Goal: Task Accomplishment & Management: Complete application form

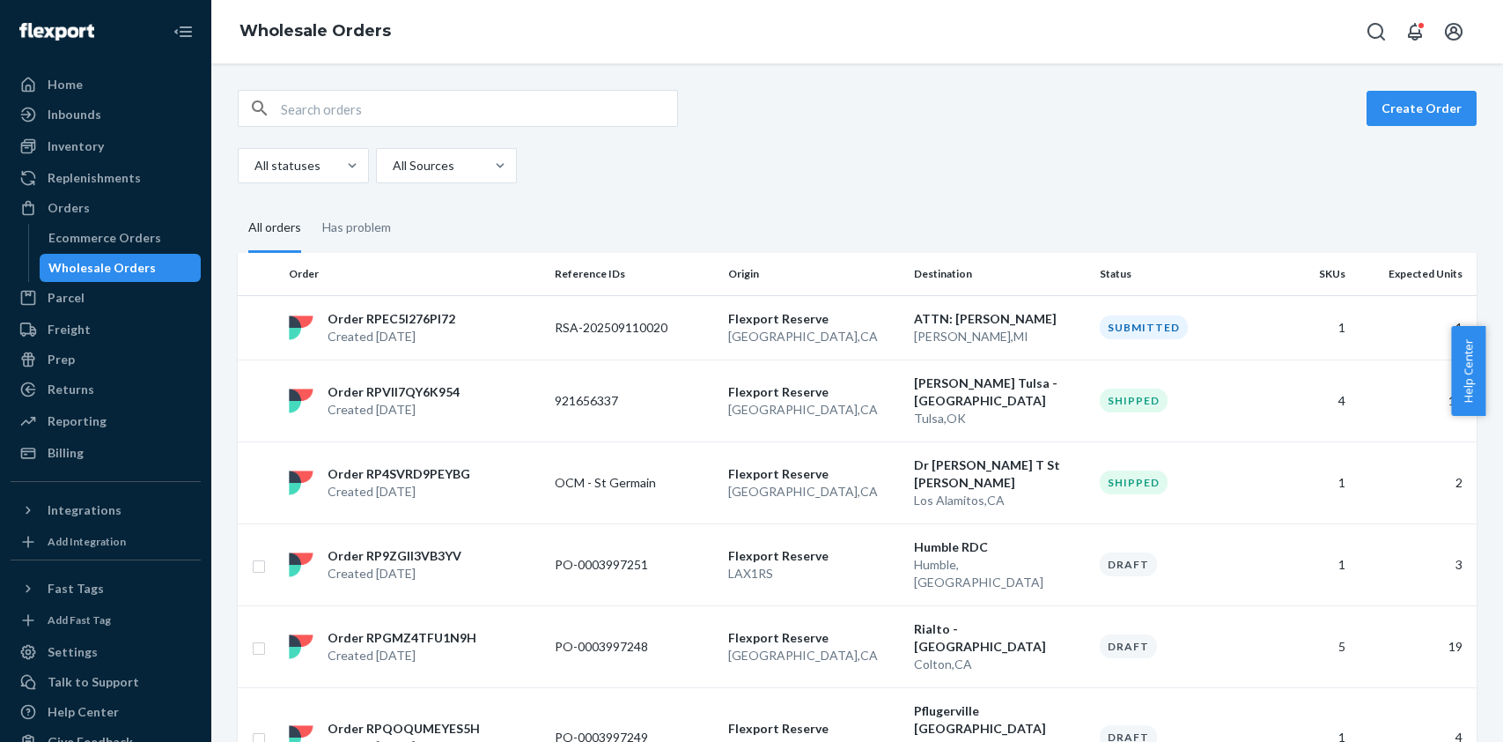
click at [1398, 103] on button "Create Order" at bounding box center [1422, 108] width 110 height 35
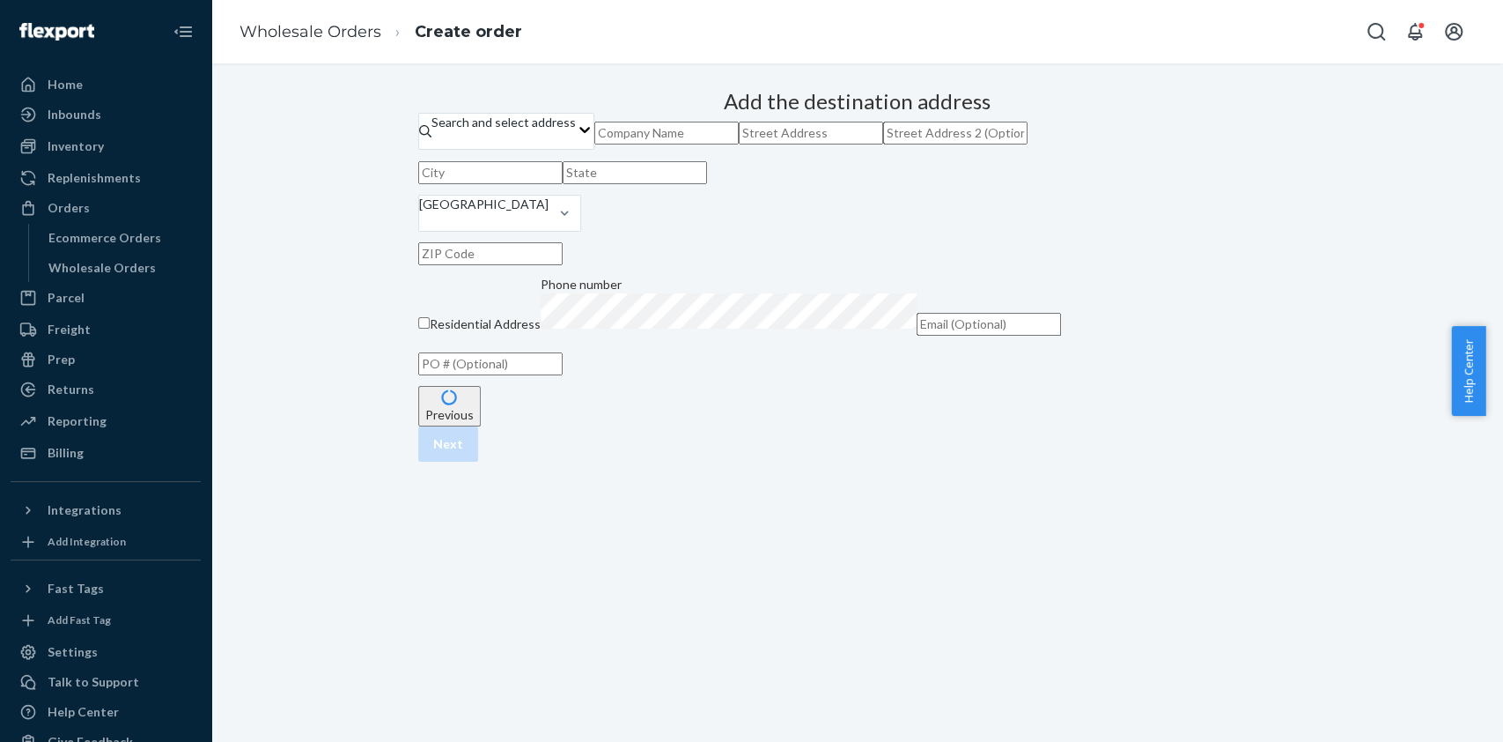
click at [732, 144] on input "text" at bounding box center [666, 133] width 144 height 23
type input "Becky Carter"
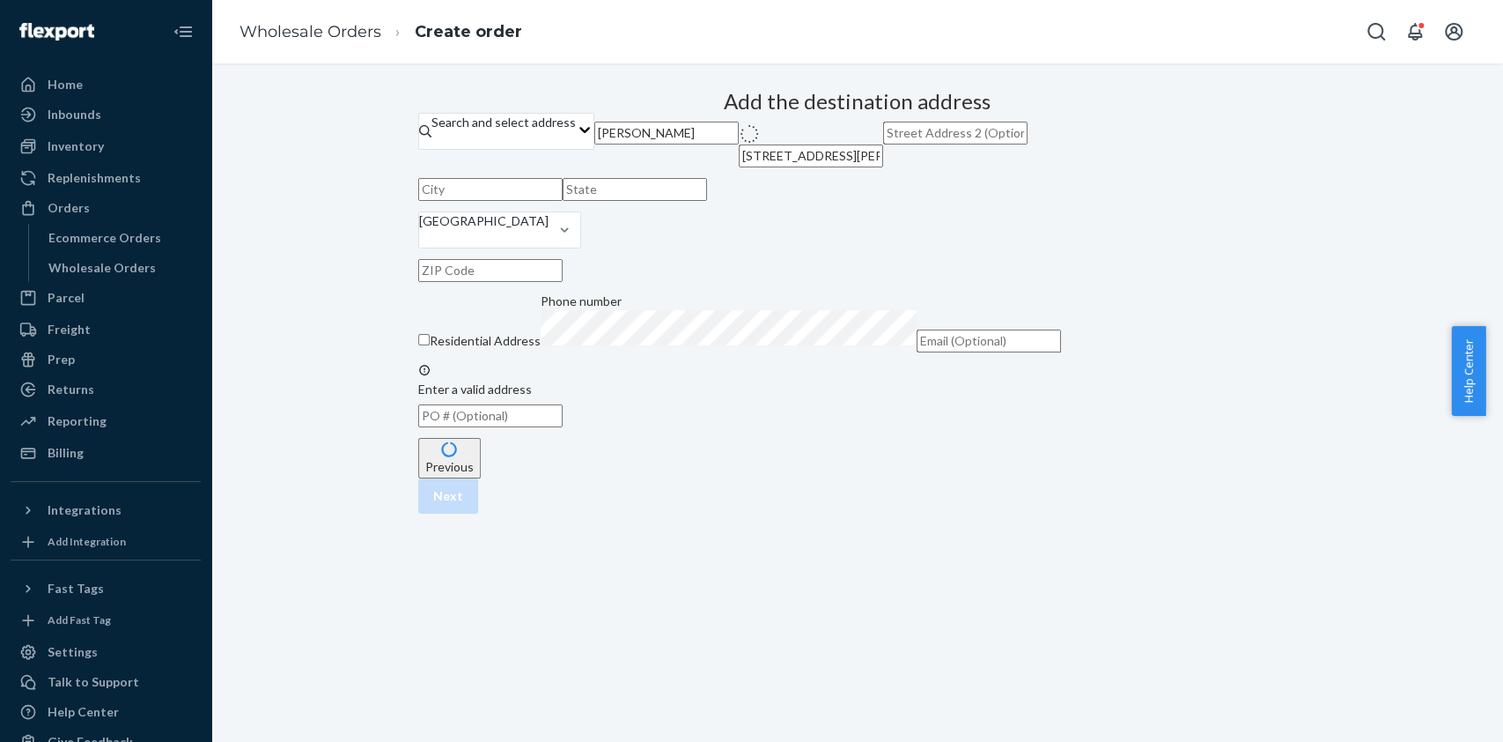
type input "430 N Stevens St"
type input "Orange"
type input "CA"
type input "92868"
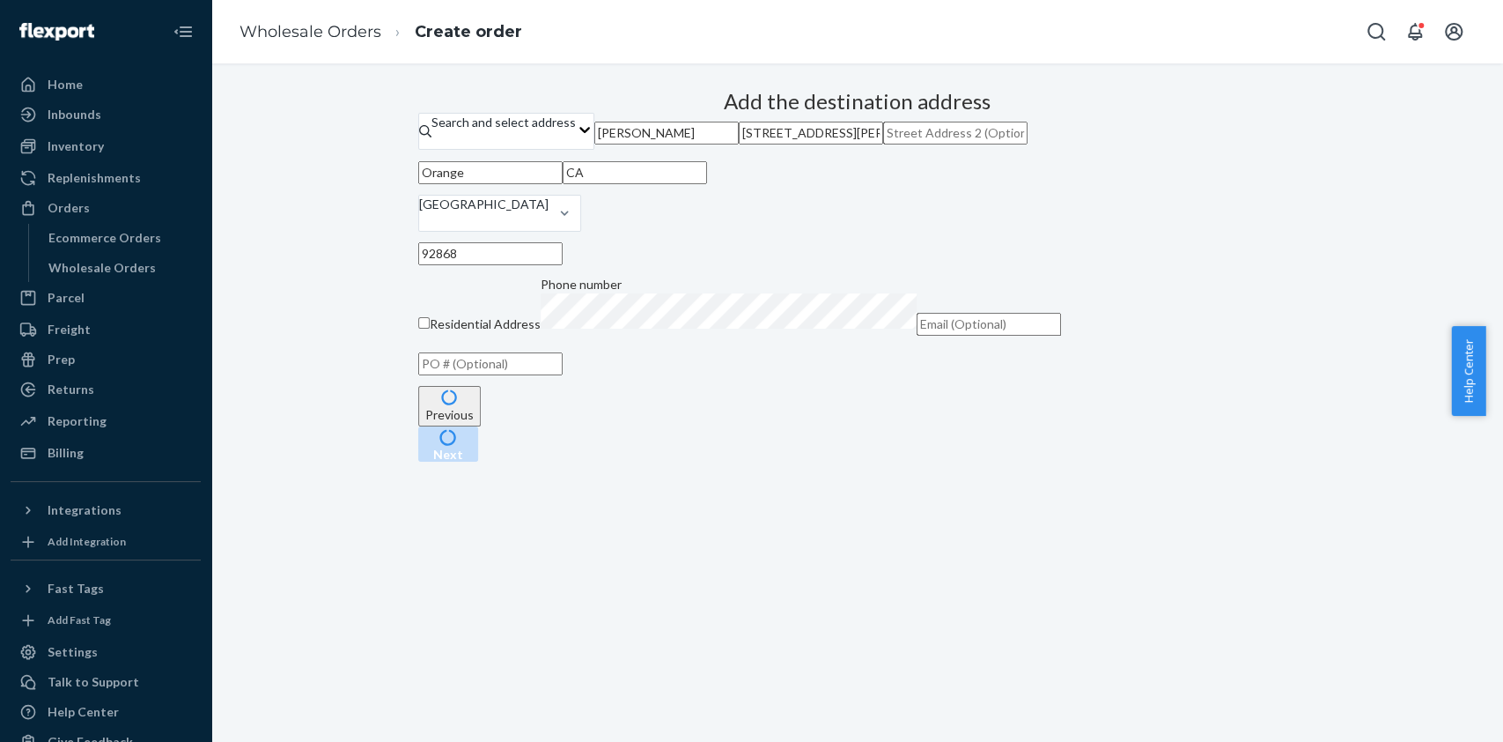
type input "430 N Stevens St"
click at [1120, 386] on div "Add the destination address Search and select address Becky Carter 430 N Steven…" at bounding box center [857, 234] width 879 height 303
click at [563, 375] on input "text" at bounding box center [490, 363] width 144 height 23
type input "OCM - St Germain 9/23"
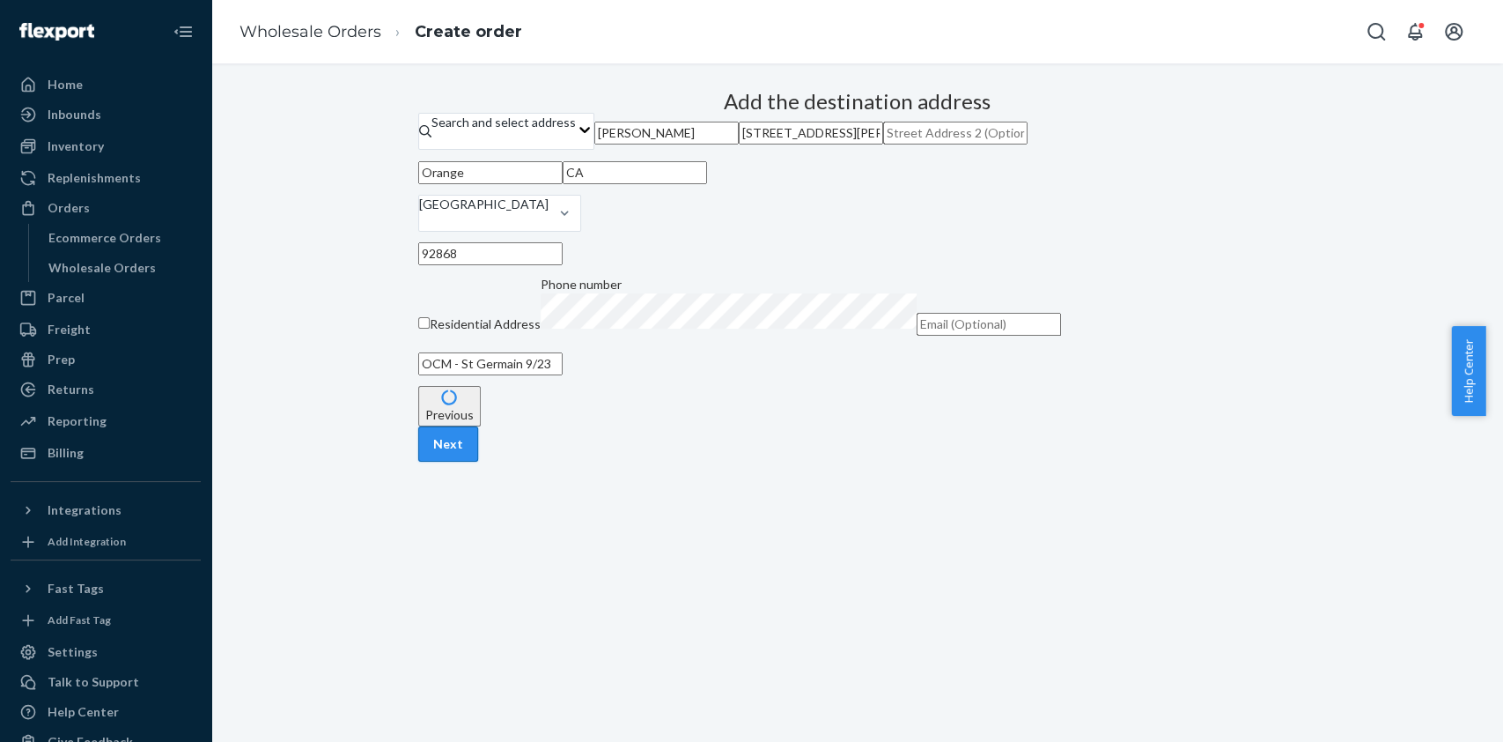
click at [478, 461] on button "Next" at bounding box center [448, 443] width 60 height 35
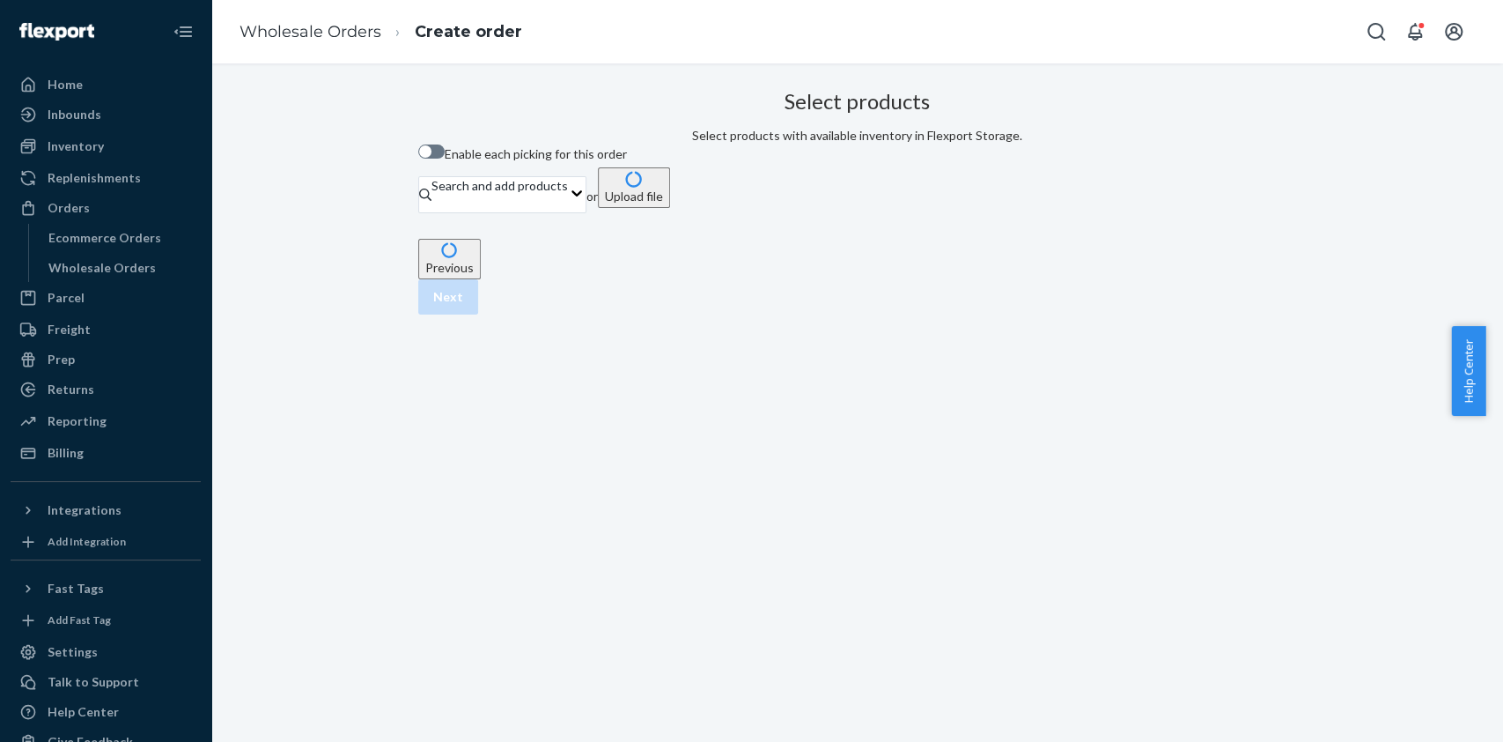
scroll to position [0, 0]
click at [620, 161] on span "Enable each picking for this order" at bounding box center [536, 153] width 182 height 15
click at [418, 159] on input "Enable each picking for this order" at bounding box center [417, 158] width 1 height 1
checkbox input "true"
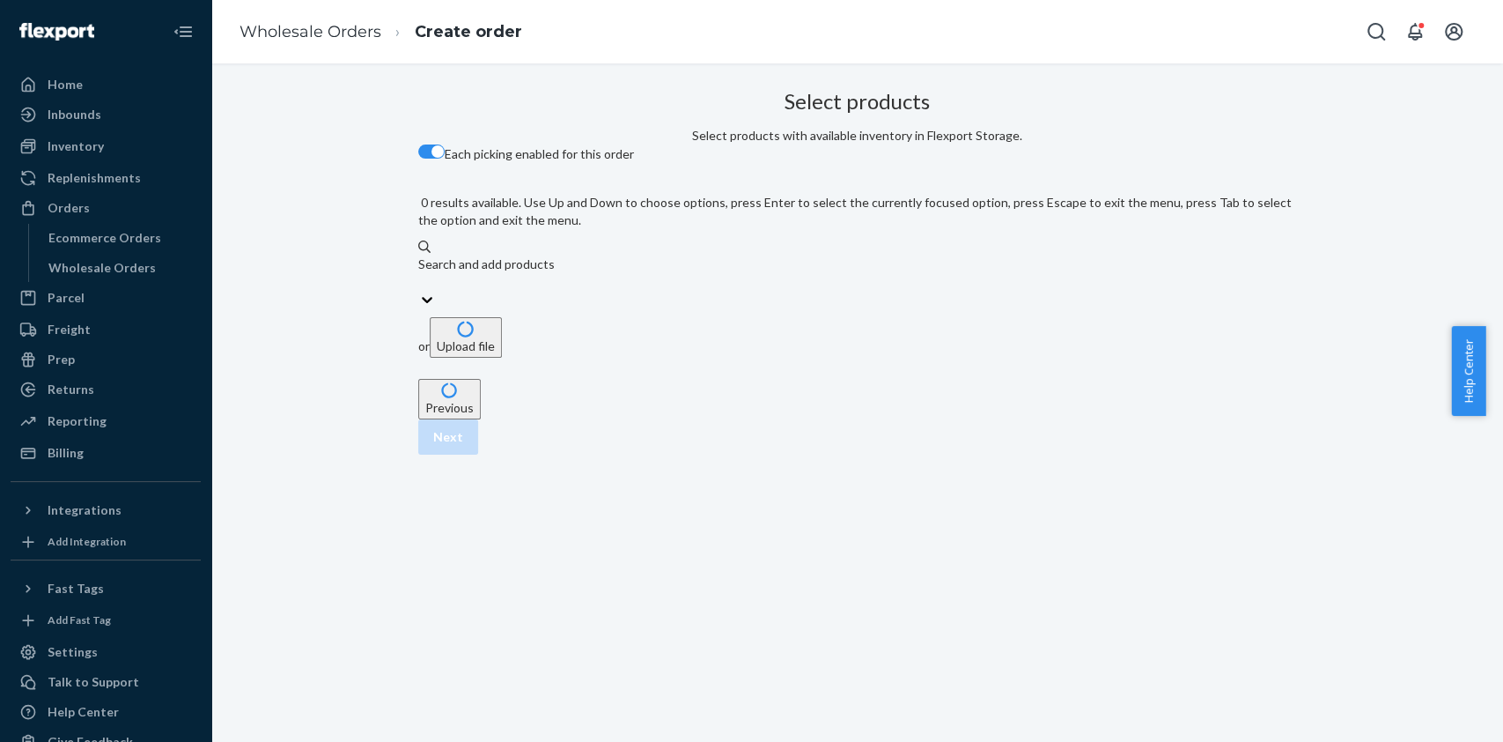
click at [684, 255] on div "Search and add products" at bounding box center [857, 272] width 879 height 35
click at [420, 273] on input "0 results available. Use Up and Down to choose options, press Enter to select t…" at bounding box center [419, 282] width 2 height 18
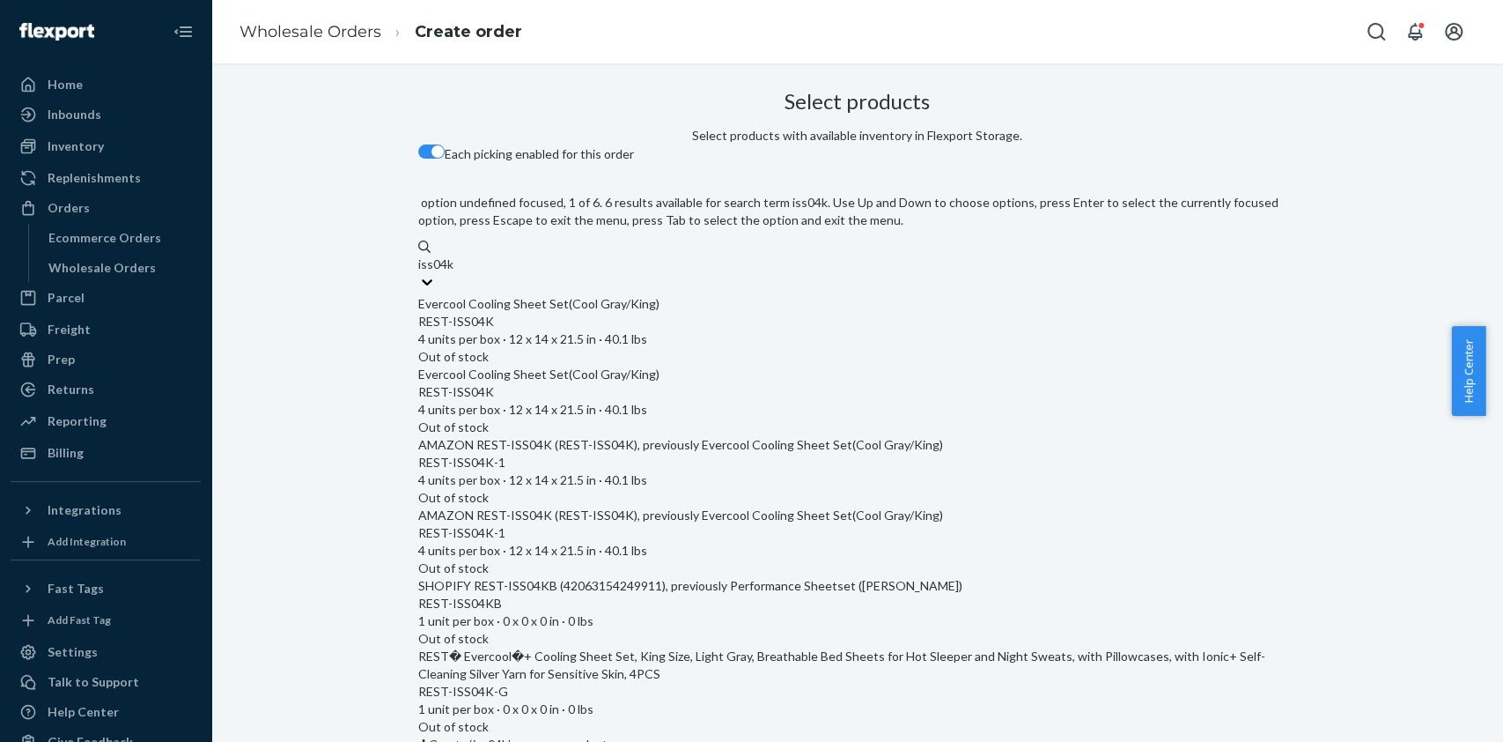
type input "iss04k"
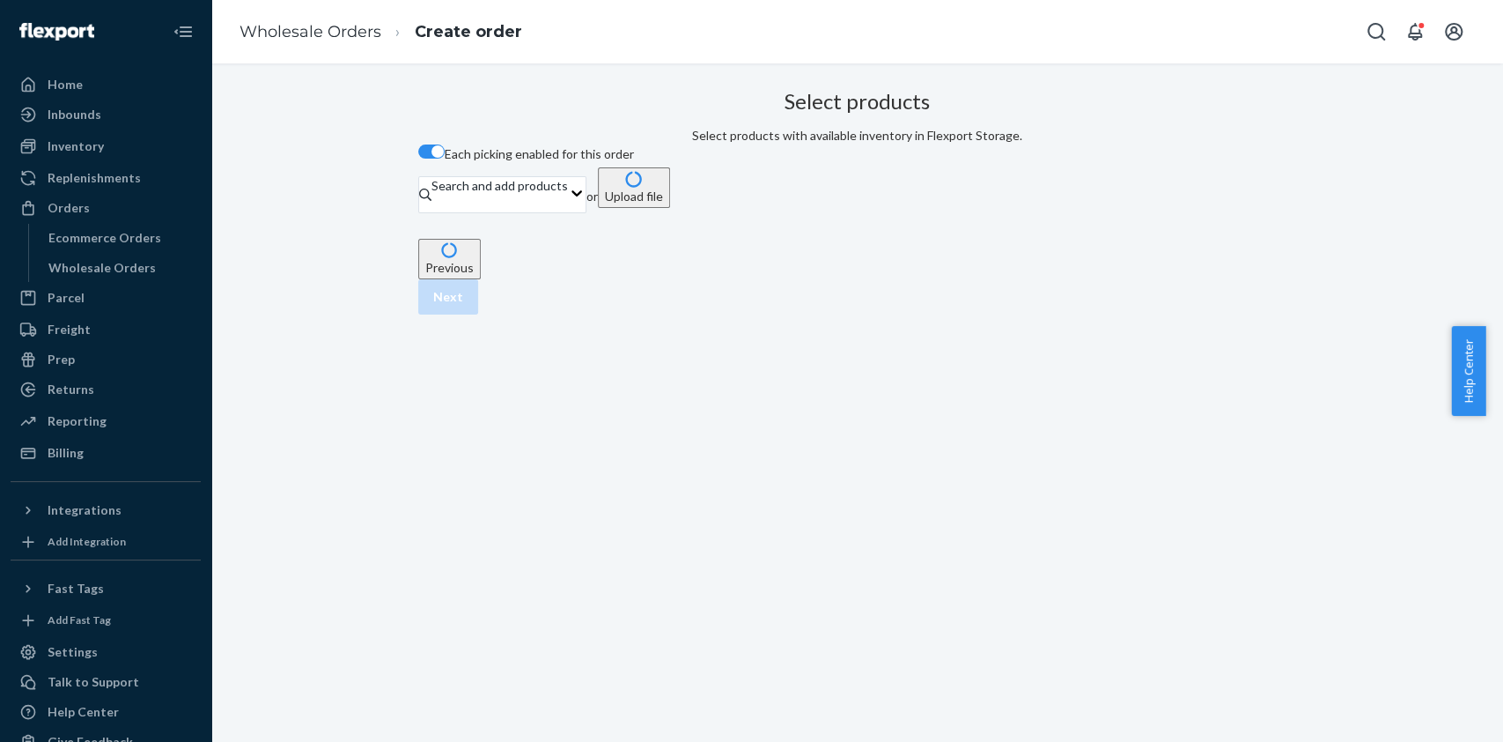
click at [1138, 148] on div "Select products Select products with available inventory in Flexport Storage. E…" at bounding box center [857, 150] width 879 height 135
click at [475, 279] on button "Previous" at bounding box center [449, 259] width 63 height 41
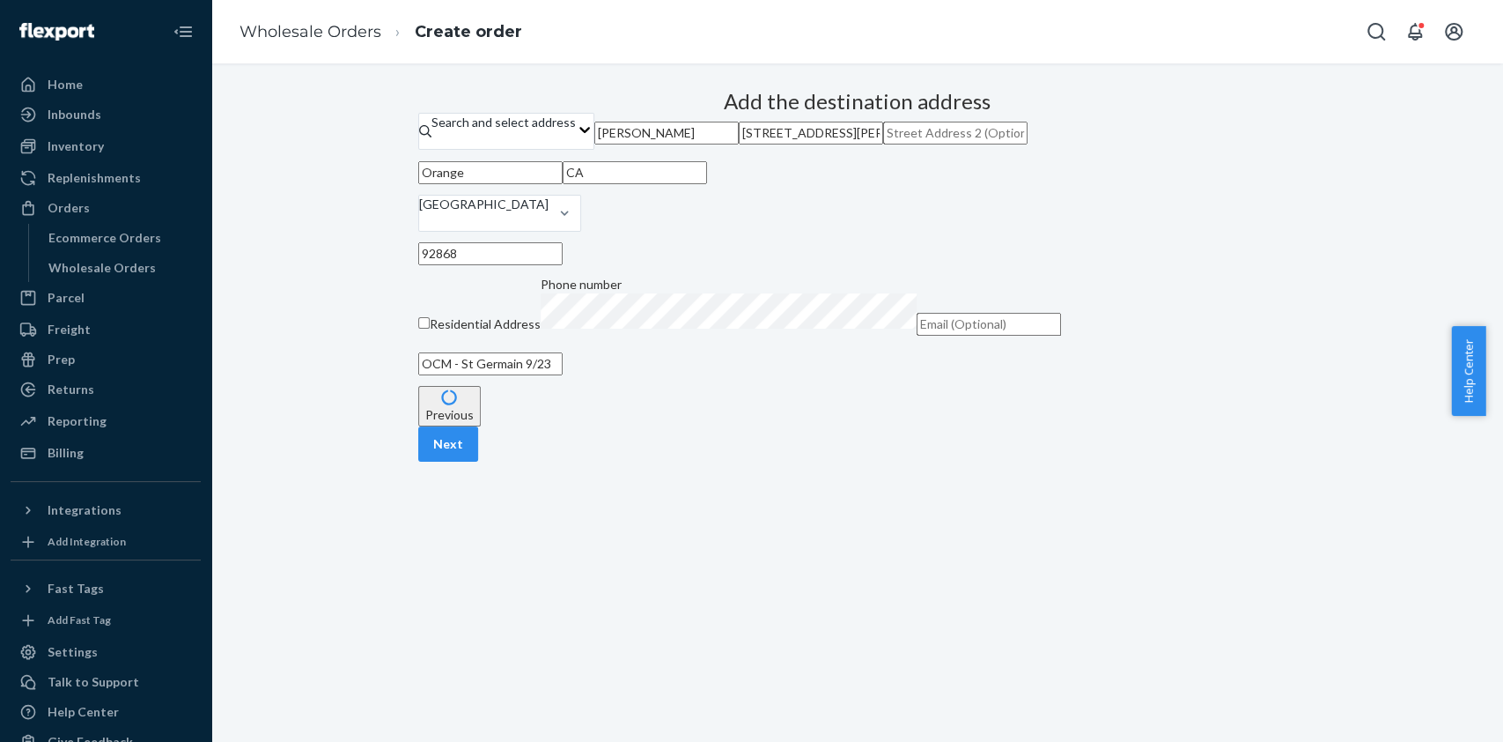
scroll to position [105, 0]
click at [481, 426] on button "Previous" at bounding box center [449, 406] width 63 height 41
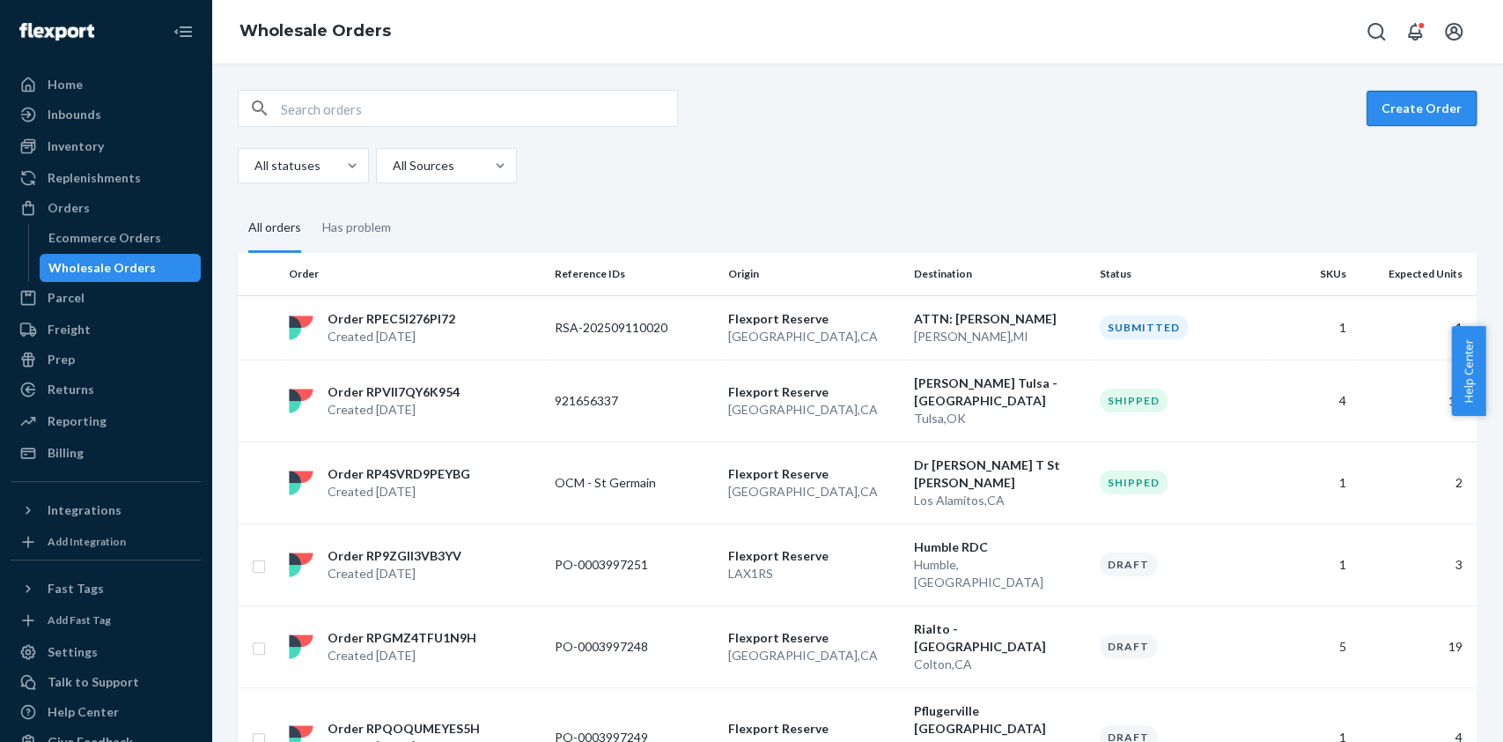
click at [1401, 108] on button "Create Order" at bounding box center [1422, 108] width 110 height 35
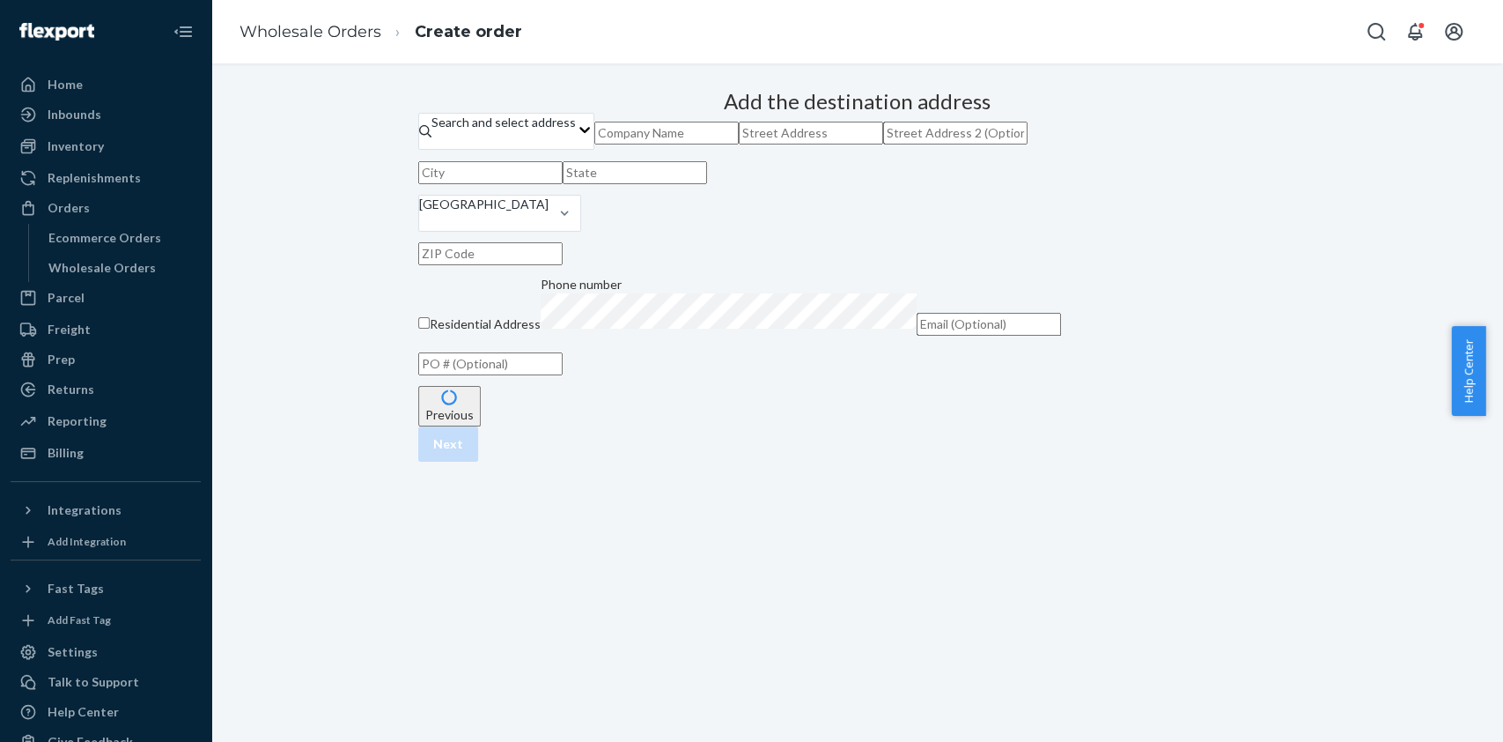
click at [739, 144] on input "text" at bounding box center [666, 133] width 144 height 23
type input "John Sumpter"
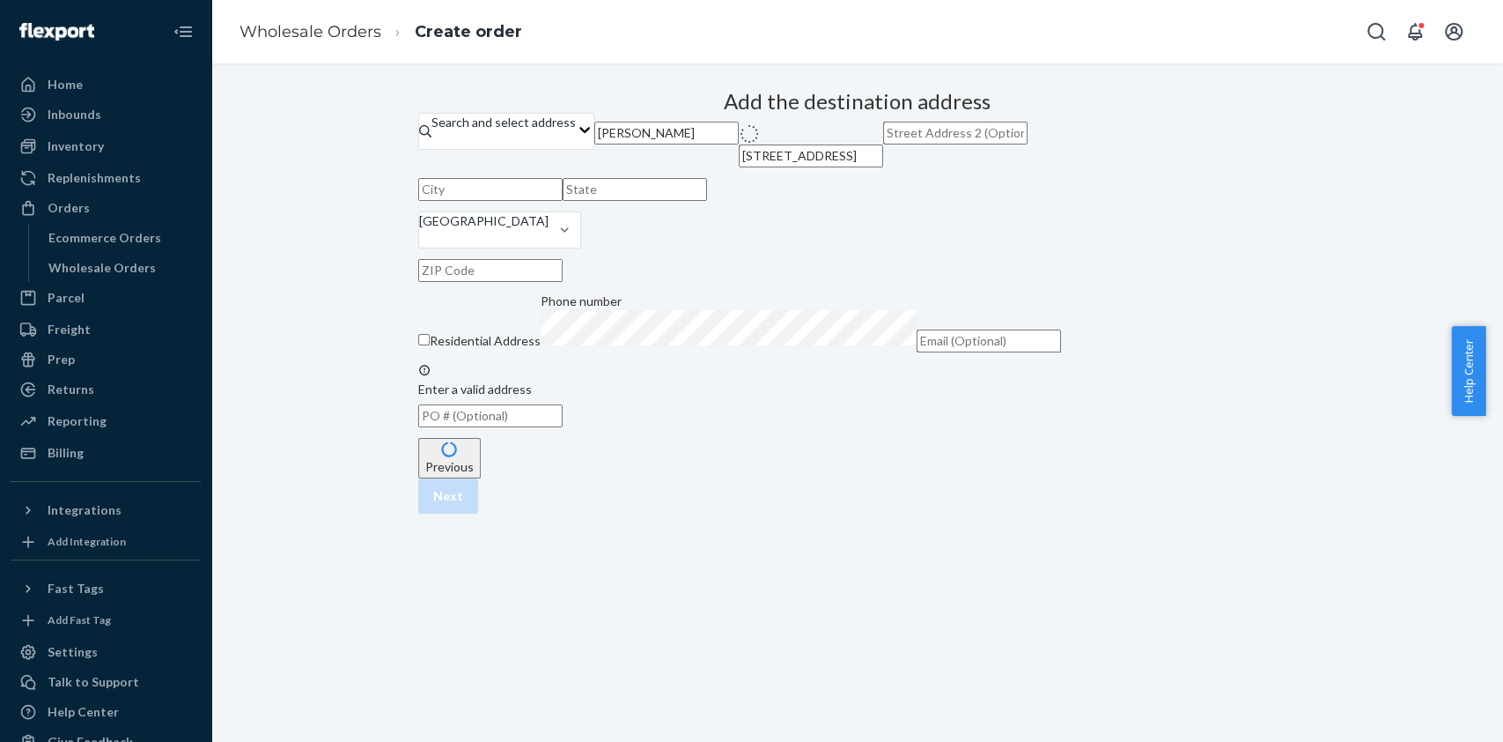
type input "5389 Appian Way"
type input "Long Beach"
type input "CA"
type input "90803"
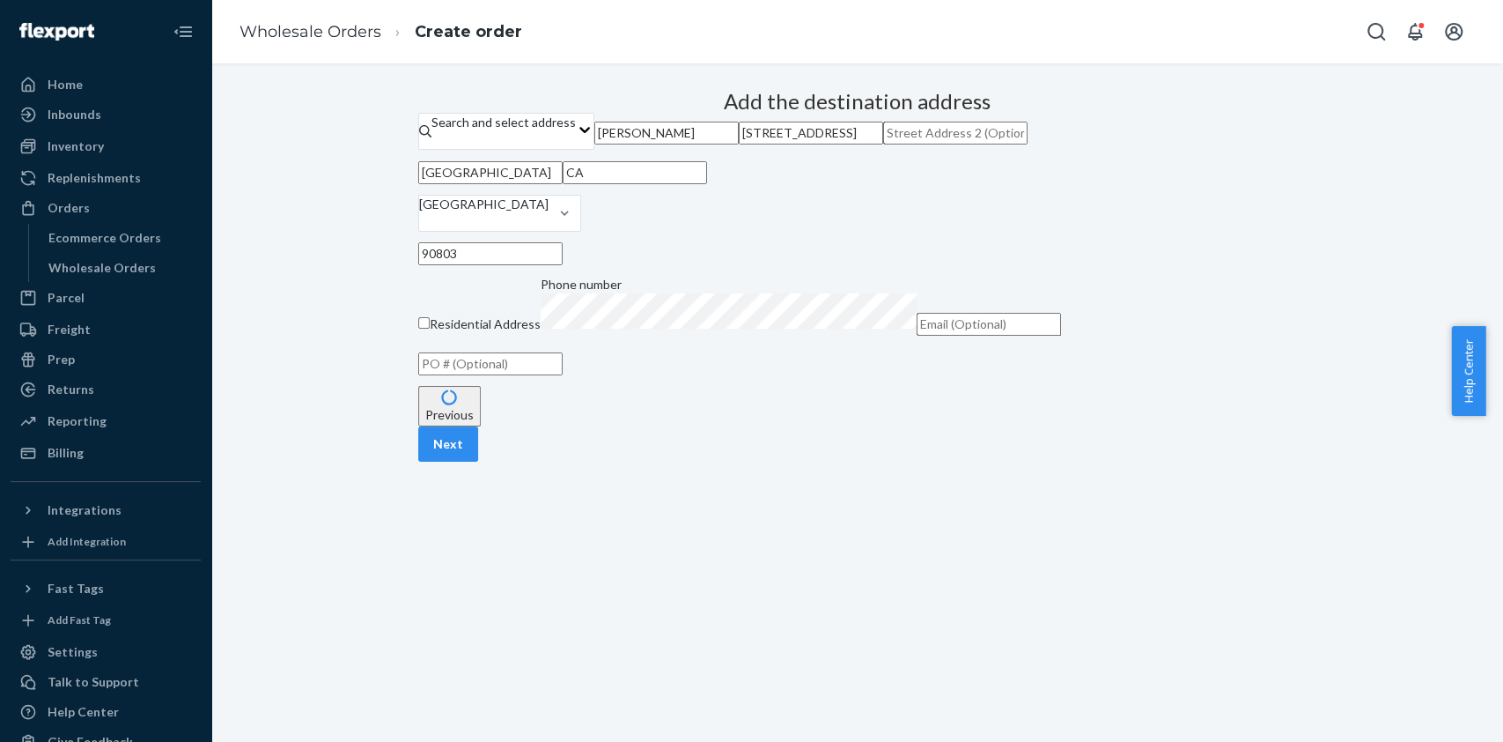
click at [739, 144] on input "5389 Appian Way" at bounding box center [811, 133] width 144 height 23
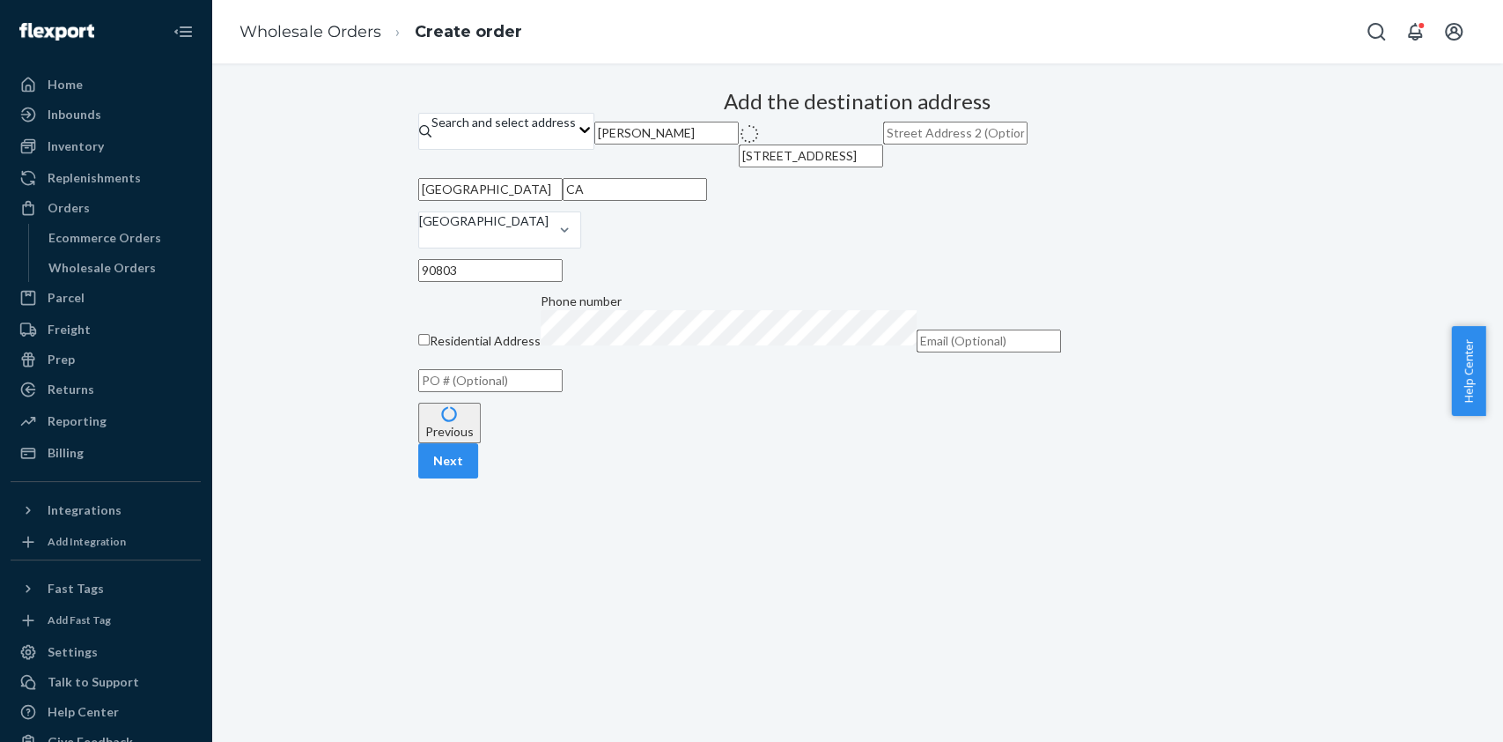
type input "5389 Appian Way"
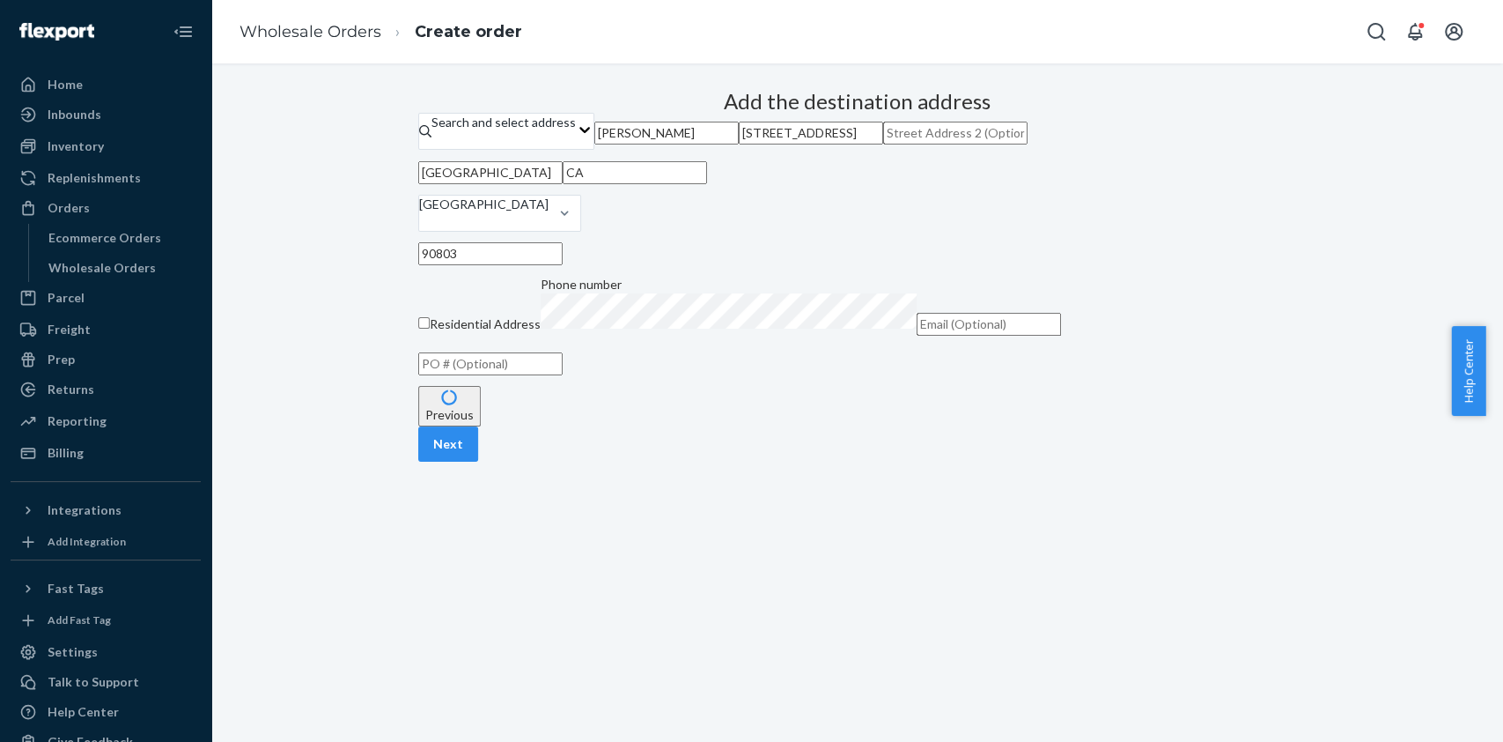
scroll to position [105, 0]
click at [563, 375] on input "text" at bounding box center [490, 363] width 144 height 23
type input "OCM - Sumpter"
click at [478, 461] on button "Next" at bounding box center [448, 443] width 60 height 35
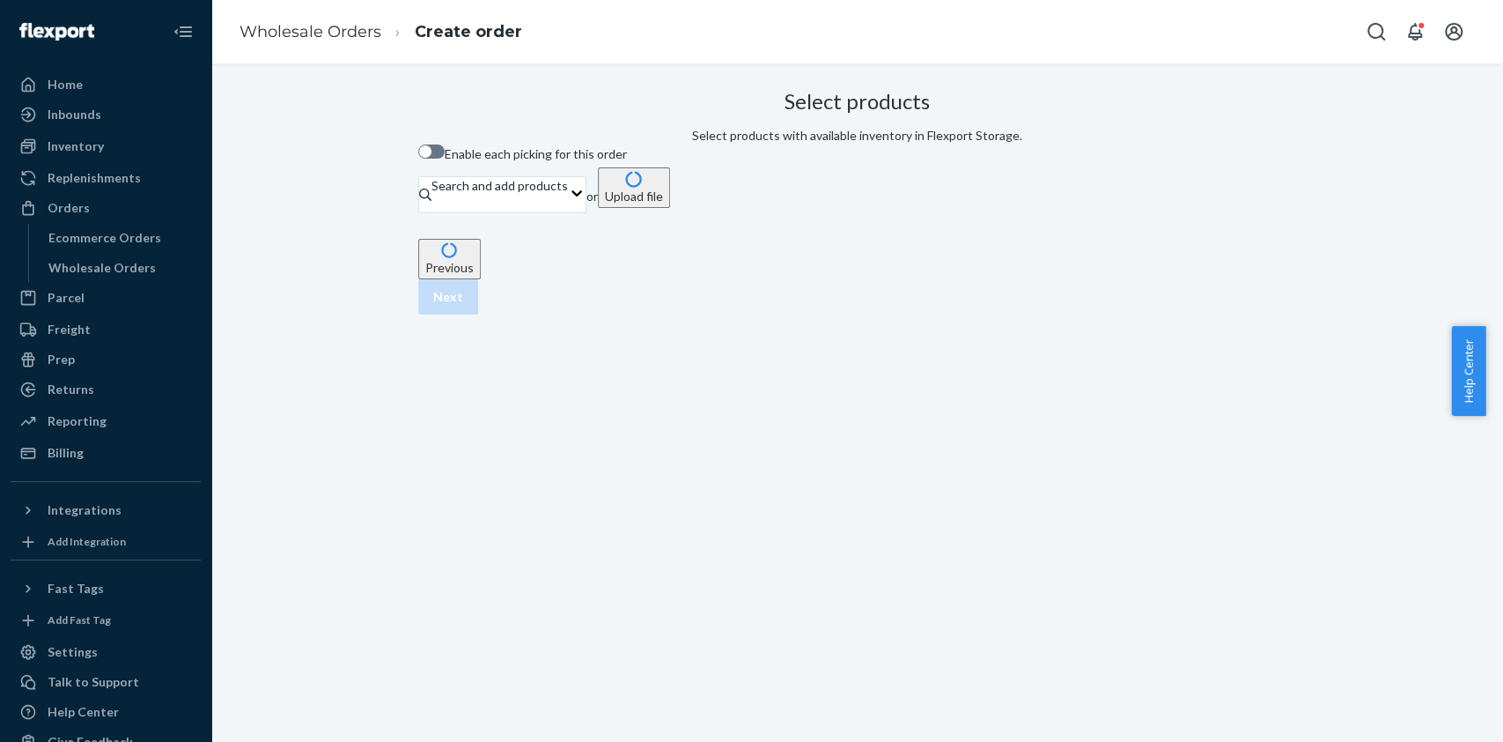
scroll to position [0, 0]
click at [579, 167] on div "Enable each picking for this order" at bounding box center [857, 155] width 879 height 23
click at [594, 161] on span "Enable each picking for this order" at bounding box center [536, 153] width 182 height 15
click at [418, 159] on input "Enable each picking for this order" at bounding box center [417, 158] width 1 height 1
checkbox input "true"
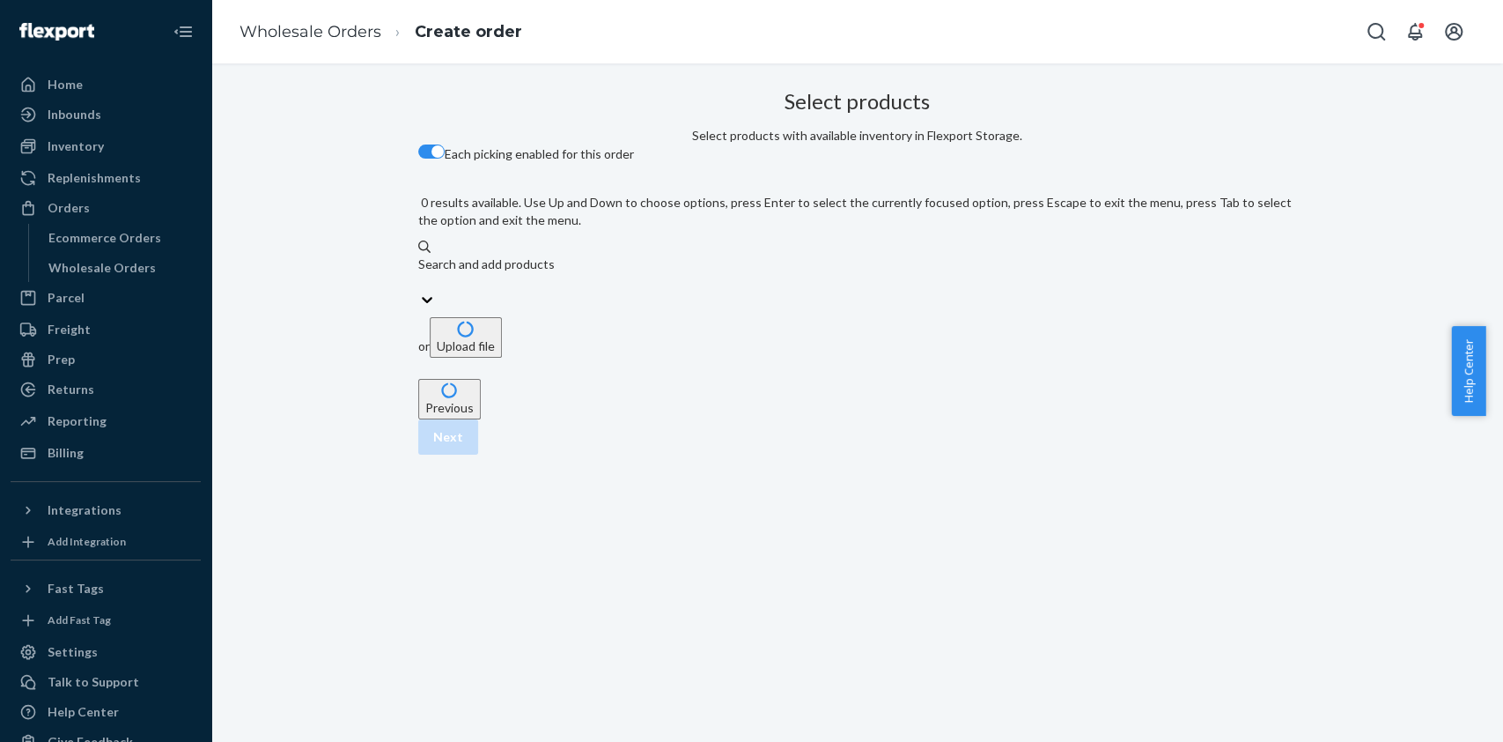
click at [663, 257] on div "Search and add products" at bounding box center [857, 264] width 879 height 18
click at [420, 273] on input "0 results available. Use Up and Down to choose options, press Enter to select t…" at bounding box center [419, 282] width 2 height 18
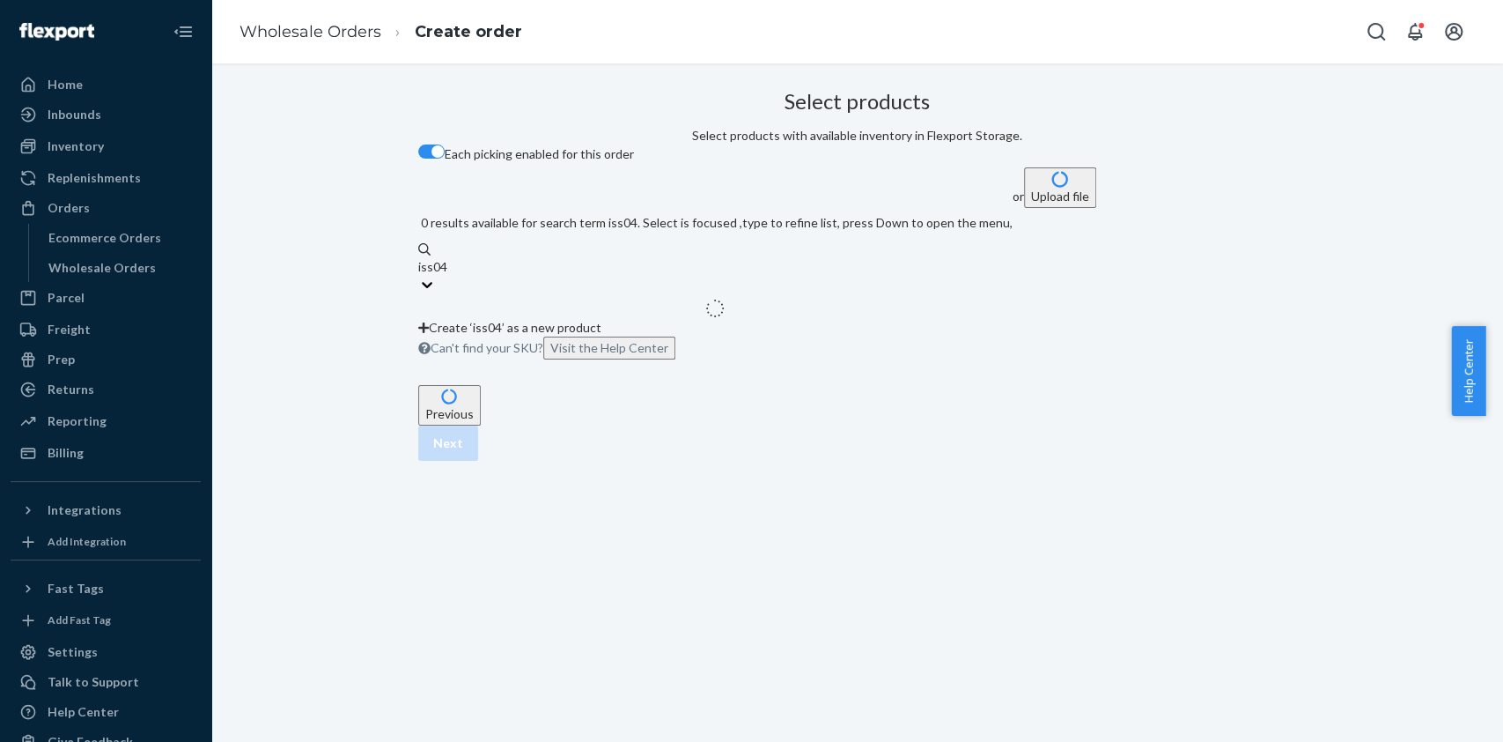
type input "iss04q"
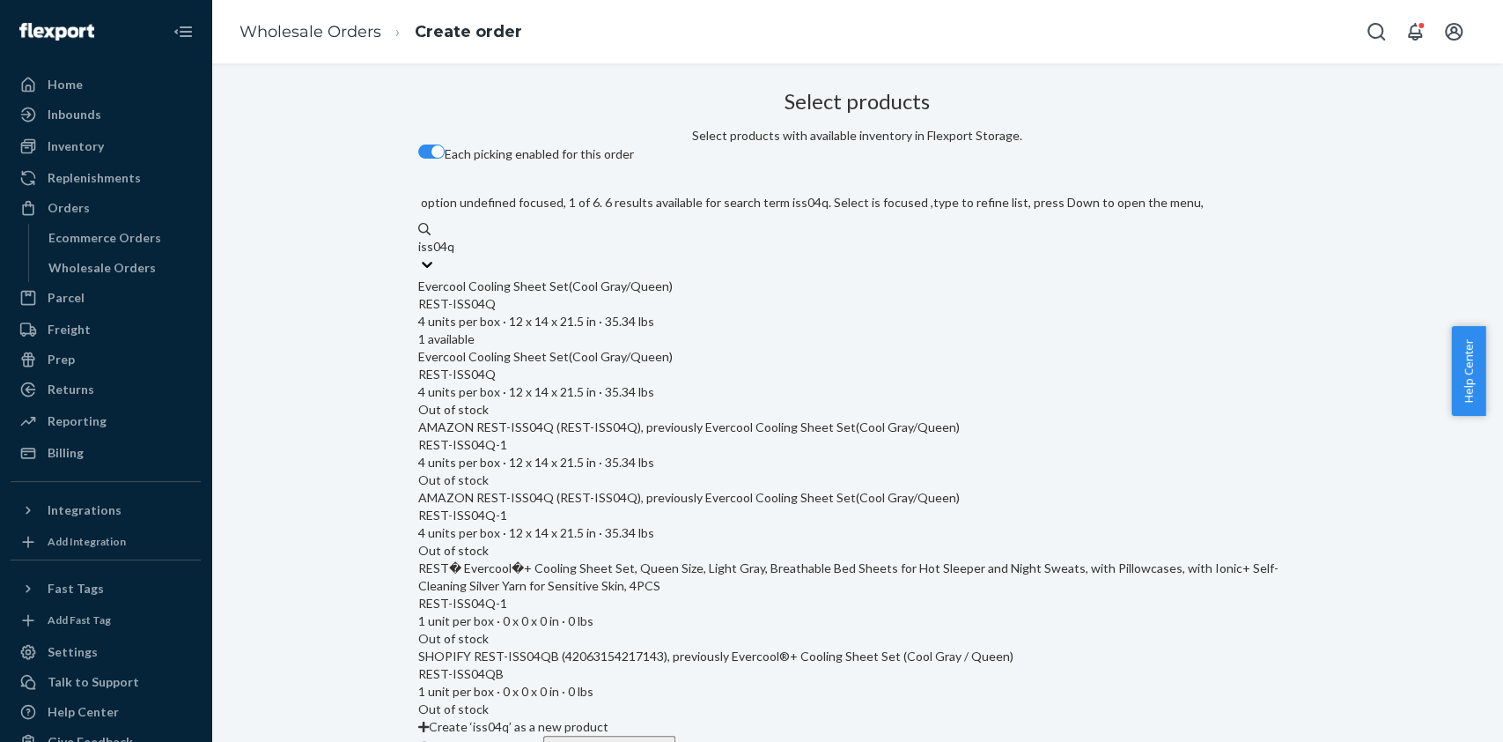
click at [673, 312] on div "REST-ISS04Q" at bounding box center [857, 304] width 879 height 18
click at [455, 255] on input "iss04q" at bounding box center [436, 247] width 37 height 18
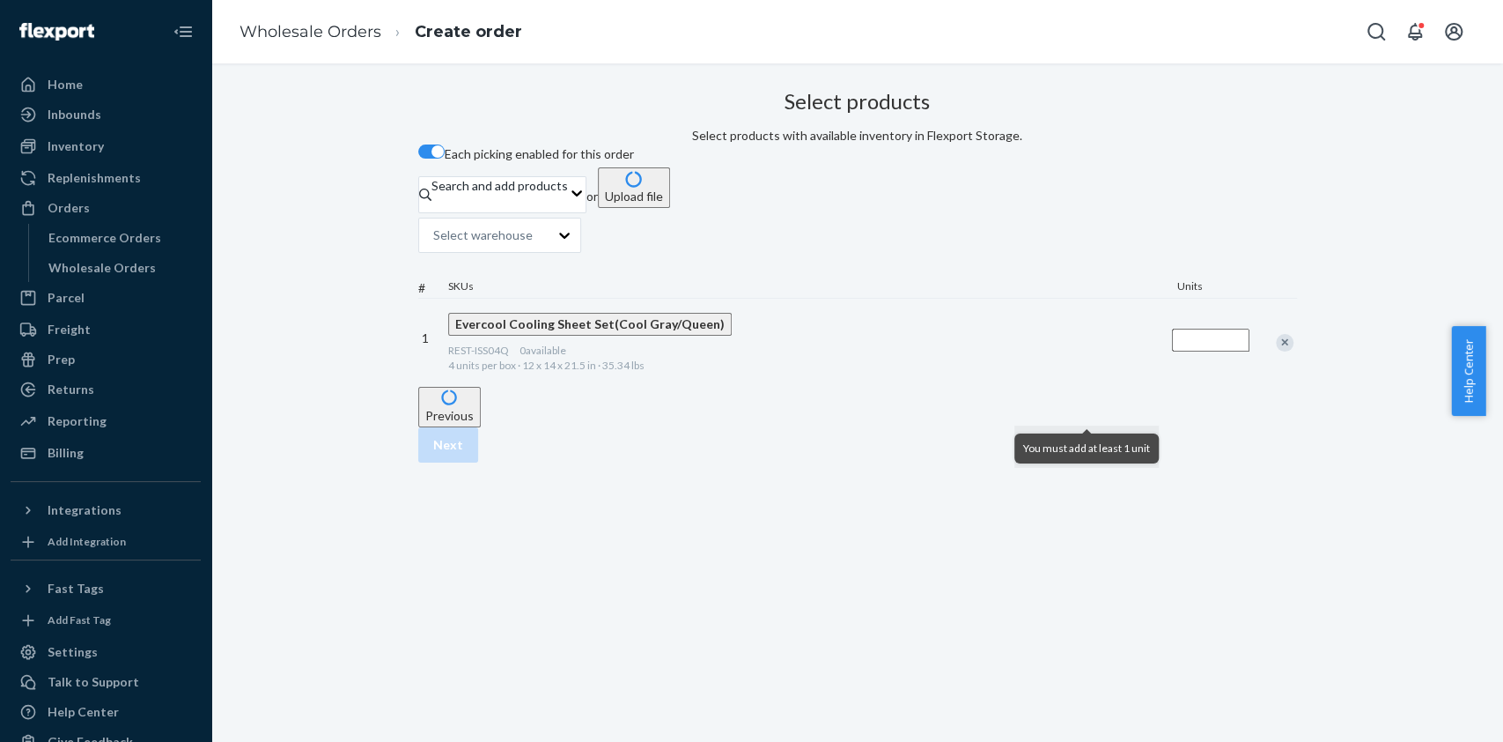
click at [1172, 351] on input "Quantity" at bounding box center [1211, 340] width 78 height 23
click at [1254, 340] on div "Select products Select products with available inventory in Flexport Storage. E…" at bounding box center [857, 235] width 879 height 304
click at [1172, 351] on input "0" at bounding box center [1211, 340] width 78 height 23
type input "0"
click at [1276, 351] on div "Remove Item" at bounding box center [1285, 343] width 18 height 18
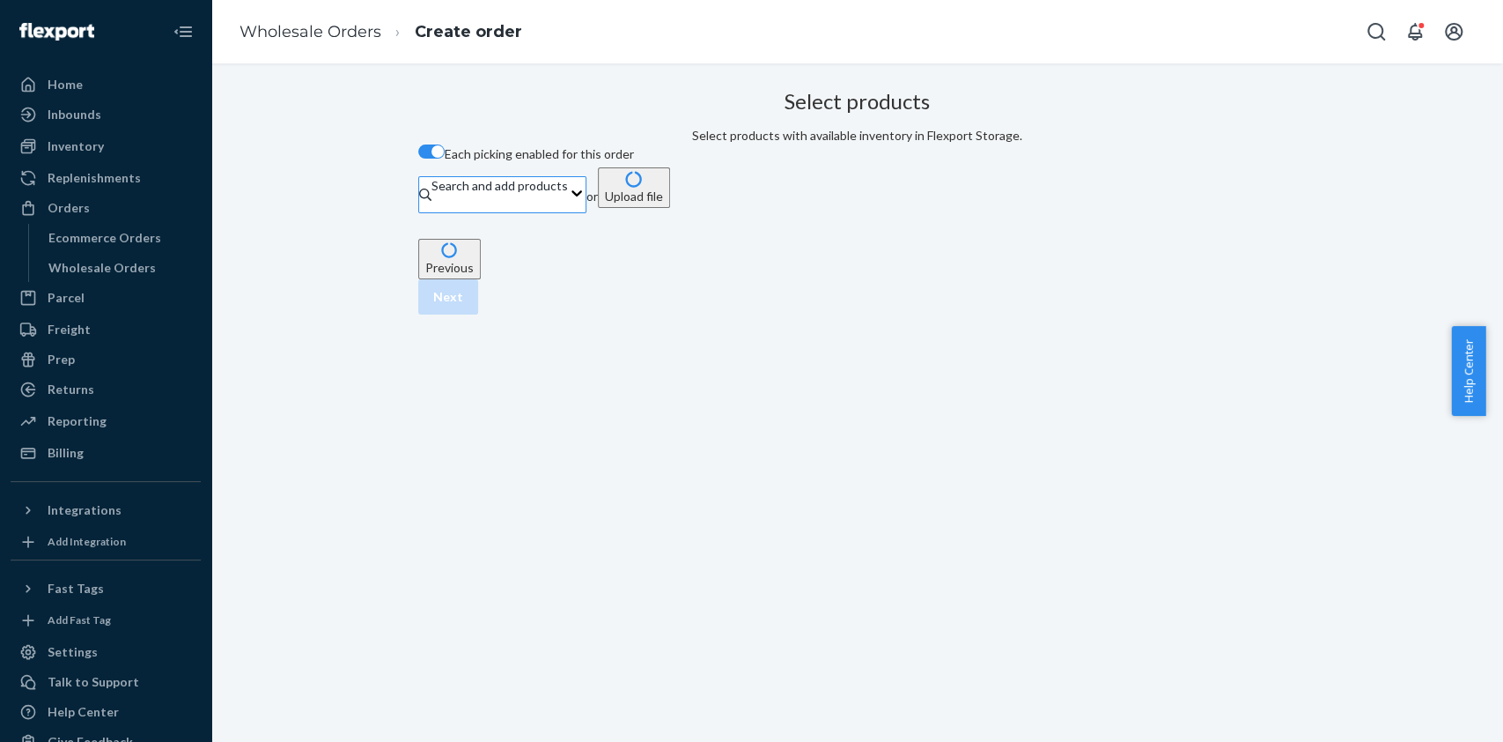
click at [568, 195] on div "Search and add products" at bounding box center [500, 186] width 137 height 18
click at [433, 212] on input "Search and add products" at bounding box center [433, 204] width 2 height 18
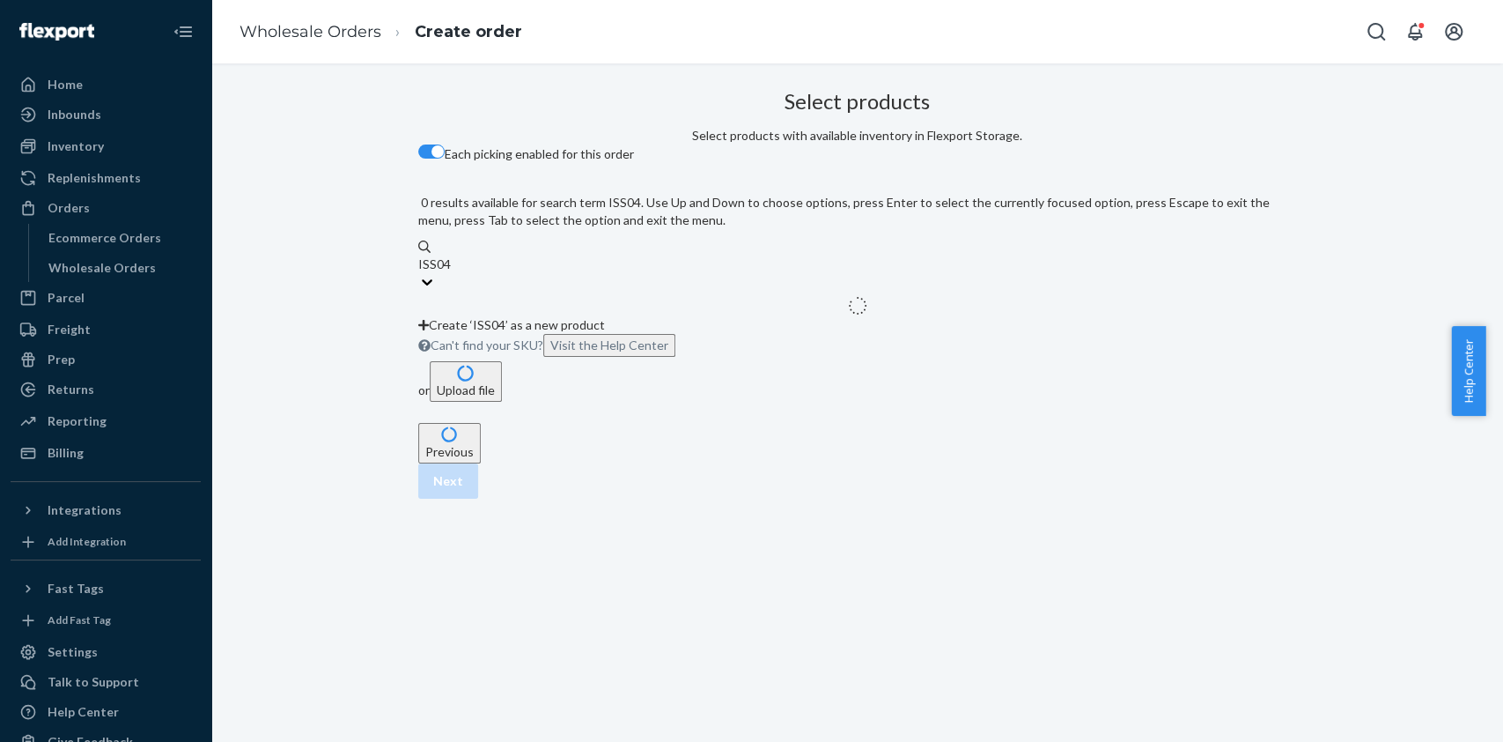
type input "ISS04Q"
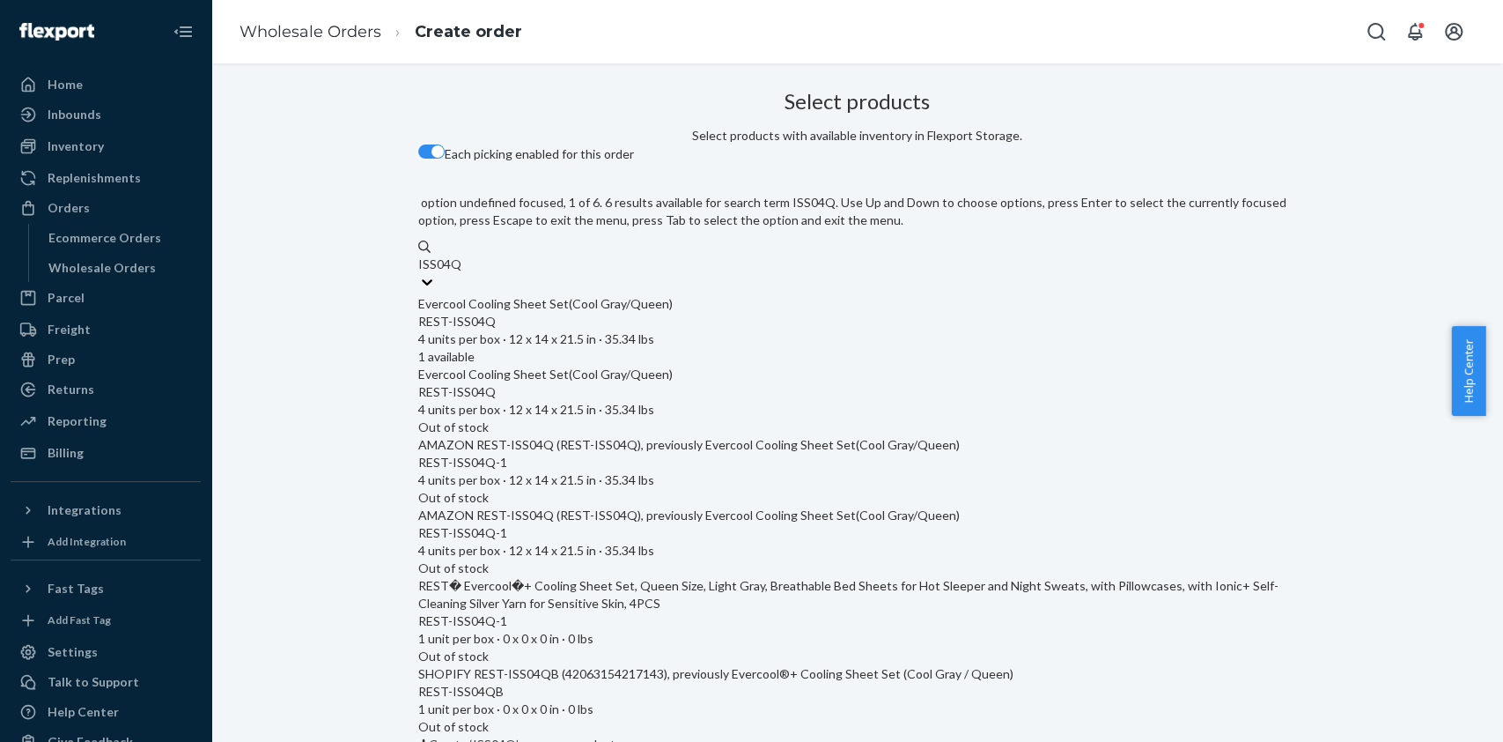
click at [742, 324] on div "REST-ISS04Q 4 units per box · 12 x 14 x 21.5 in · 35.34 lbs" at bounding box center [857, 330] width 879 height 35
click at [461, 273] on input "ISS04Q" at bounding box center [439, 264] width 43 height 18
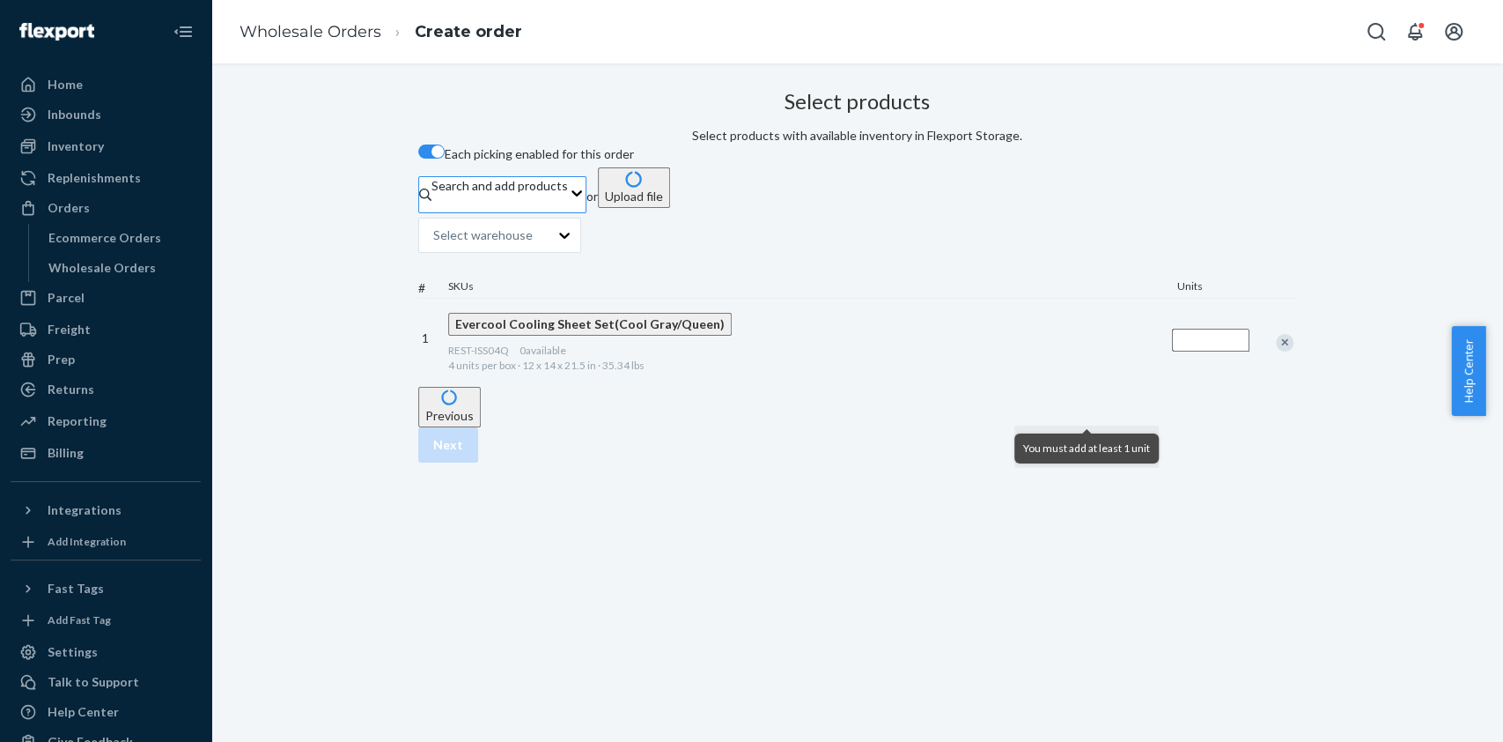
click at [761, 387] on div "Select products Select products with available inventory in Flexport Storage. E…" at bounding box center [857, 235] width 879 height 304
click at [1172, 351] on input "Quantity" at bounding box center [1211, 340] width 78 height 23
click at [849, 387] on div "Select products Select products with available inventory in Flexport Storage. E…" at bounding box center [857, 235] width 879 height 304
click at [474, 427] on button "Previous" at bounding box center [449, 407] width 63 height 41
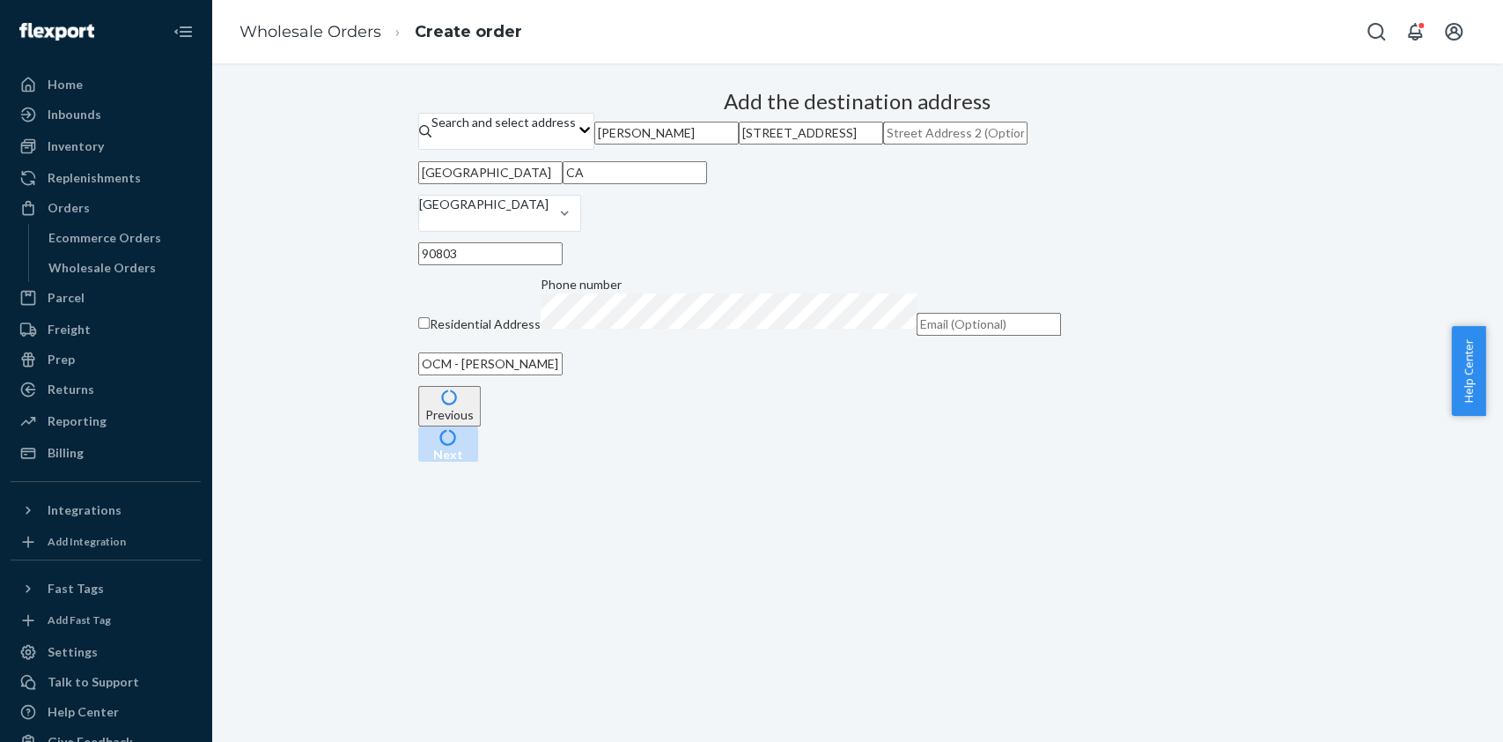
scroll to position [105, 0]
click at [481, 426] on button "Previous" at bounding box center [449, 406] width 63 height 41
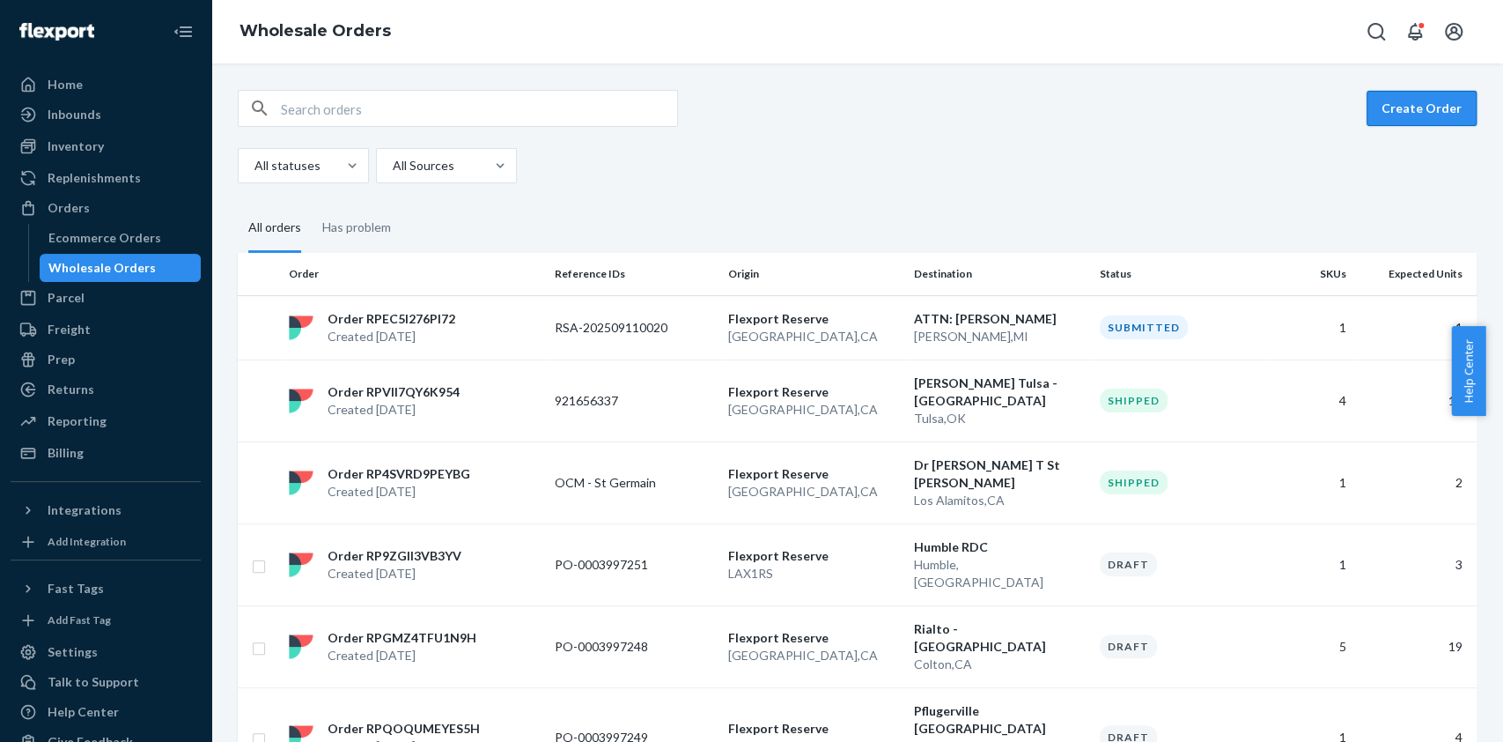
click at [1392, 94] on button "Create Order" at bounding box center [1422, 108] width 110 height 35
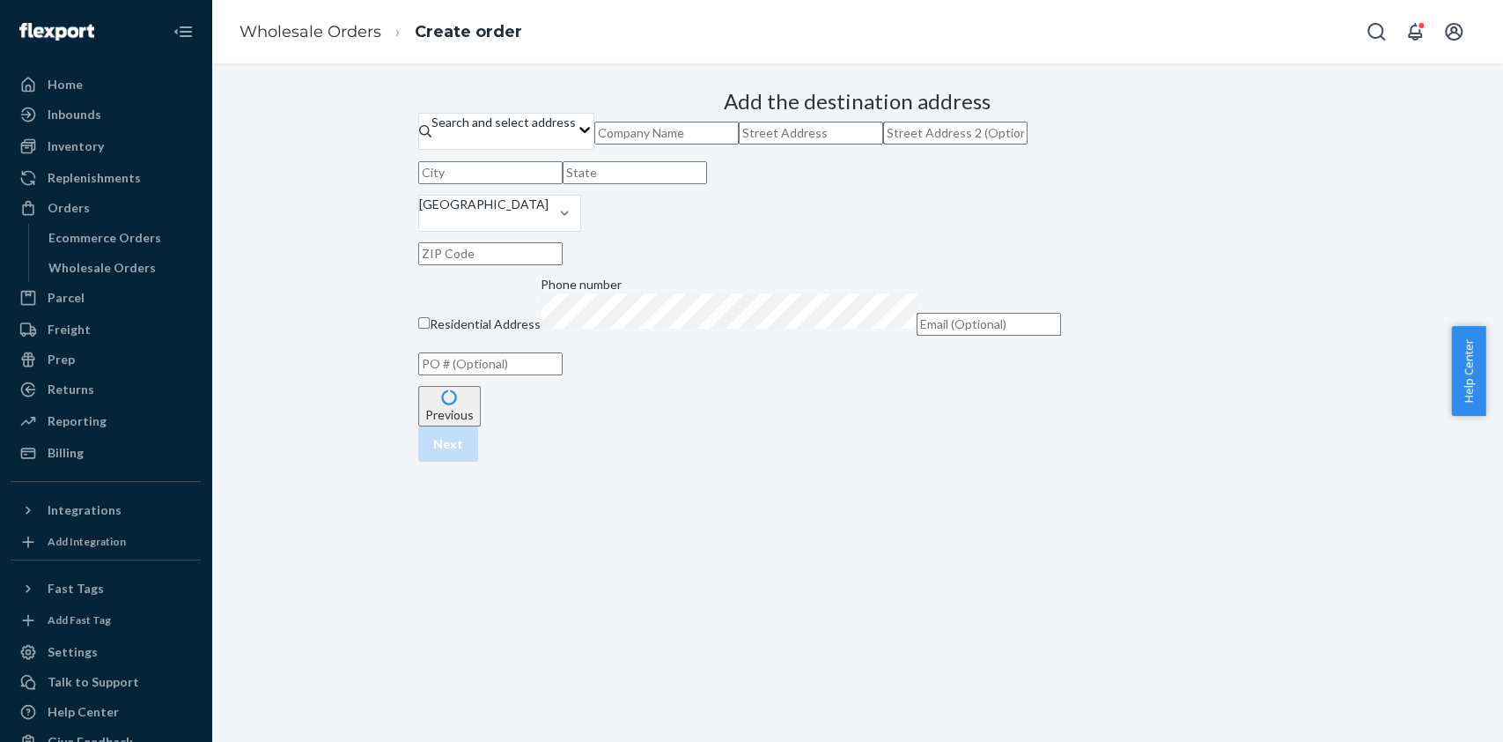
click at [739, 144] on input "text" at bounding box center [666, 133] width 144 height 23
paste input "Cristi Turner"
type input "Cristi Turner"
click at [782, 144] on input "text" at bounding box center [811, 133] width 144 height 23
paste input "9732 Sterling Dr Highlands Ranch, CO 80126"
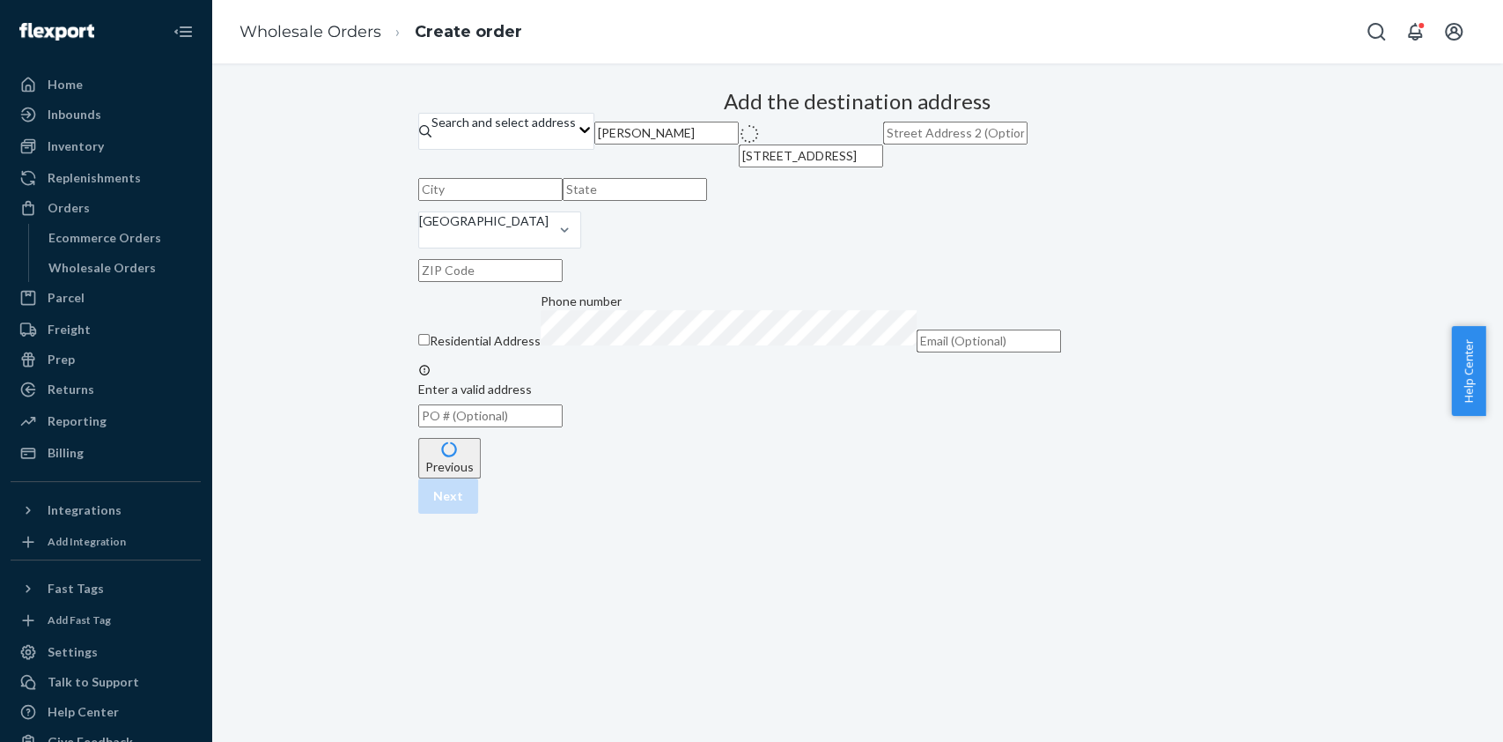
type input "9732 Sterling Dr"
type input "Littleton"
type input "CO"
type input "80126"
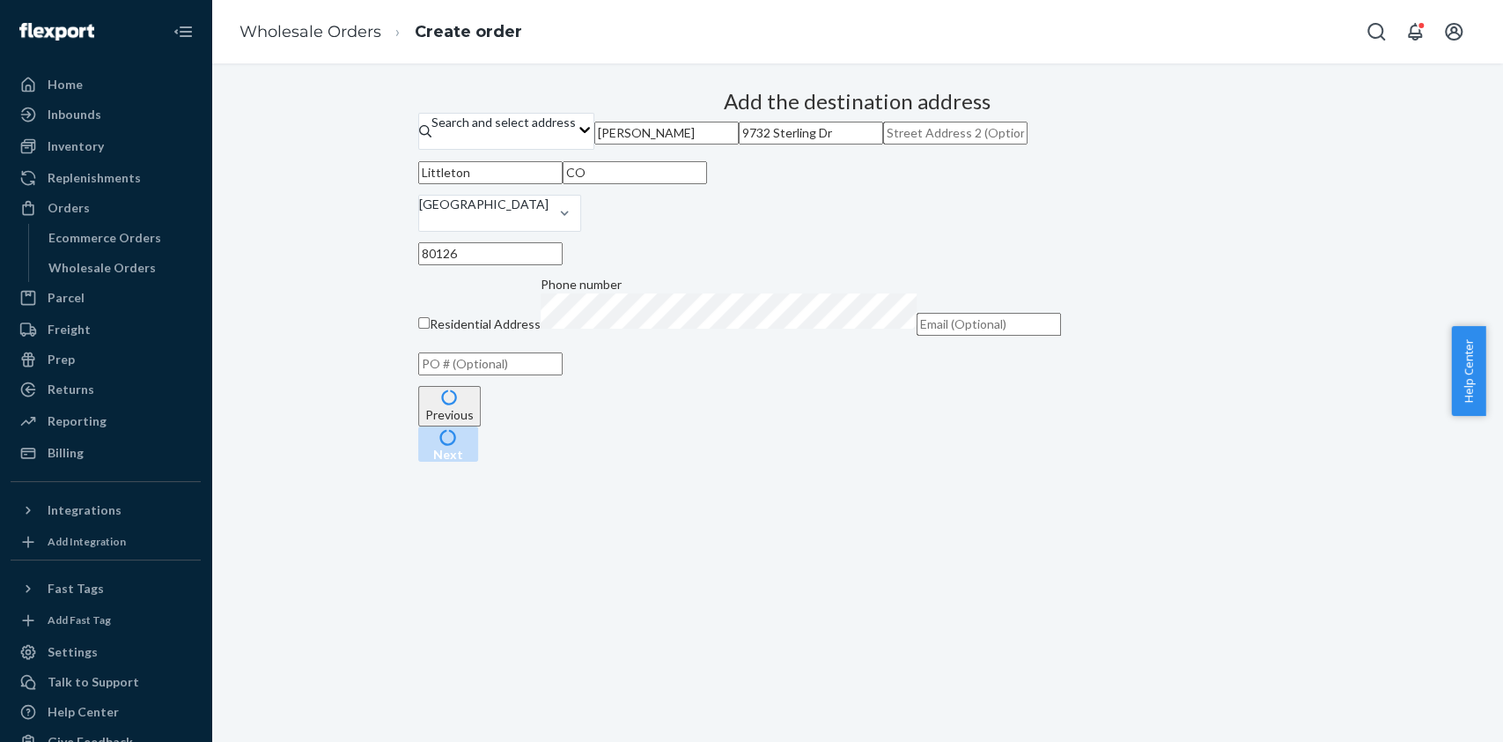
click at [1055, 359] on div "Add the destination address Search and select address Cristi Turner 9732 Sterli…" at bounding box center [857, 234] width 879 height 303
click at [563, 375] on input "text" at bounding box center [490, 363] width 144 height 23
paste input "PO-0003998481"
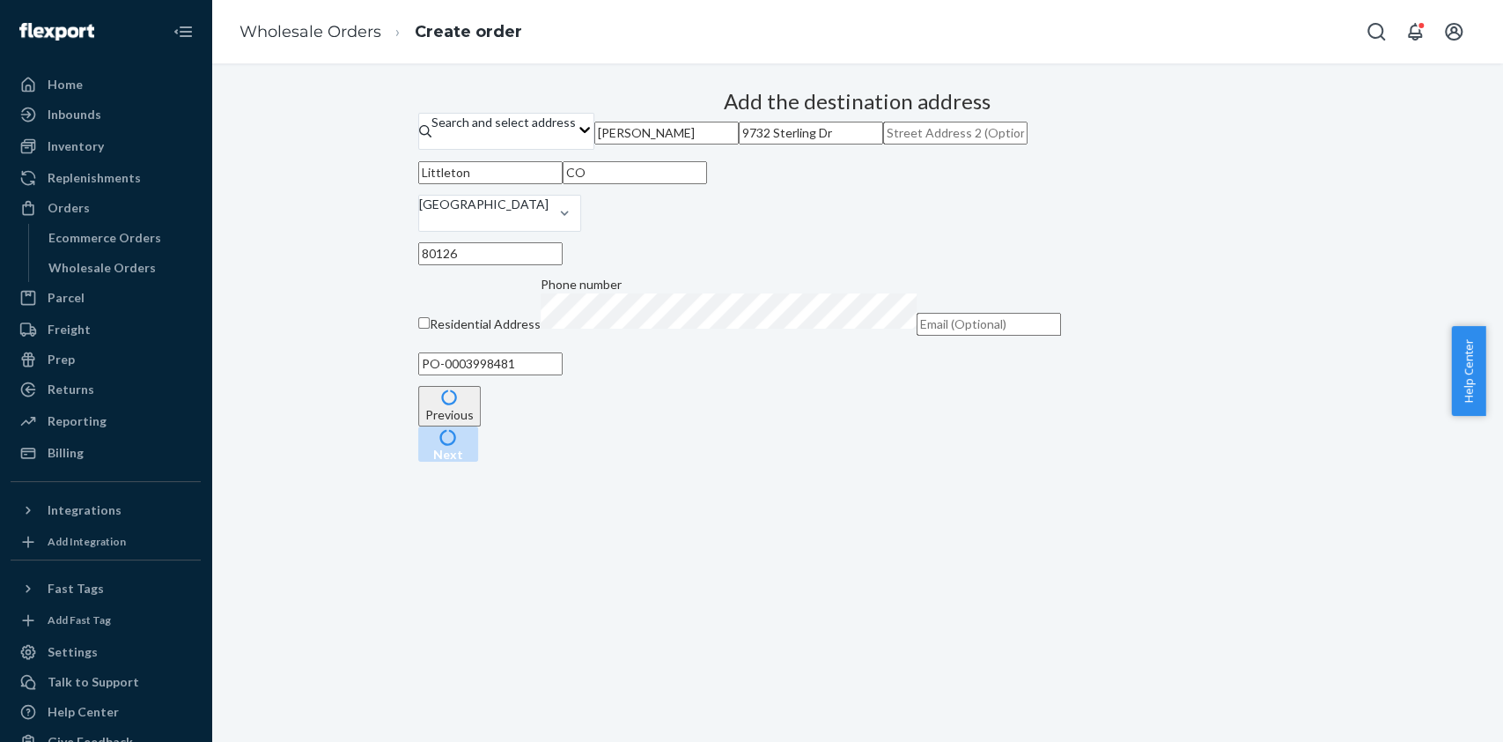
type input "PO-0003998481"
click at [481, 426] on button "Previous" at bounding box center [449, 406] width 63 height 41
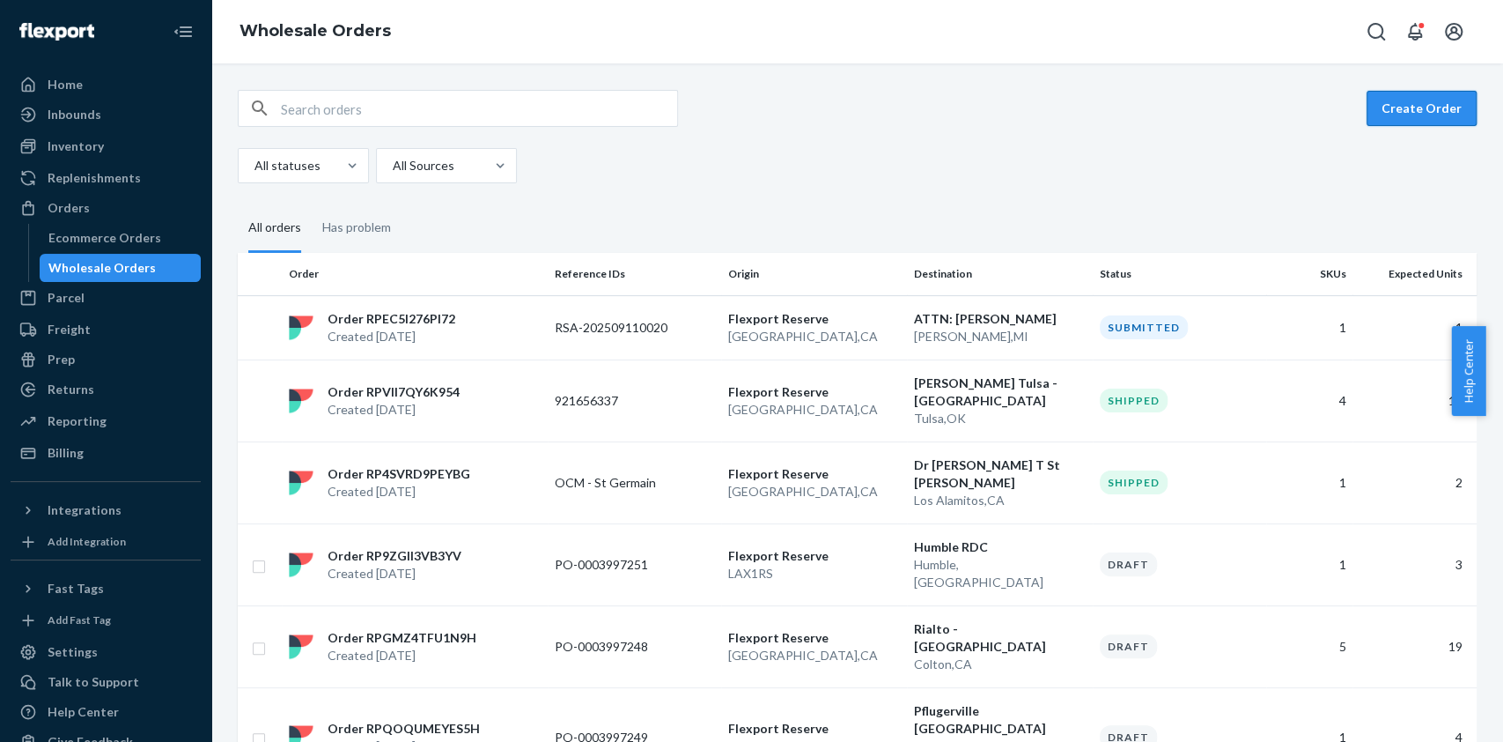
click at [1419, 104] on button "Create Order" at bounding box center [1422, 108] width 110 height 35
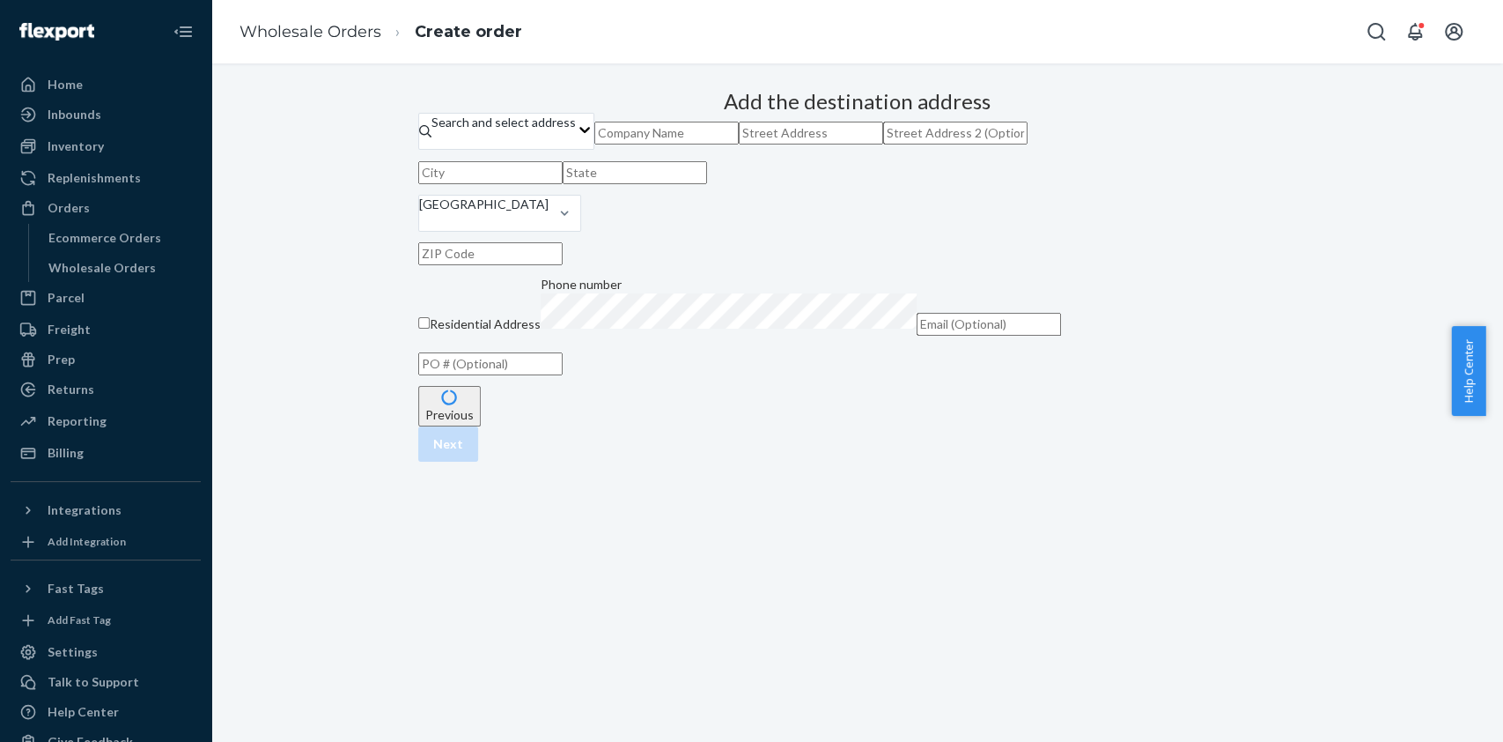
click at [739, 144] on input "text" at bounding box center [666, 133] width 144 height 23
click at [563, 375] on input "text" at bounding box center [490, 363] width 144 height 23
paste input "PO-0003998481"
type input "PO-0003998481"
click at [739, 144] on input "text" at bounding box center [666, 133] width 144 height 23
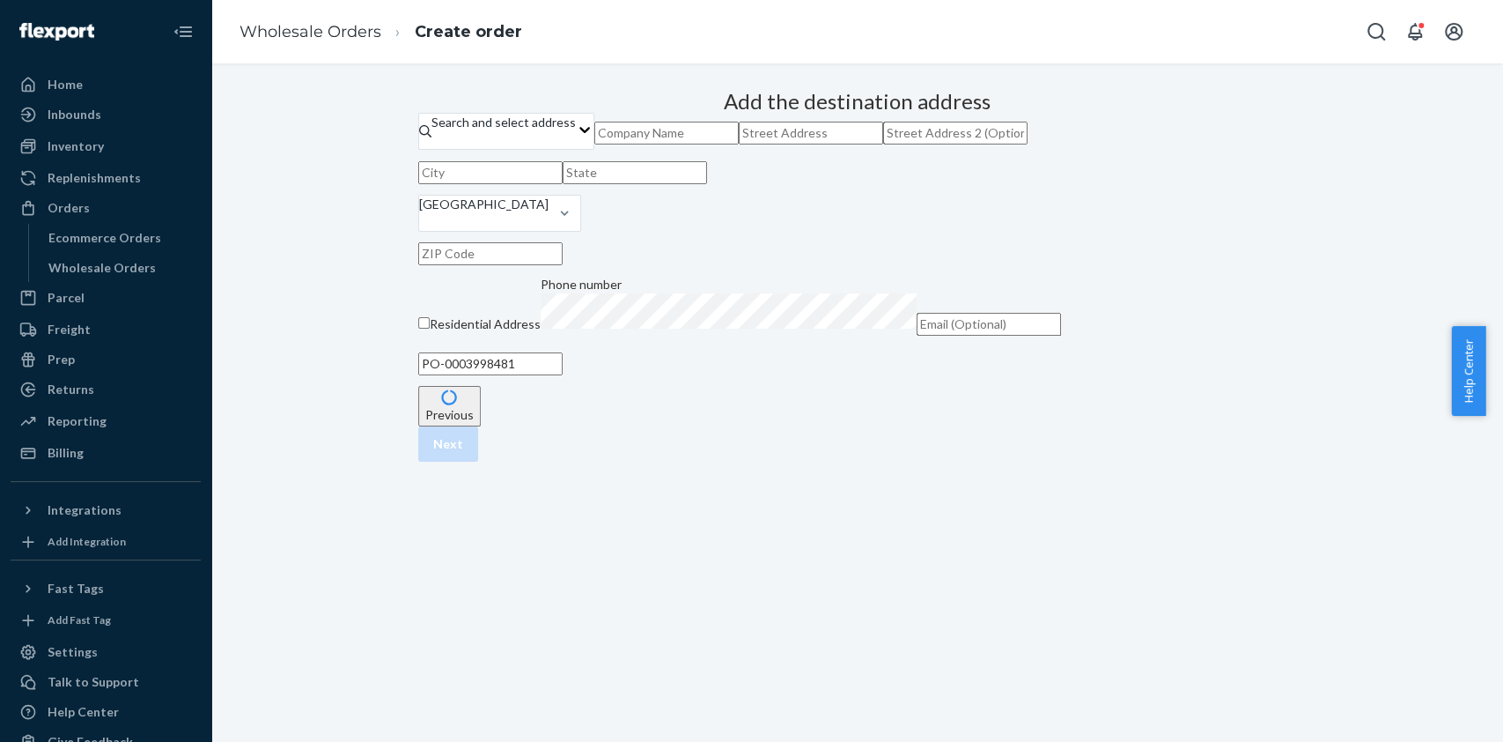
paste input "Cristi Turner"
type input "Cristi Turner"
paste input "9732 Sterling Dr Highlands Ranch, CO 80126"
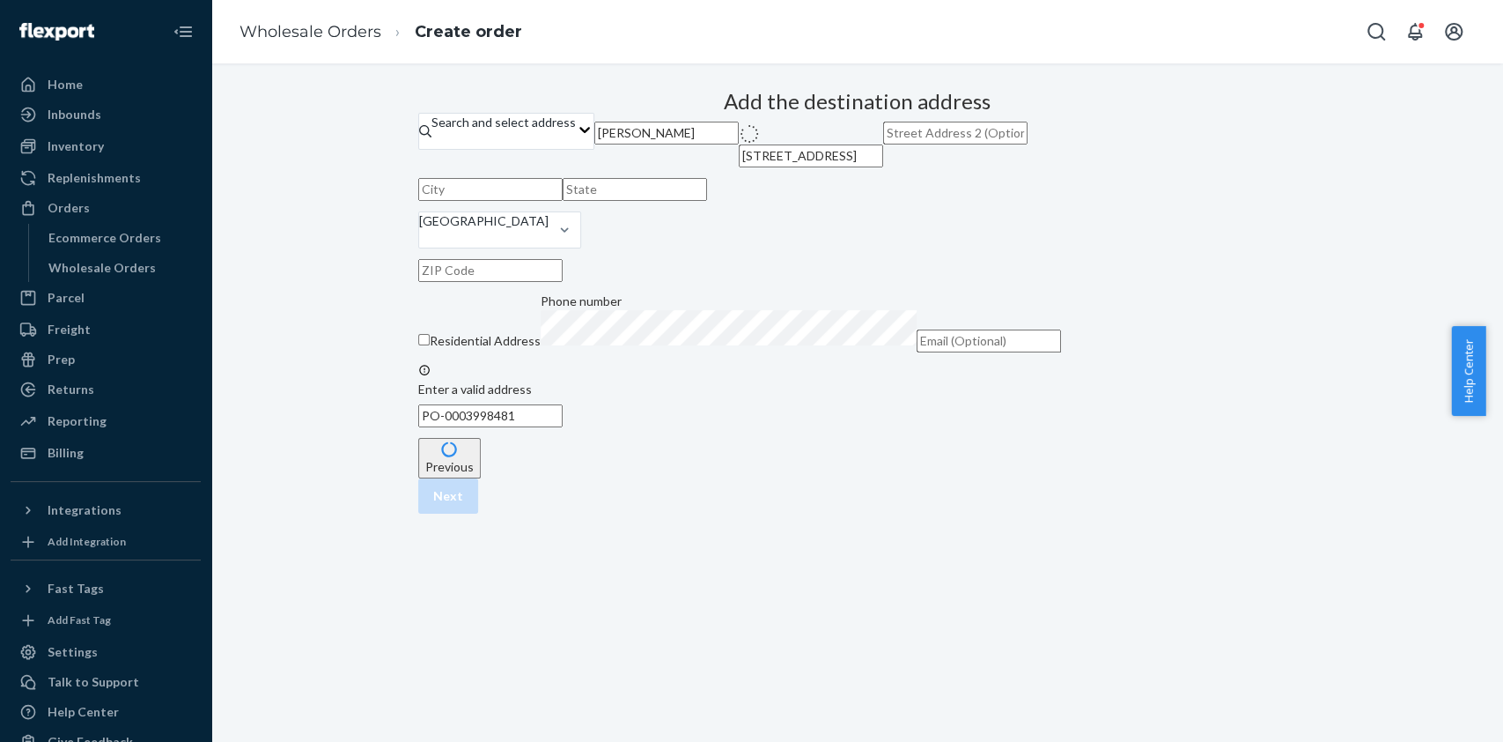
type input "9732 Sterling Dr"
type input "Littleton"
type input "CO"
type input "80126"
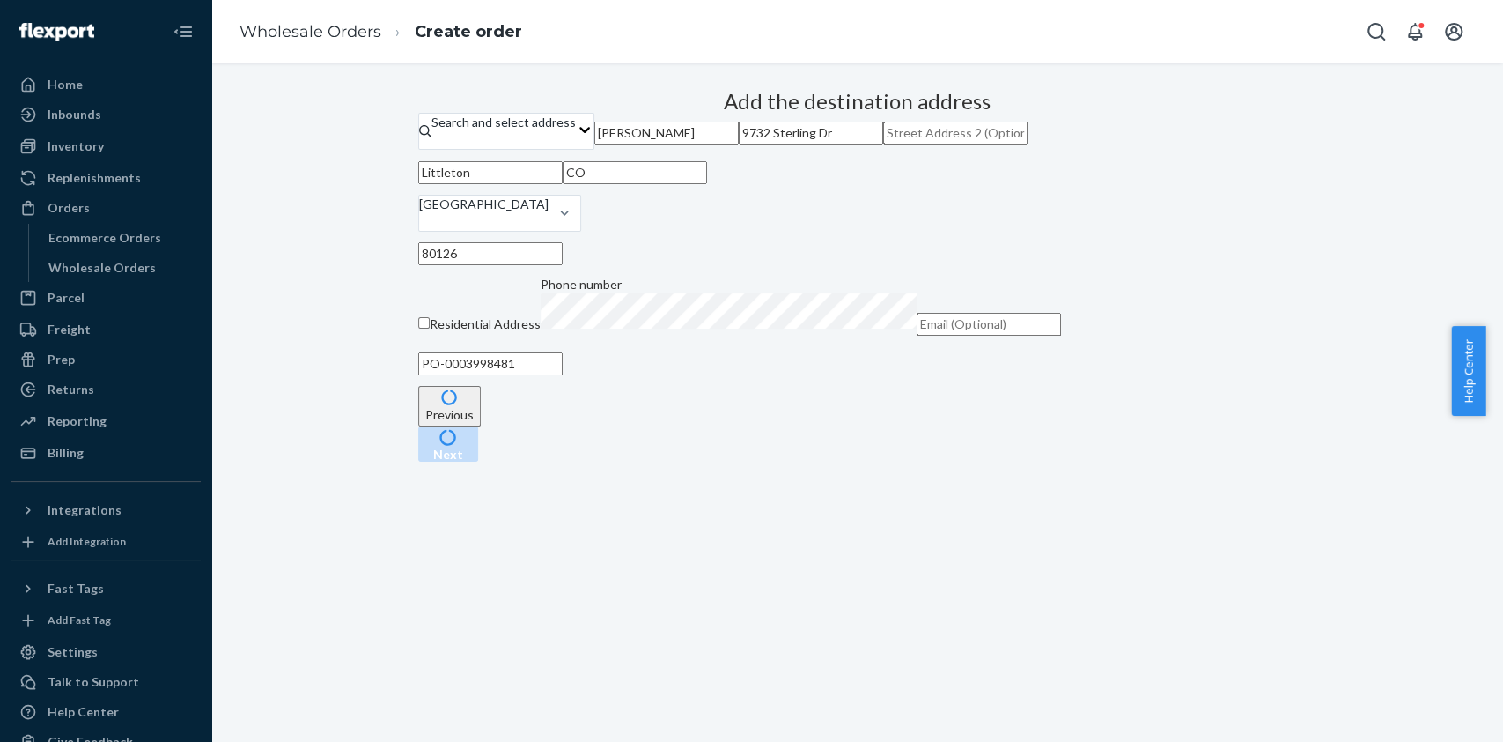
click at [1185, 386] on div "Add the destination address Search and select address Cristi Turner 9732 Sterli…" at bounding box center [857, 234] width 879 height 303
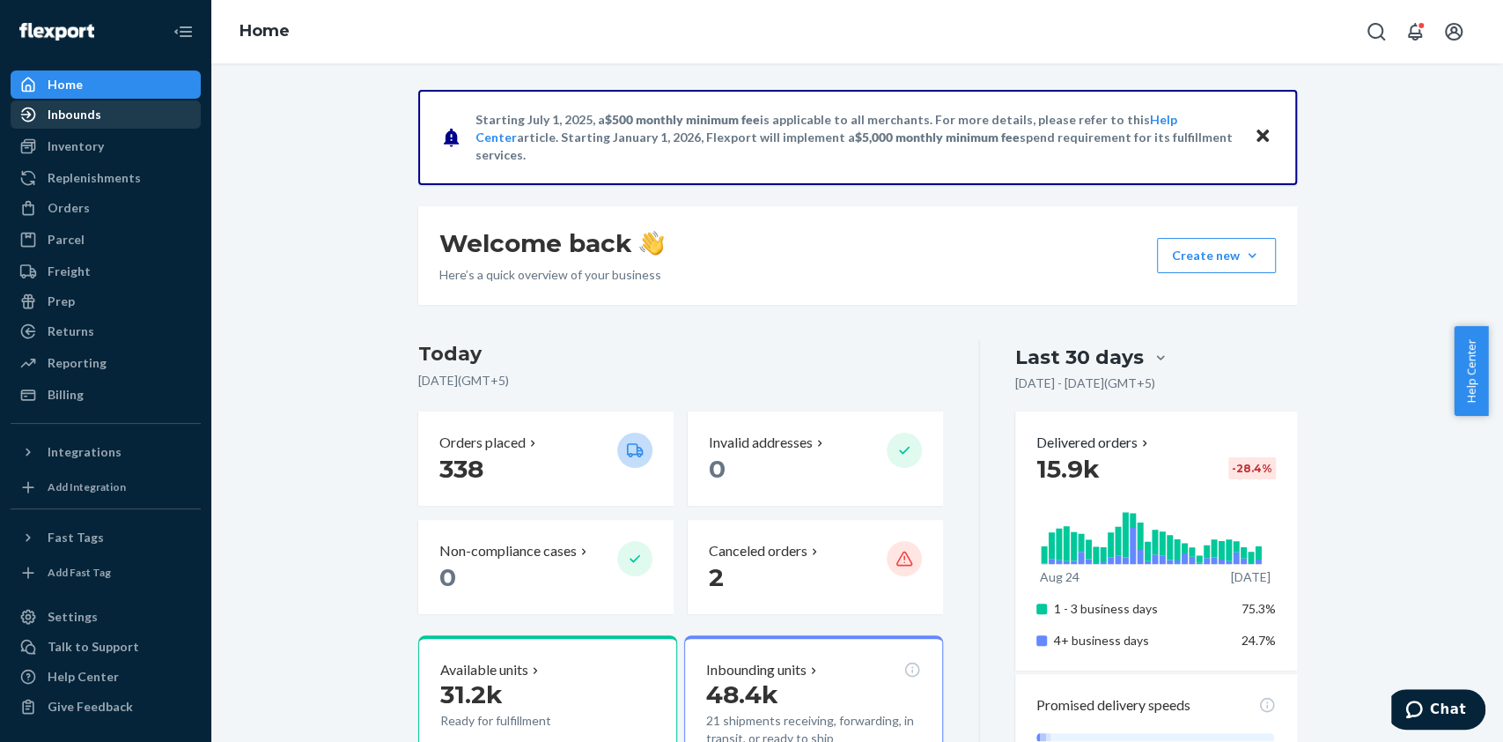
click at [72, 119] on div "Inbounds" at bounding box center [75, 115] width 54 height 18
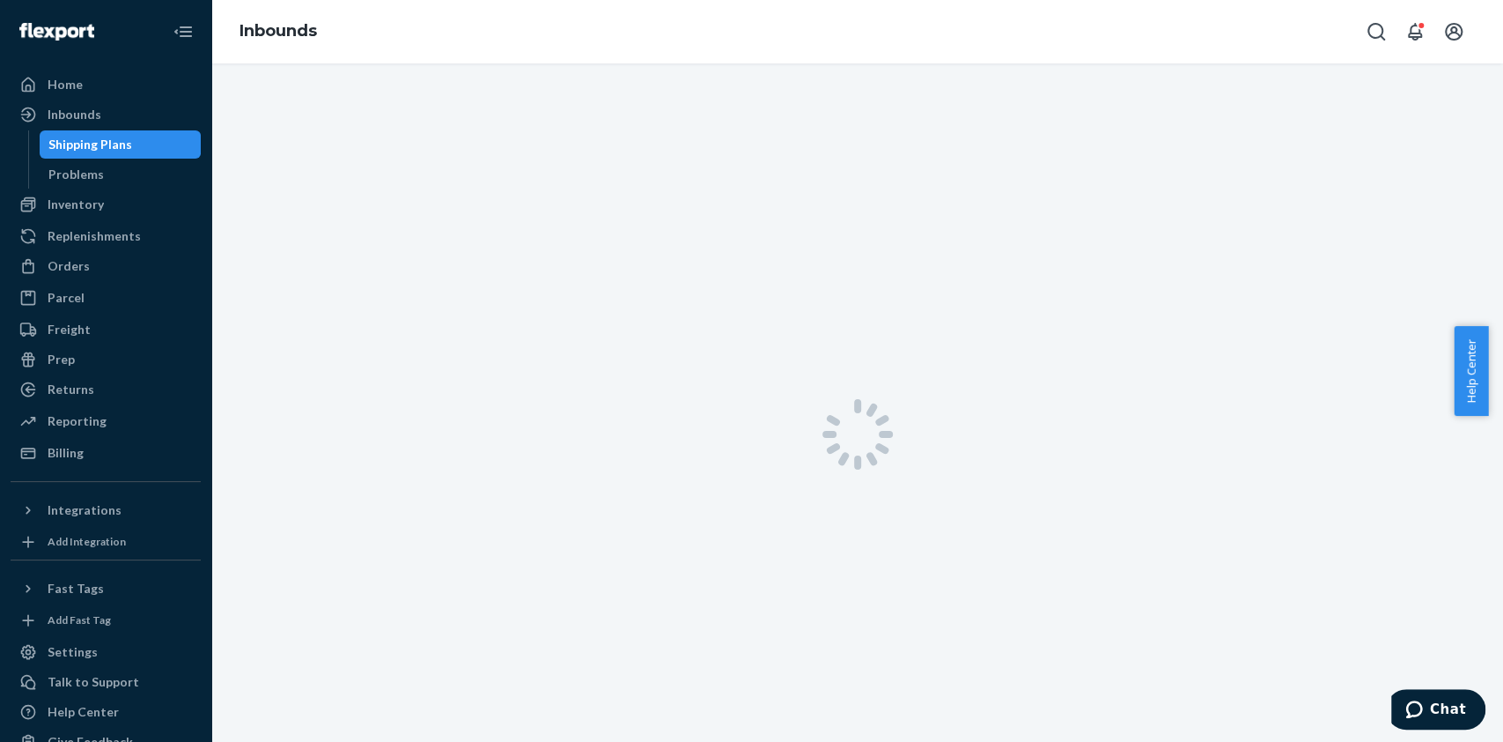
click at [81, 133] on div "Shipping Plans" at bounding box center [120, 144] width 159 height 25
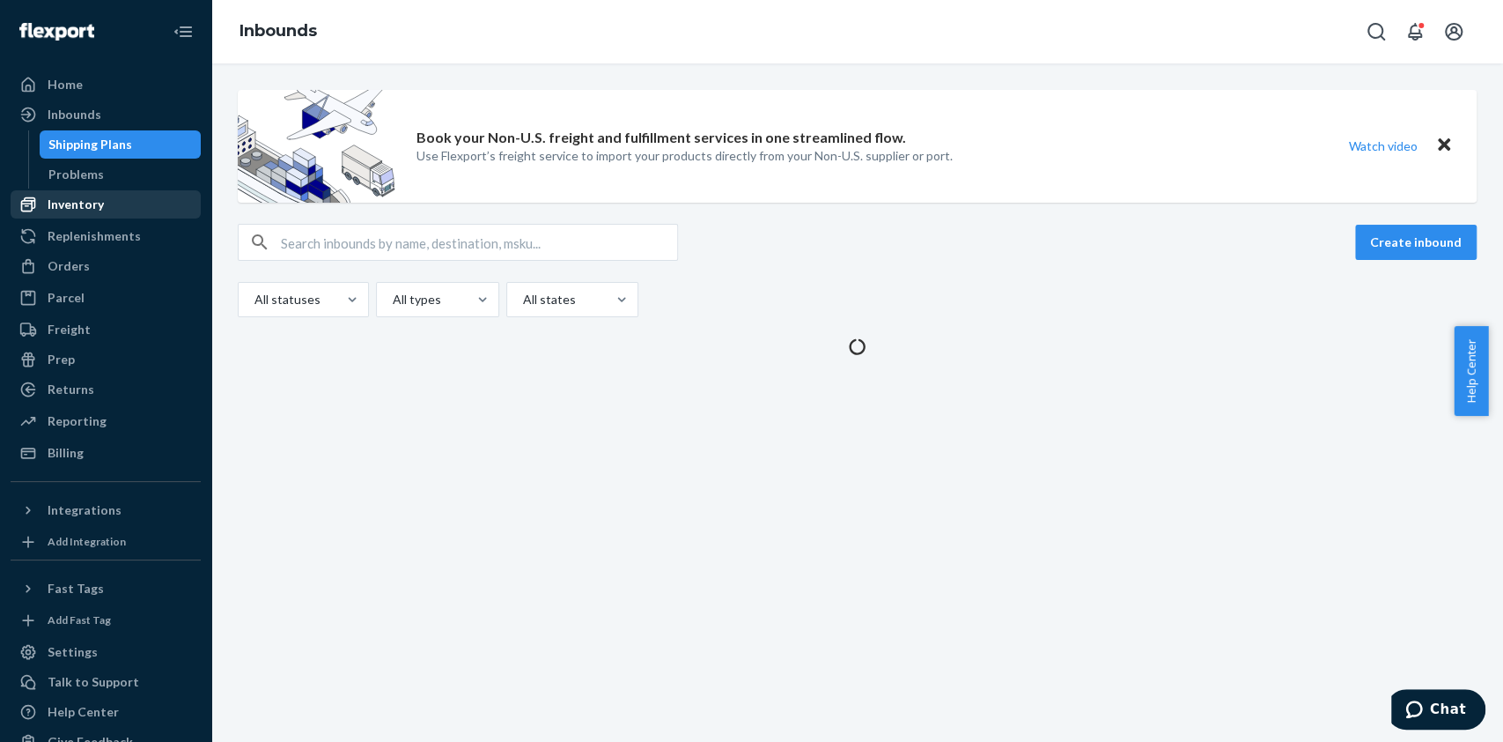
click at [55, 214] on div "Inventory" at bounding box center [105, 204] width 187 height 25
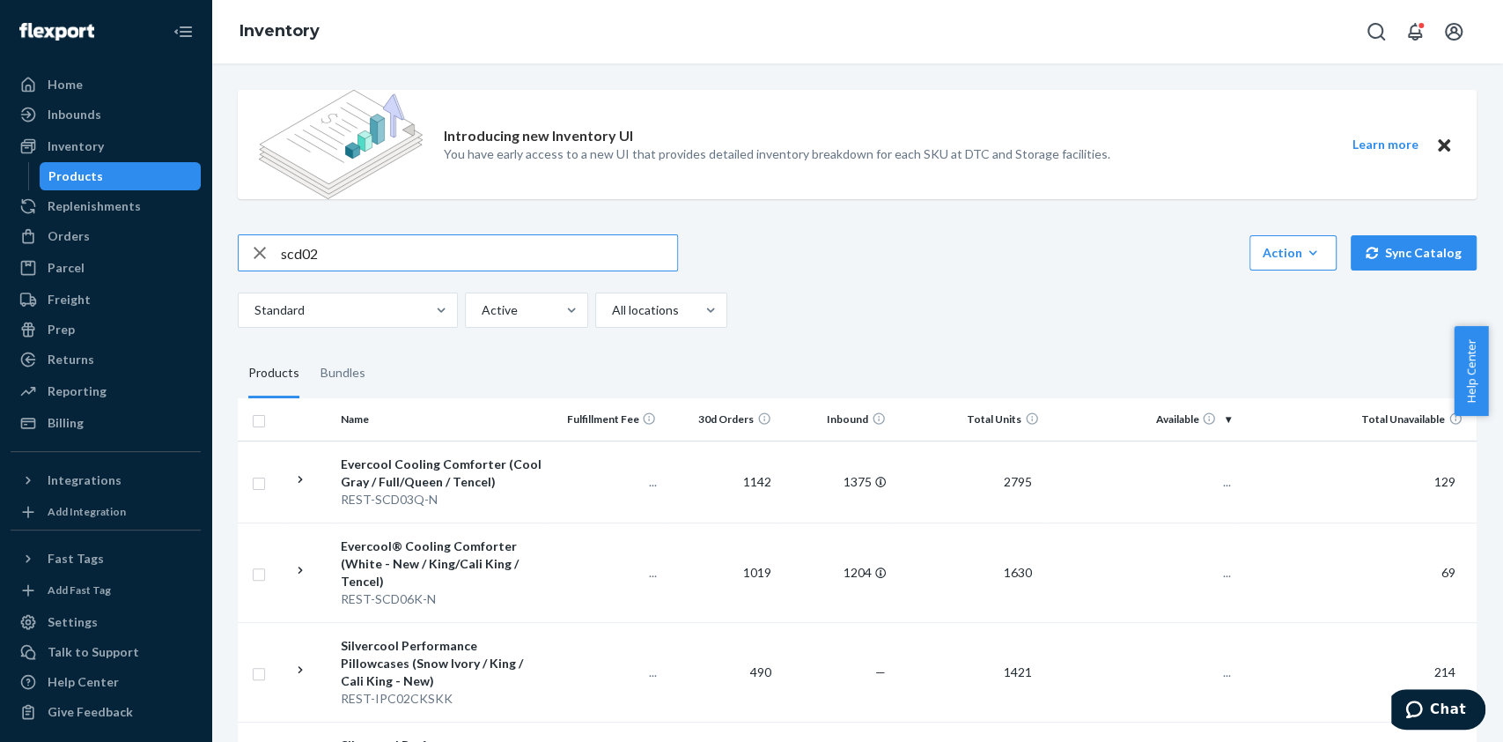
type input "scd02"
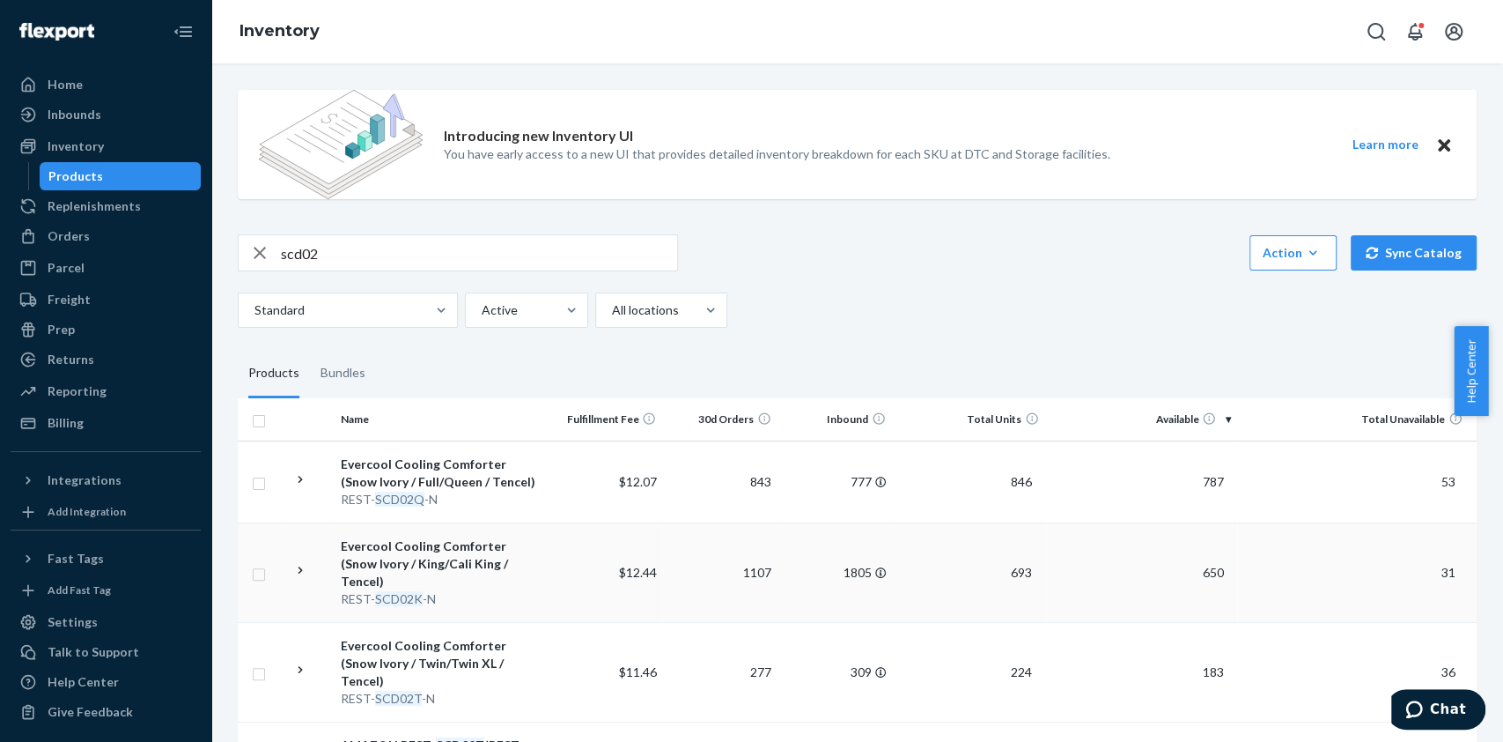
click at [439, 590] on div "REST- SCD02K -N" at bounding box center [441, 599] width 201 height 18
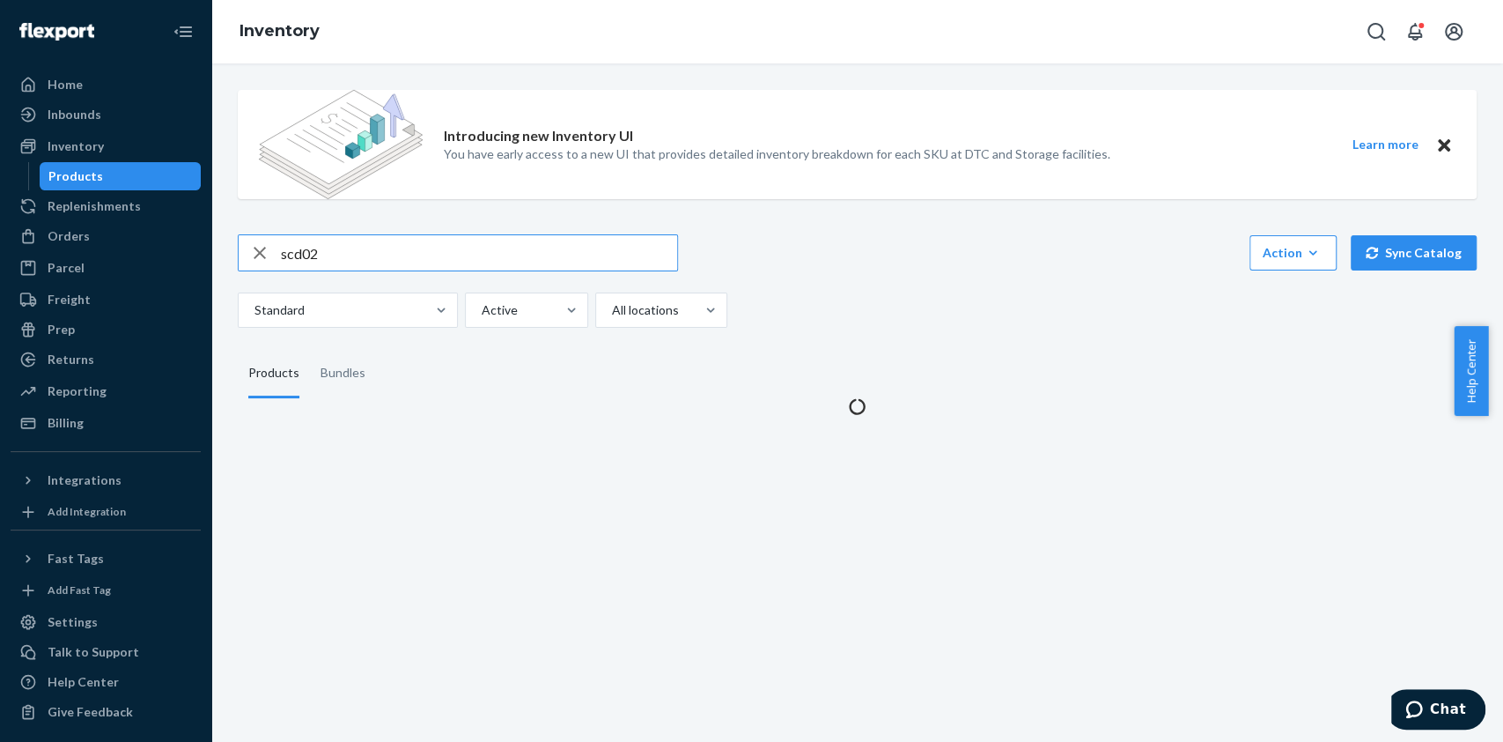
click at [388, 251] on input "scd02" at bounding box center [479, 252] width 396 height 35
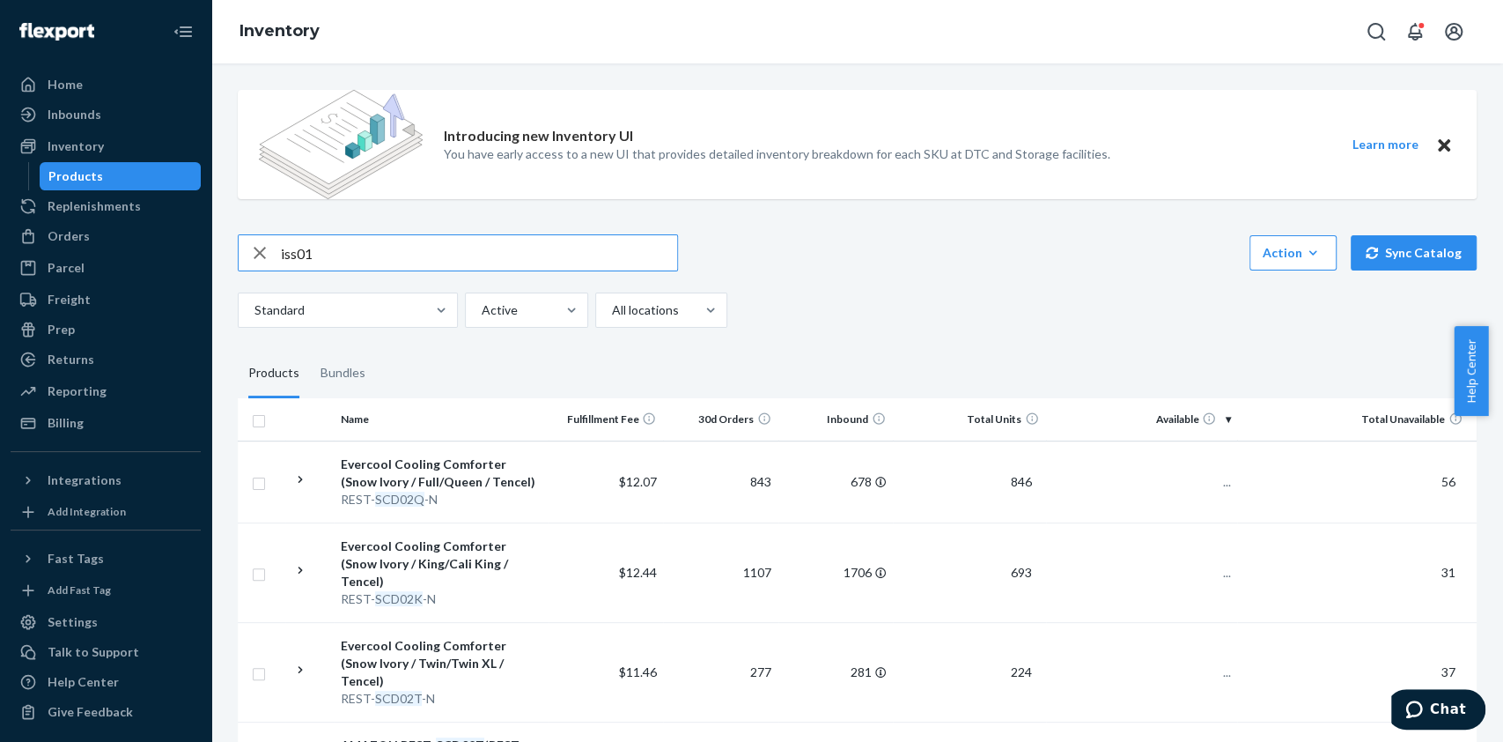
type input "iss01"
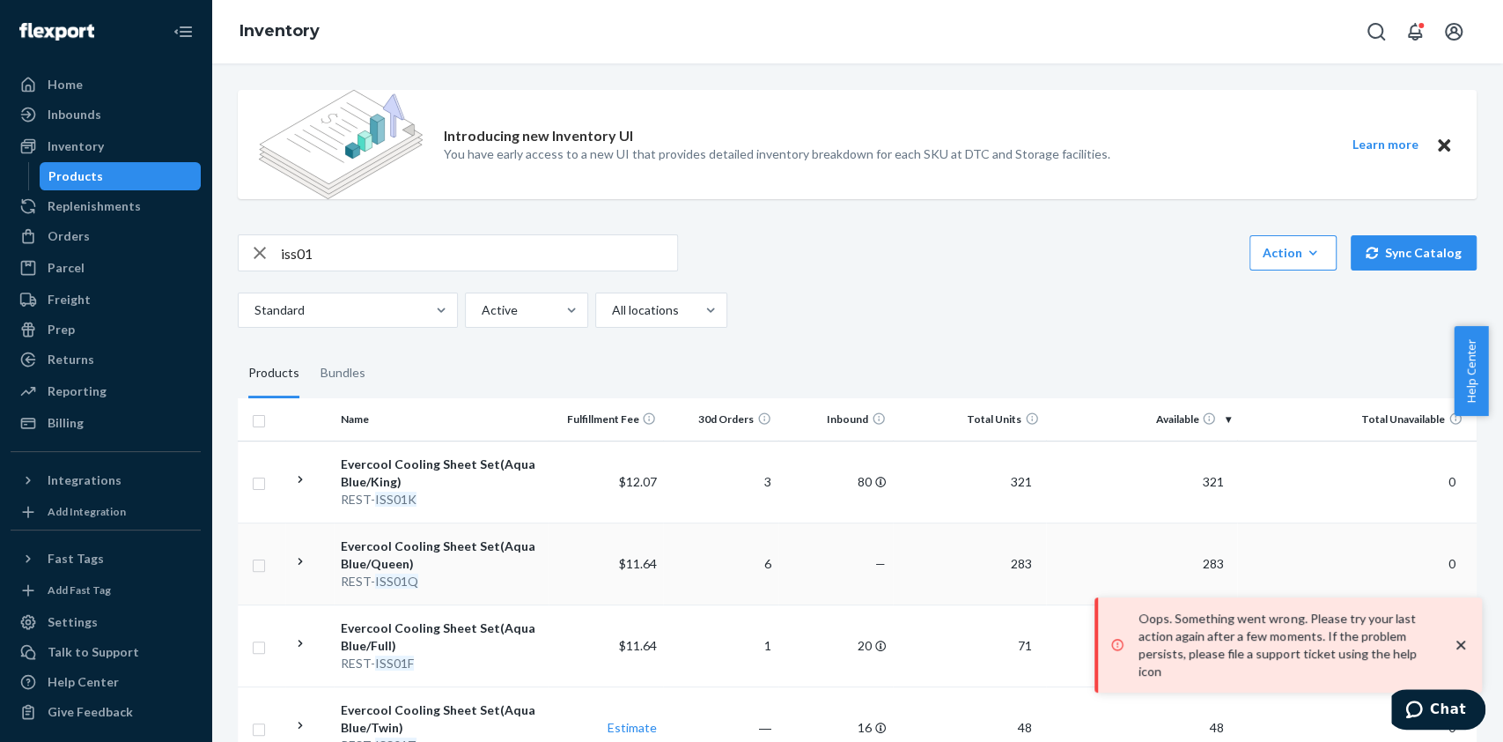
click at [465, 573] on div "REST- ISS01Q" at bounding box center [441, 581] width 201 height 18
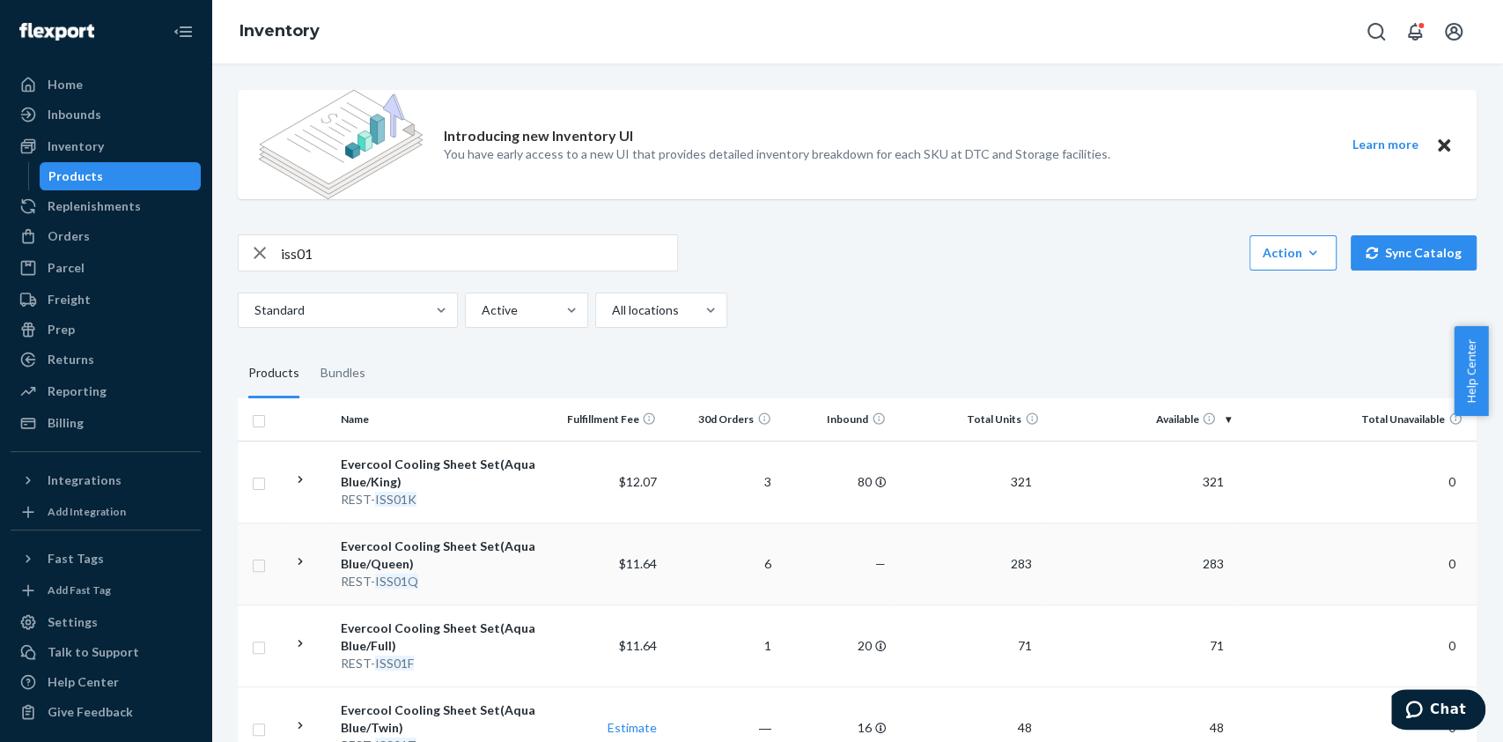
click at [466, 565] on div "Evercool Cooling Sheet Set(Aqua Blue/Queen)" at bounding box center [441, 554] width 201 height 35
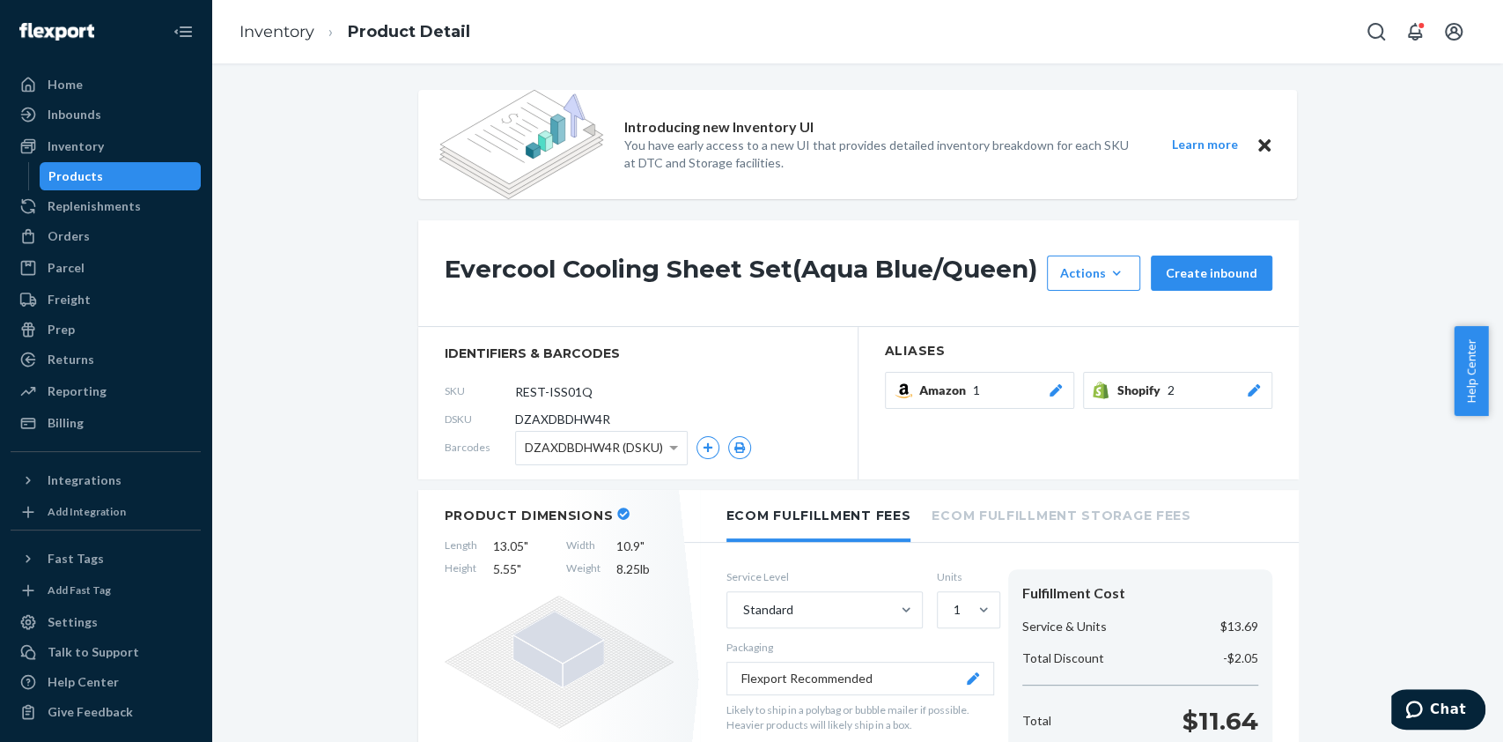
scroll to position [86, 0]
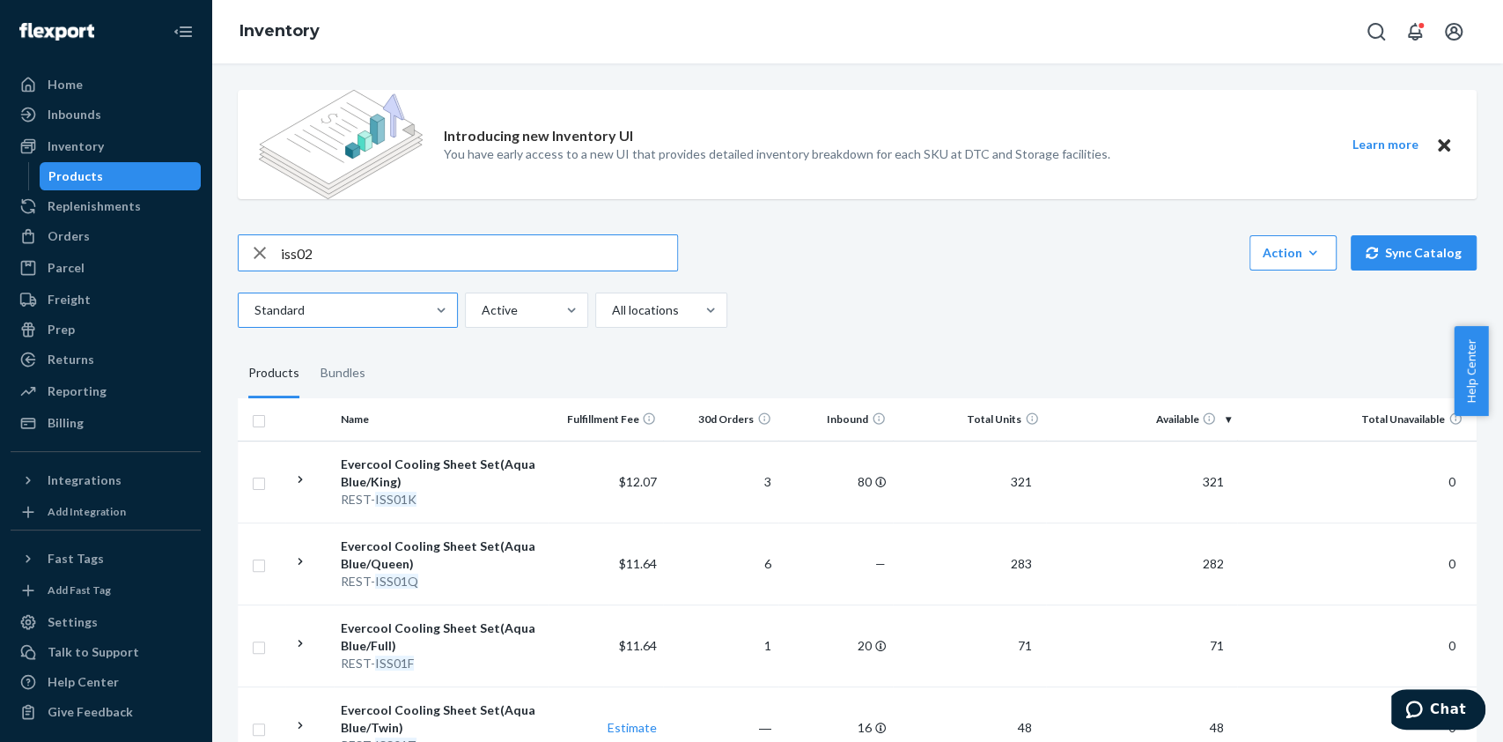
type input "iss02"
click at [408, 496] on em "ISS02Q" at bounding box center [396, 498] width 43 height 15
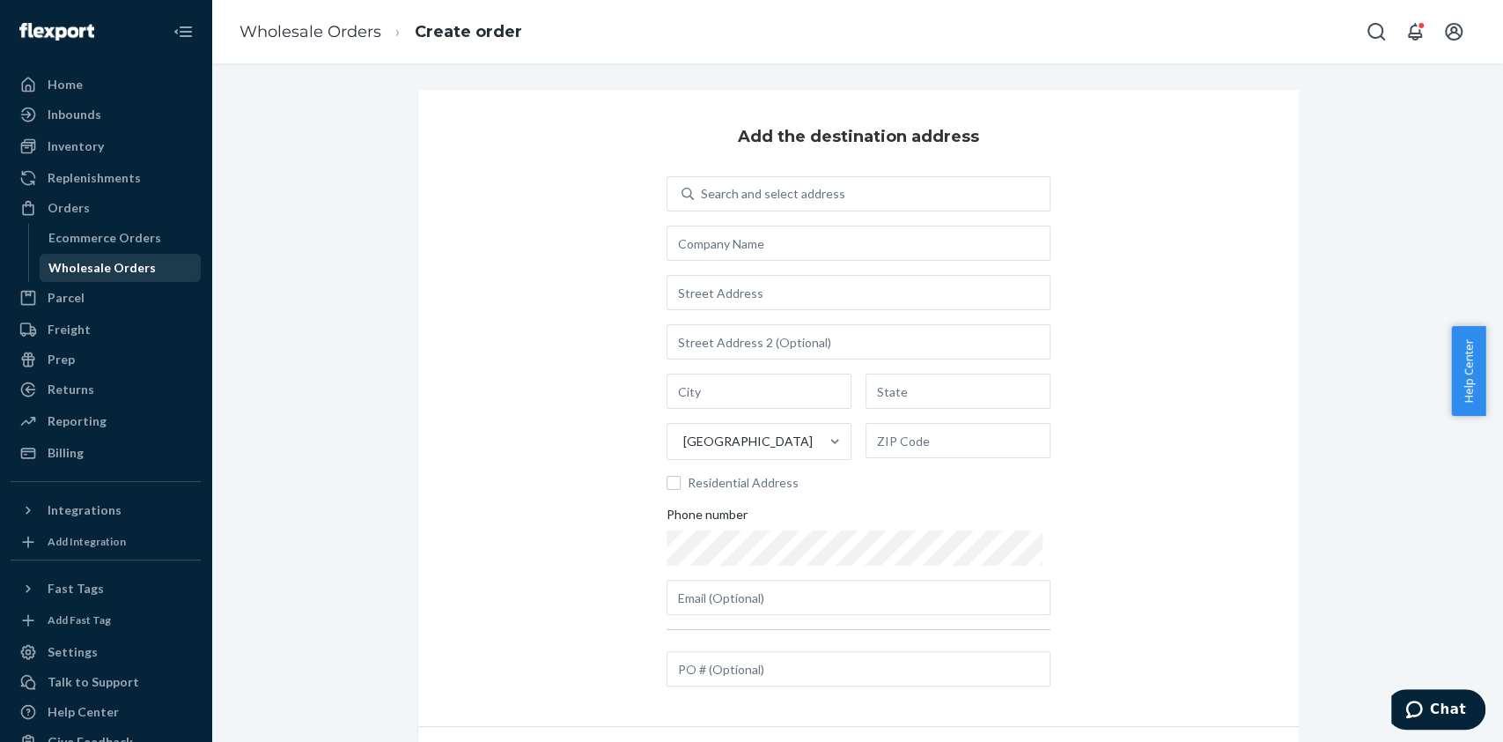
click at [134, 264] on div "Wholesale Orders" at bounding box center [101, 268] width 107 height 18
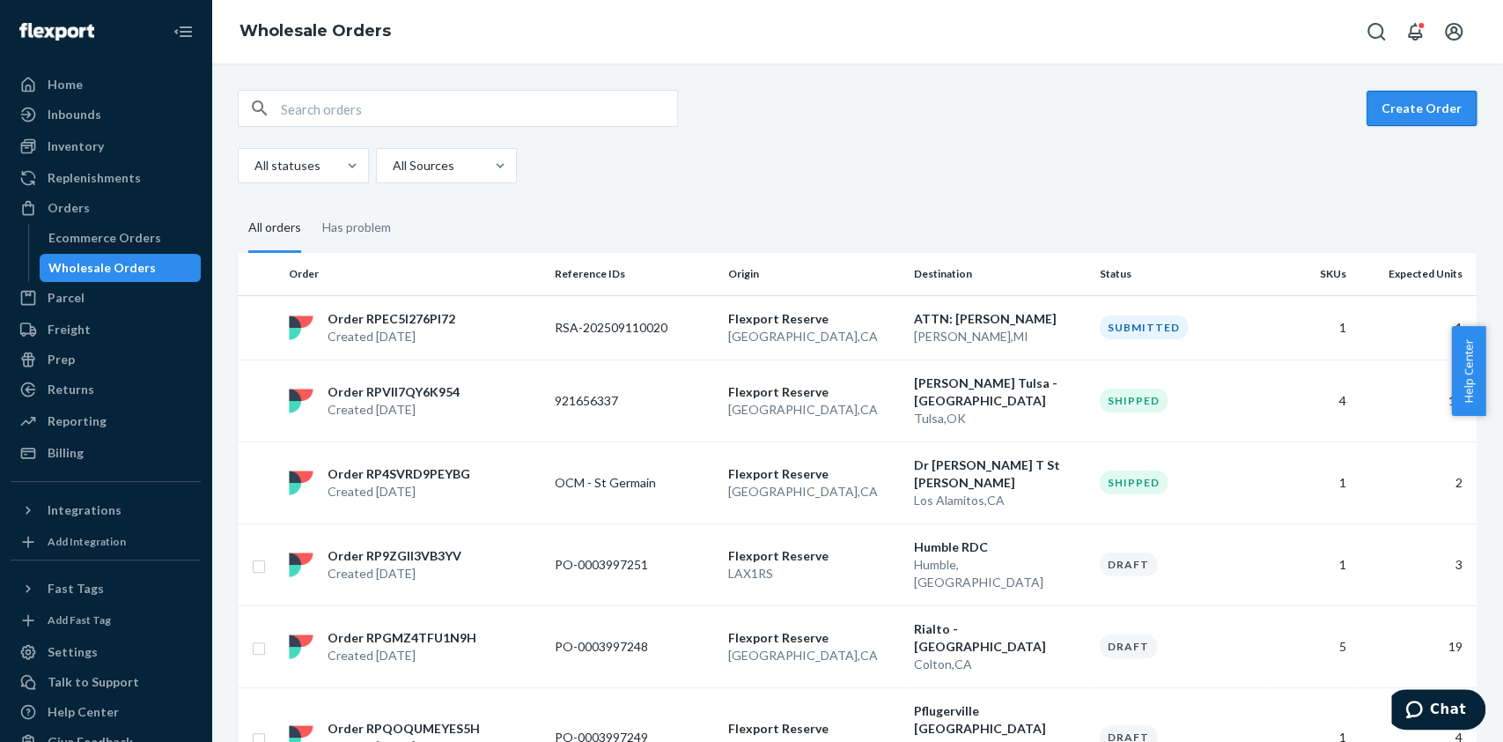
click at [1382, 118] on button "Create Order" at bounding box center [1422, 108] width 110 height 35
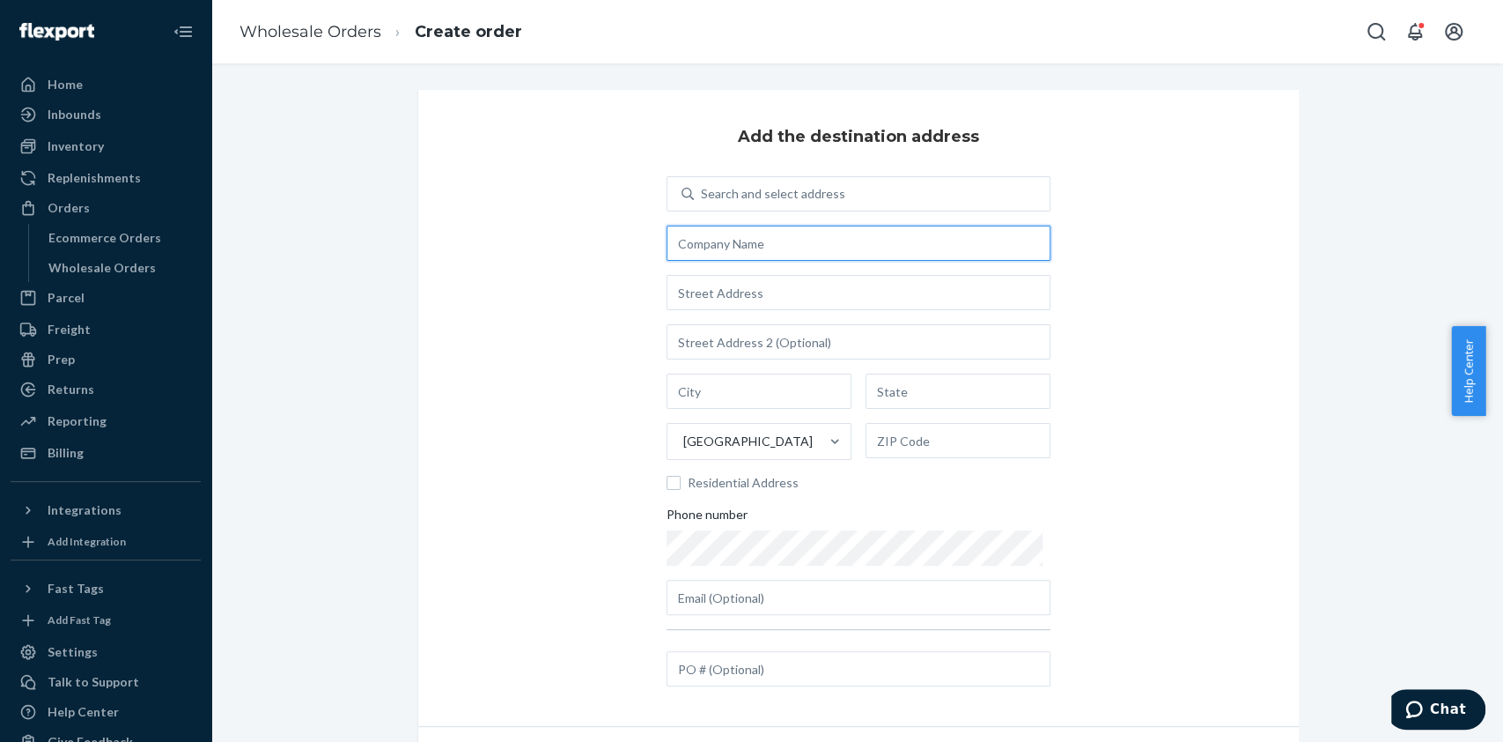
click at [733, 255] on input "text" at bounding box center [859, 242] width 384 height 35
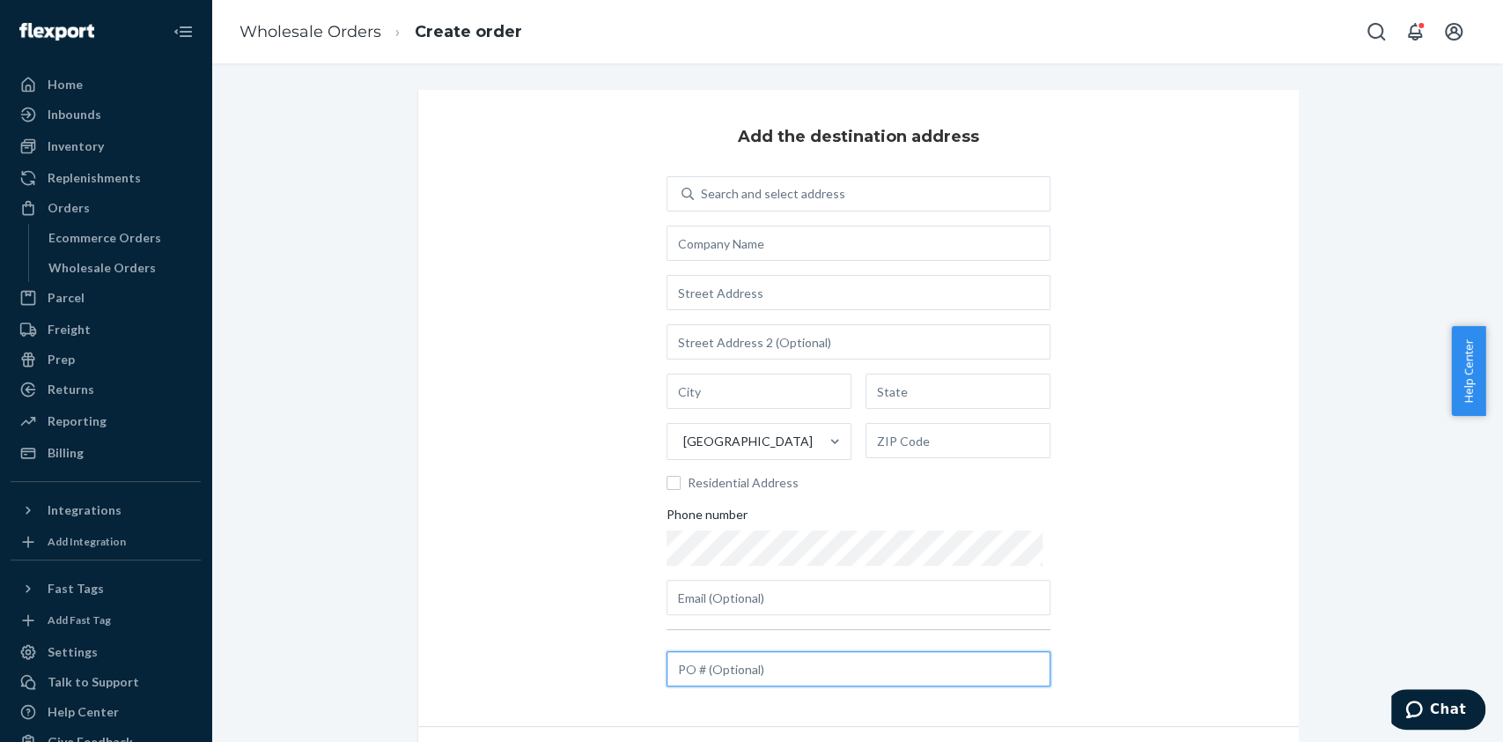
click at [754, 673] on input "text" at bounding box center [859, 668] width 384 height 35
paste input "PO-0003998481"
type input "PO-0003998481"
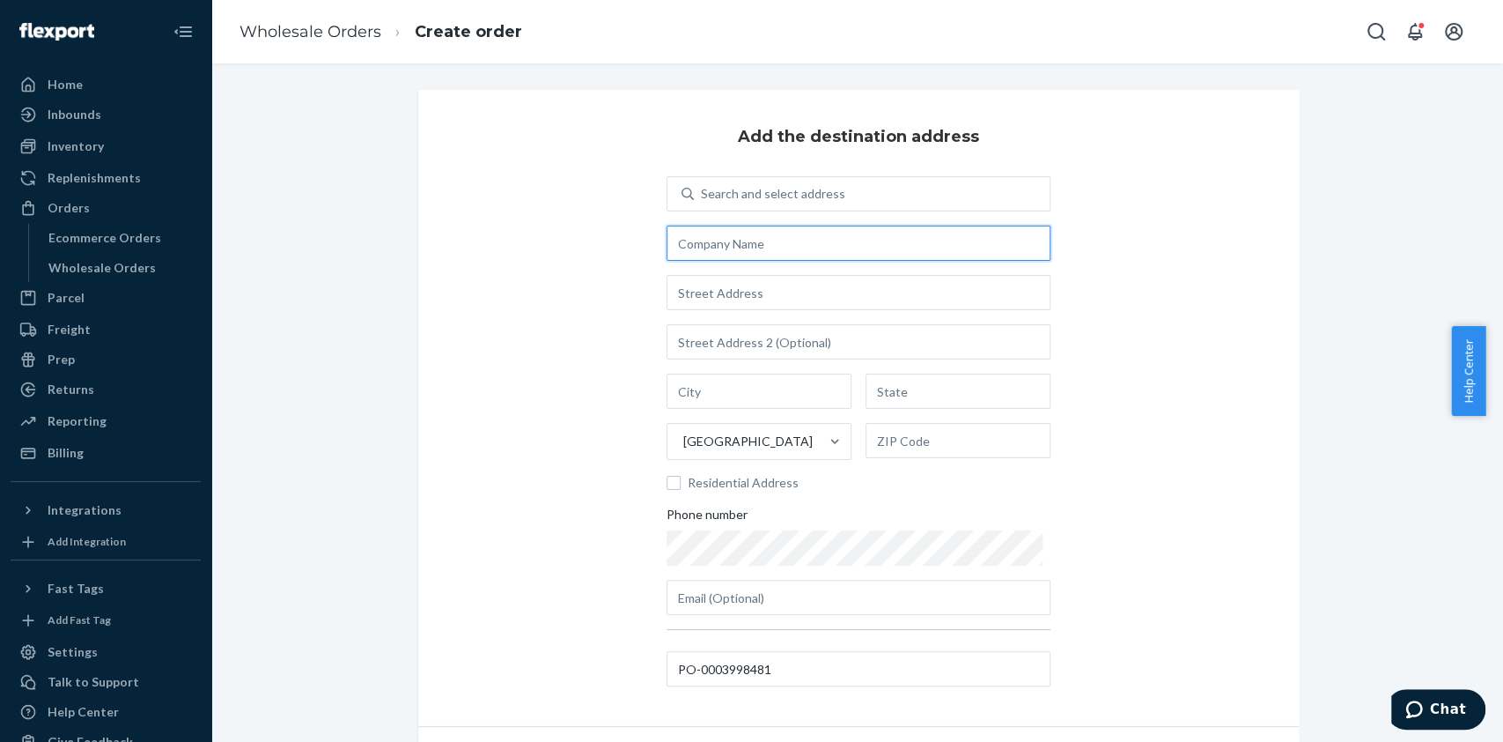
click at [750, 232] on input "text" at bounding box center [859, 242] width 384 height 35
paste input "Cristi Turner"
type input "Cristi Turner"
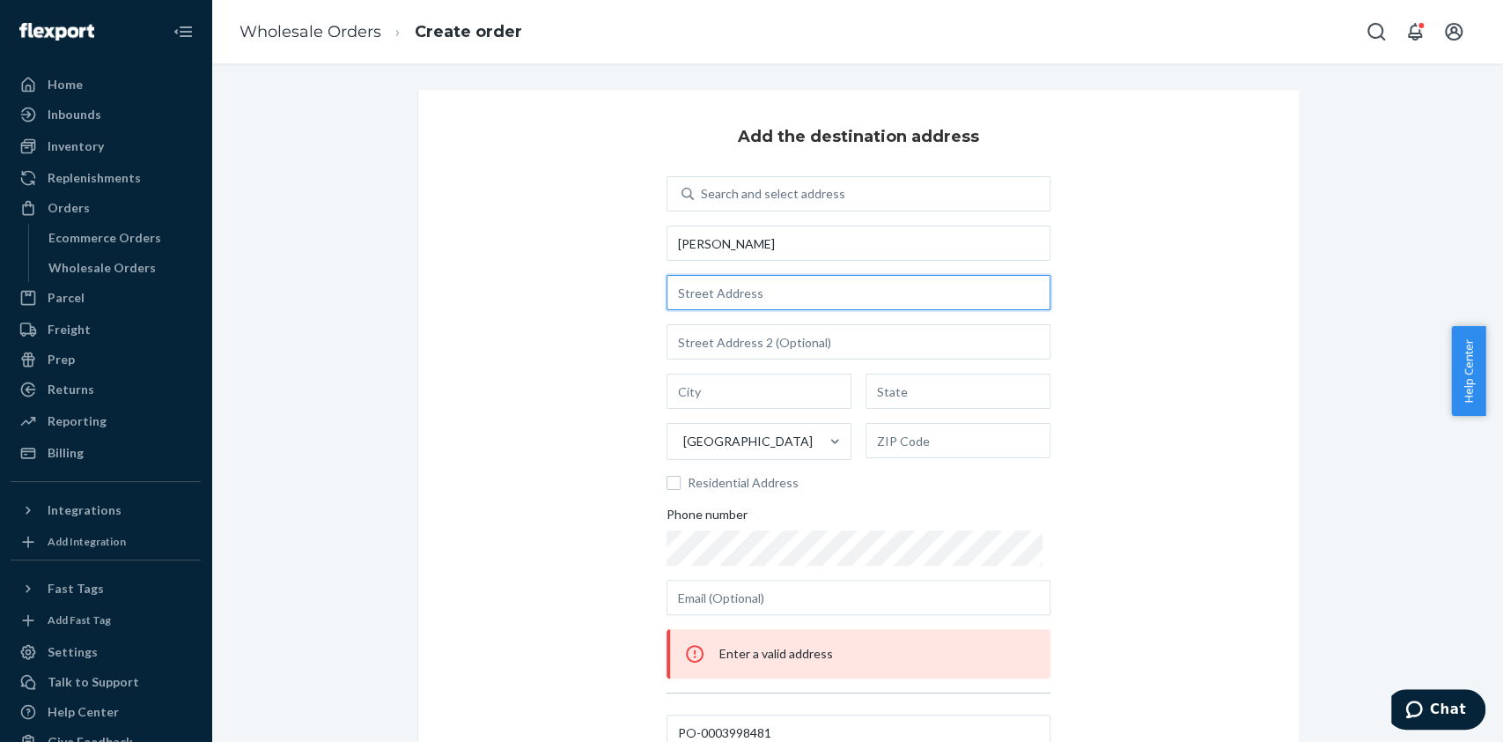
paste input "9732 Sterling Dr Highlands Ranch, CO 80126"
type input "9732 Sterling Dr"
type input "Littleton"
type input "CO"
type input "80126"
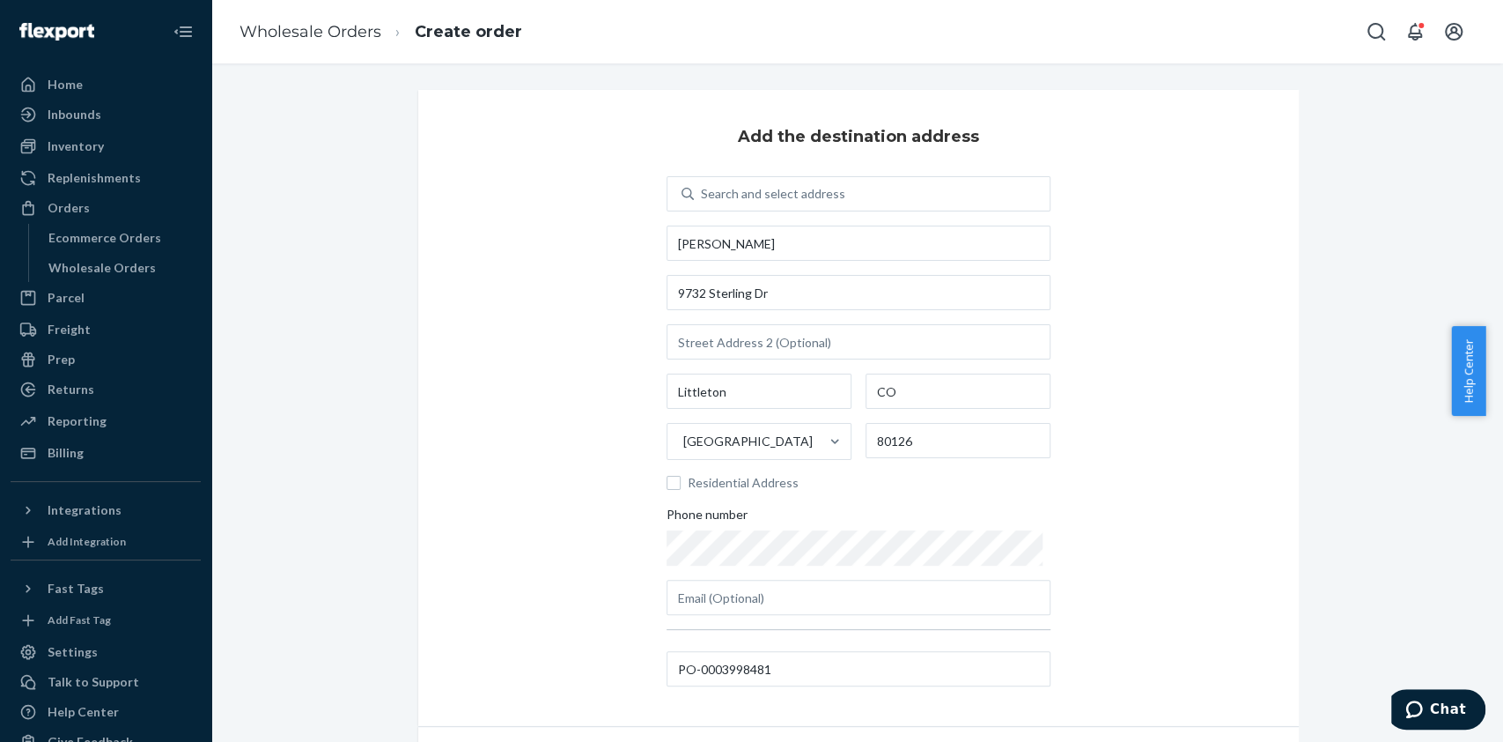
click at [1090, 552] on div "Add the destination address Search and select address Cristi Turner 9732 Sterli…" at bounding box center [858, 408] width 881 height 636
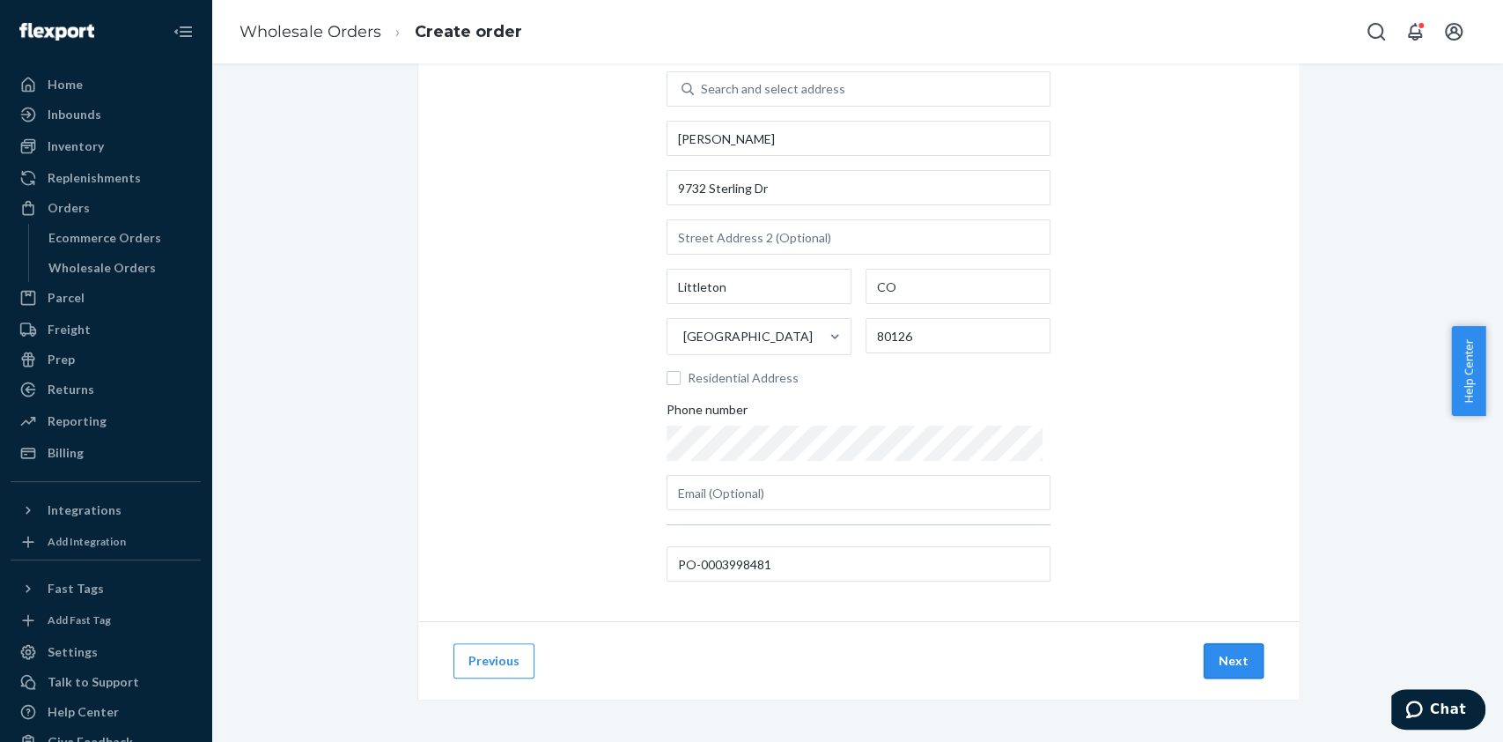
click at [1212, 653] on button "Next" at bounding box center [1234, 660] width 60 height 35
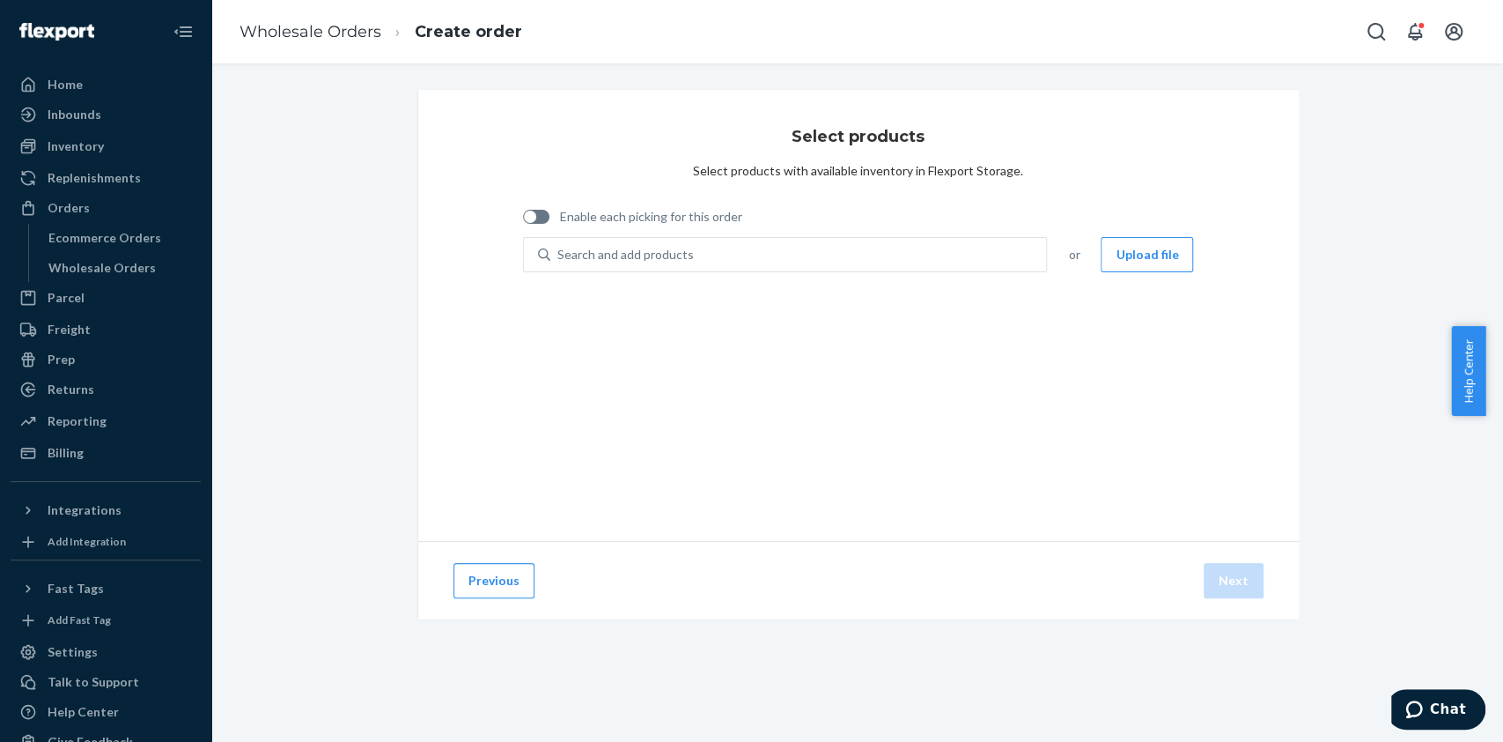
scroll to position [0, 0]
click at [632, 218] on span "Enable each picking for this order" at bounding box center [651, 217] width 182 height 18
click at [523, 223] on input "Enable each picking for this order" at bounding box center [522, 223] width 1 height 1
checkbox input "true"
click at [635, 248] on div "Search and add products" at bounding box center [625, 255] width 137 height 18
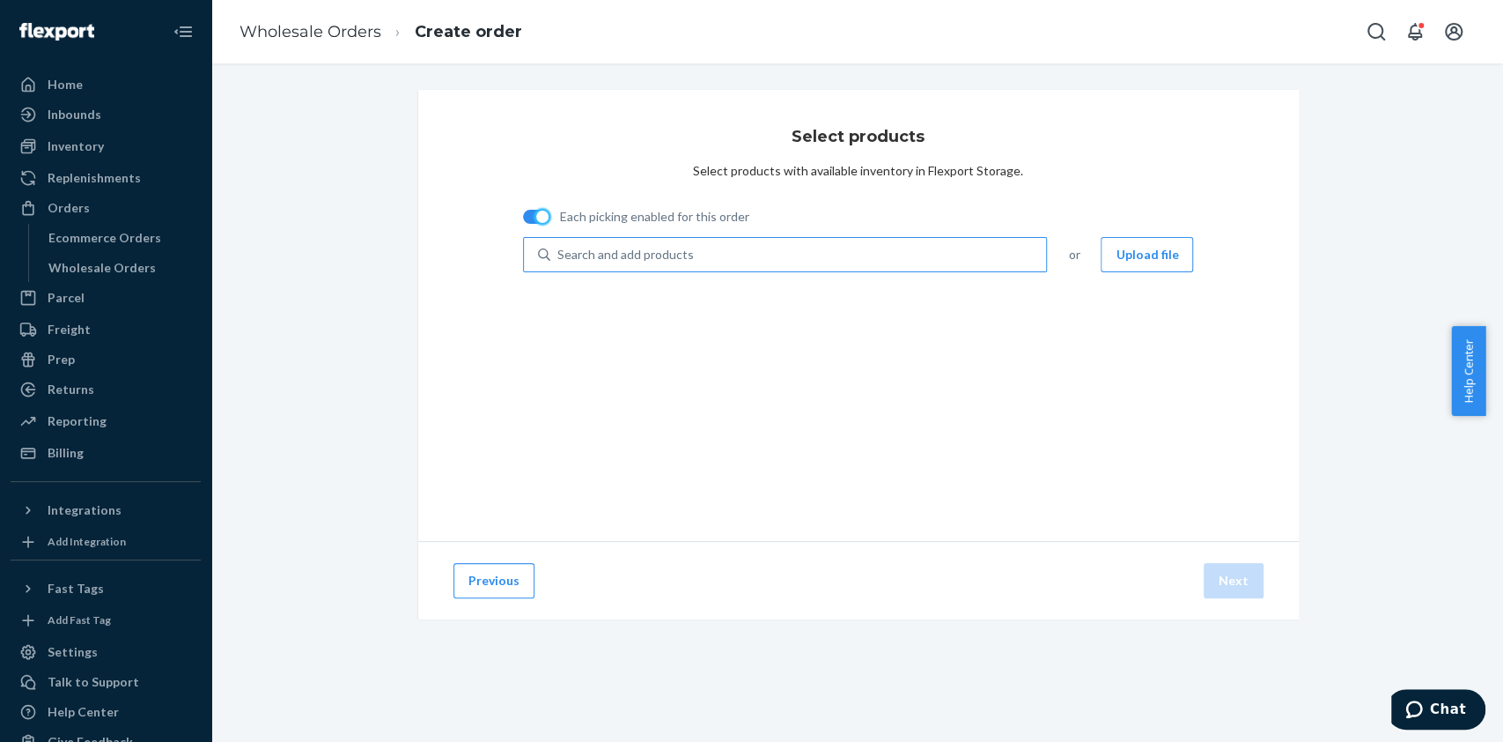
click at [559, 248] on input "Search and add products" at bounding box center [558, 255] width 2 height 18
type input "scd02k"
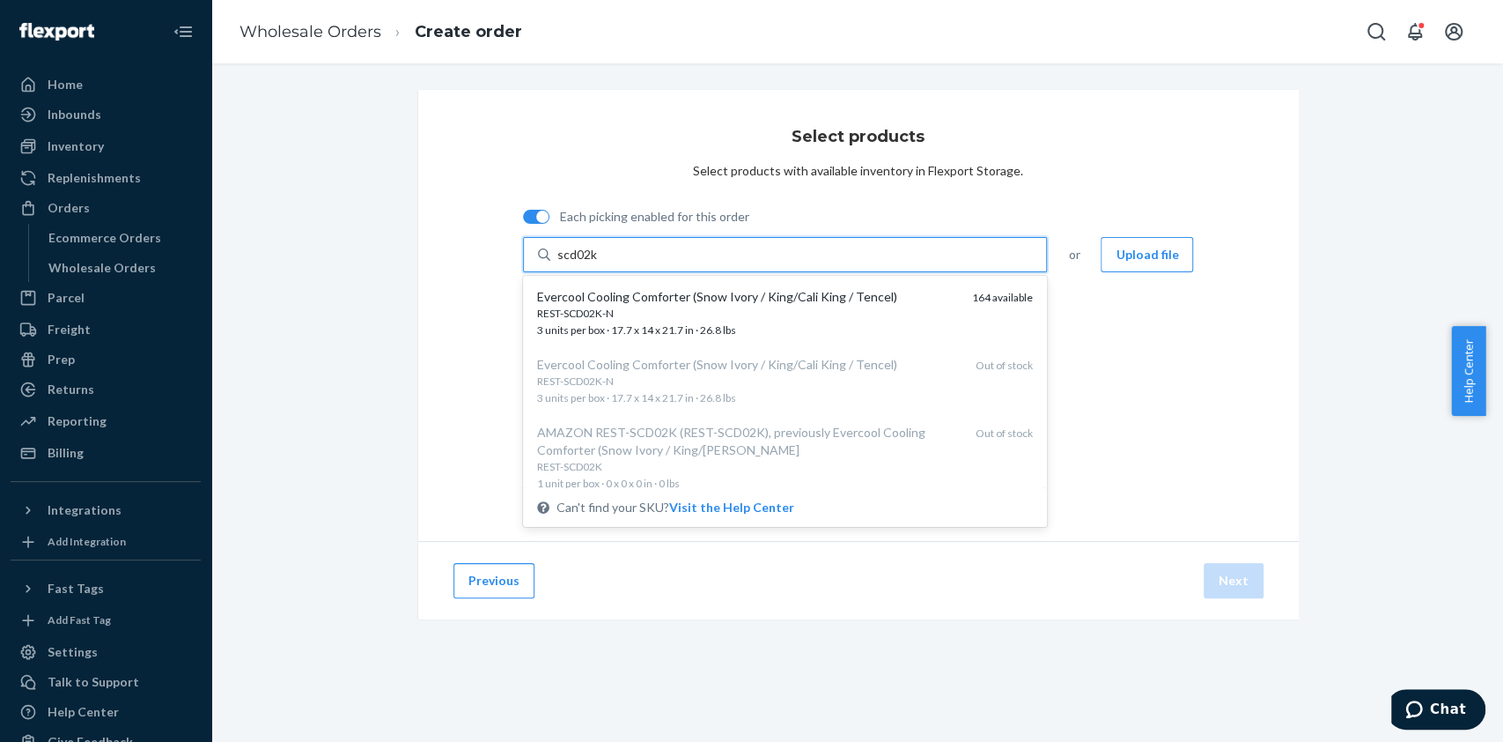
click at [719, 321] on div "REST-SCD02K-N 3 units per box · 17.7 x 14 x 21.7 in · 26.8 lbs" at bounding box center [748, 322] width 422 height 33
click at [598, 263] on input "scd02k" at bounding box center [577, 255] width 41 height 18
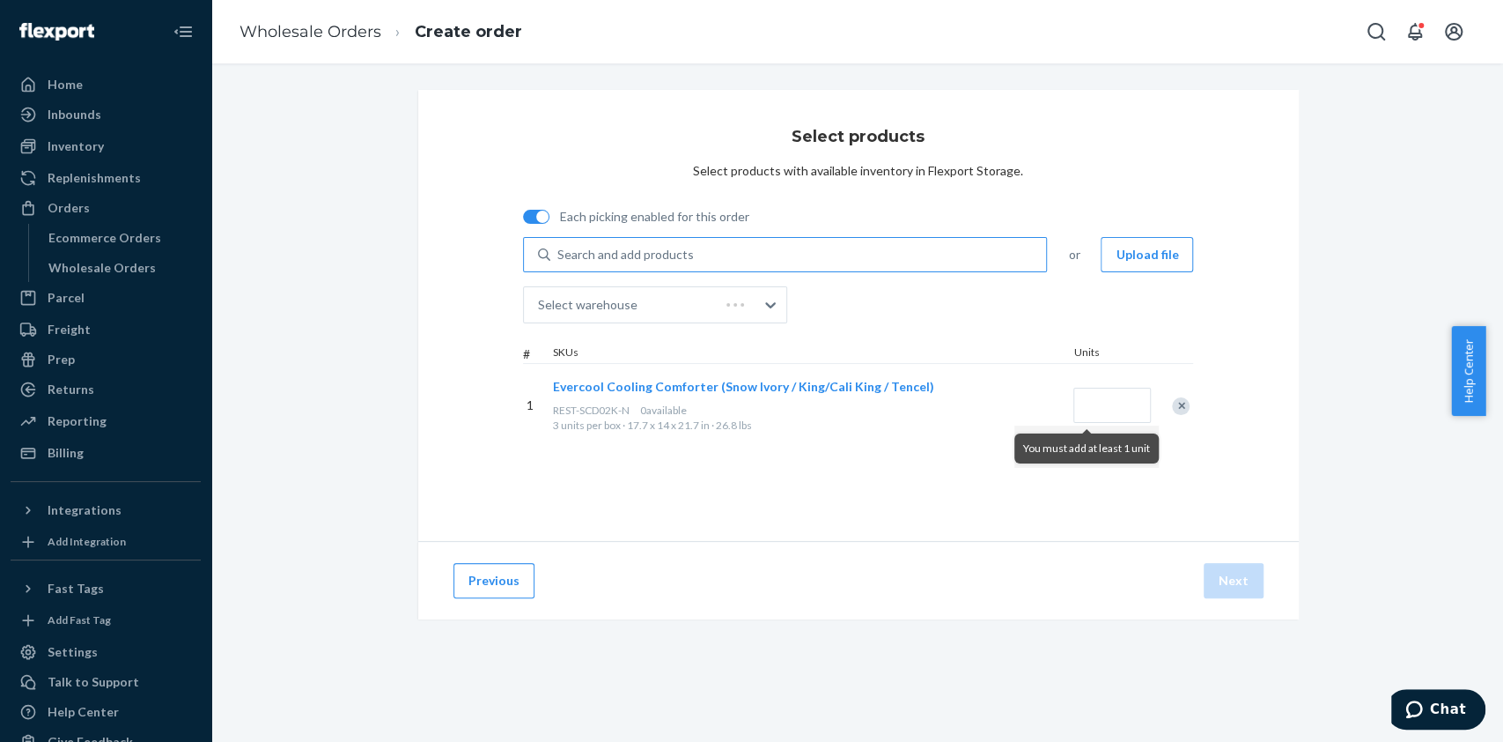
click at [767, 536] on div "Select products Select products with available inventory in Flexport Storage. E…" at bounding box center [858, 315] width 881 height 451
click at [1091, 397] on input "Quantity" at bounding box center [1113, 405] width 78 height 35
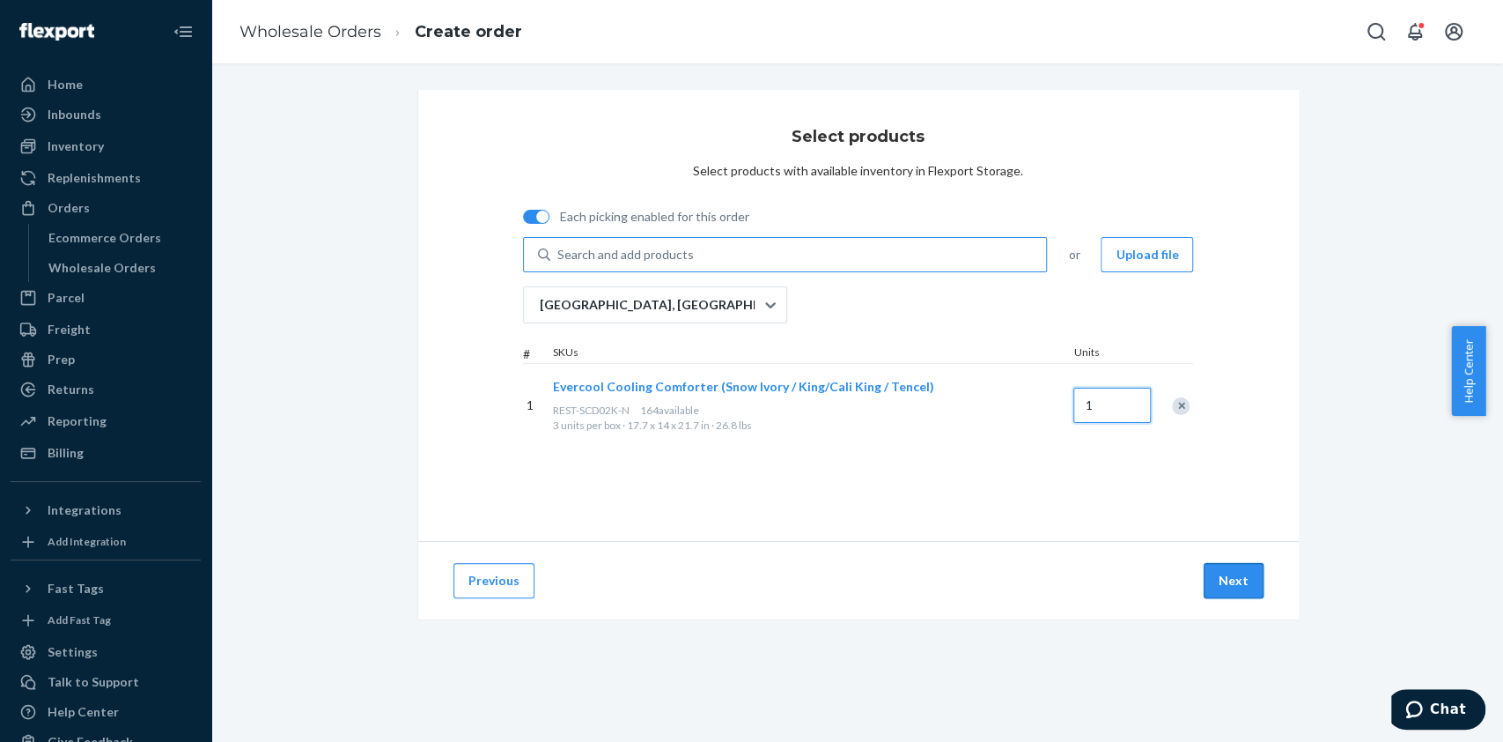
type input "1"
click at [1230, 574] on button "Next" at bounding box center [1234, 580] width 60 height 35
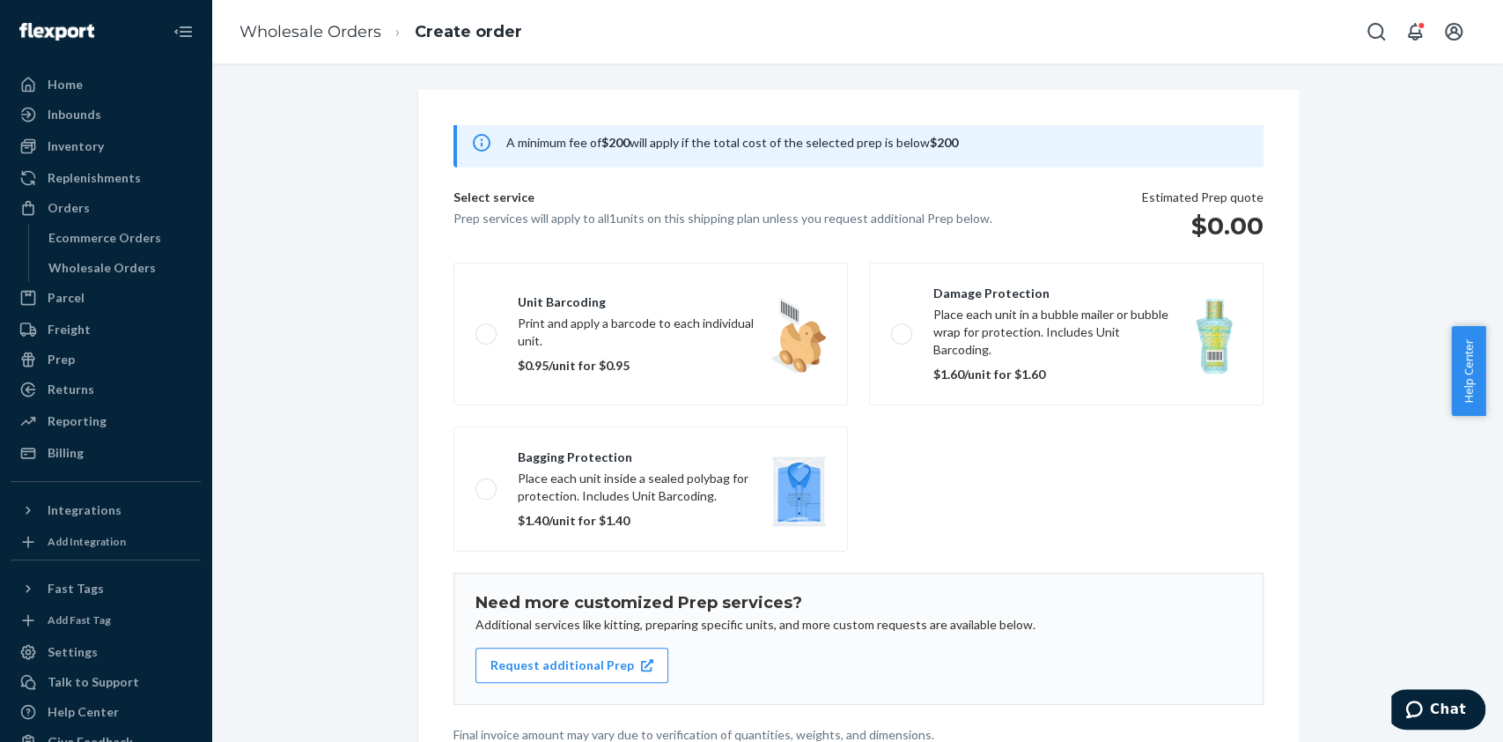
scroll to position [174, 0]
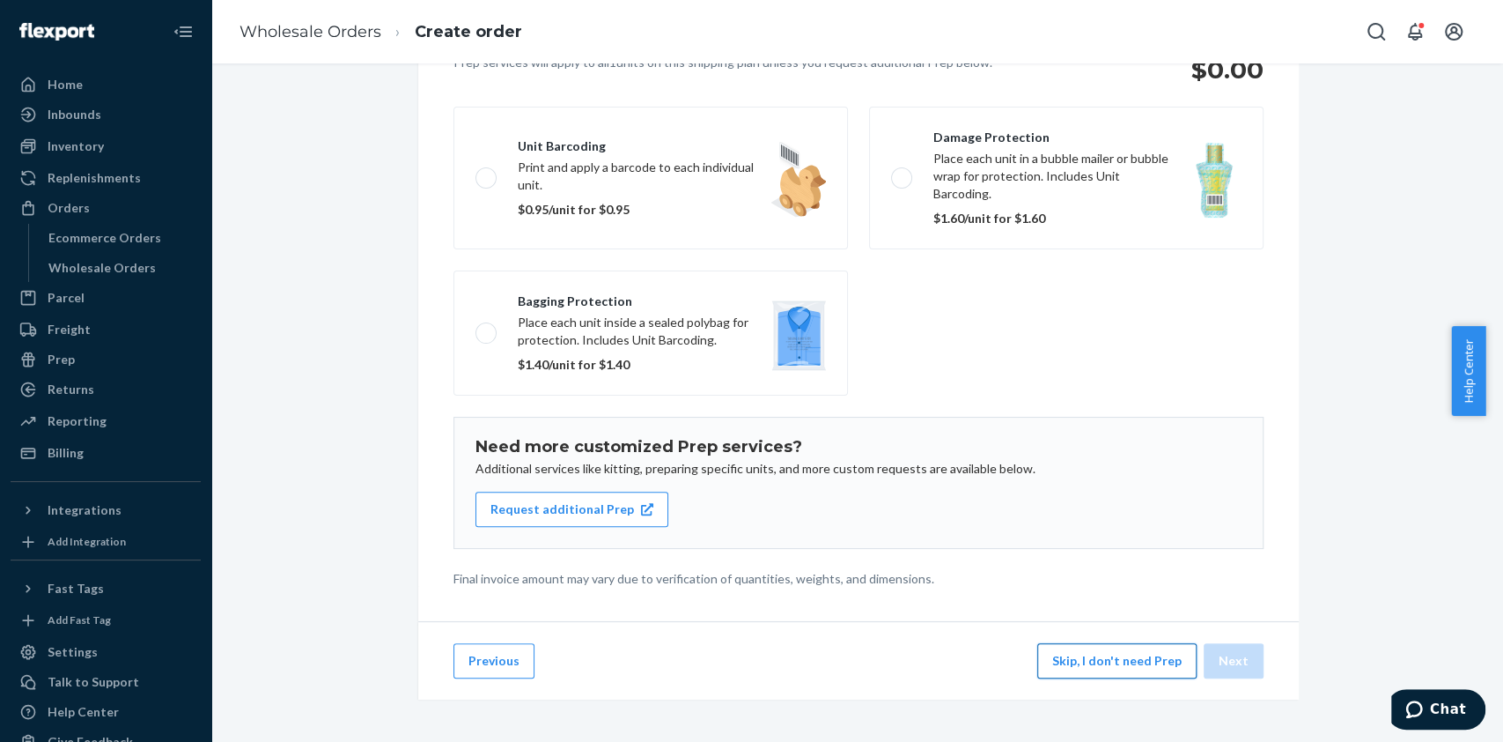
click at [1101, 671] on button "Skip, I don't need Prep" at bounding box center [1116, 660] width 159 height 35
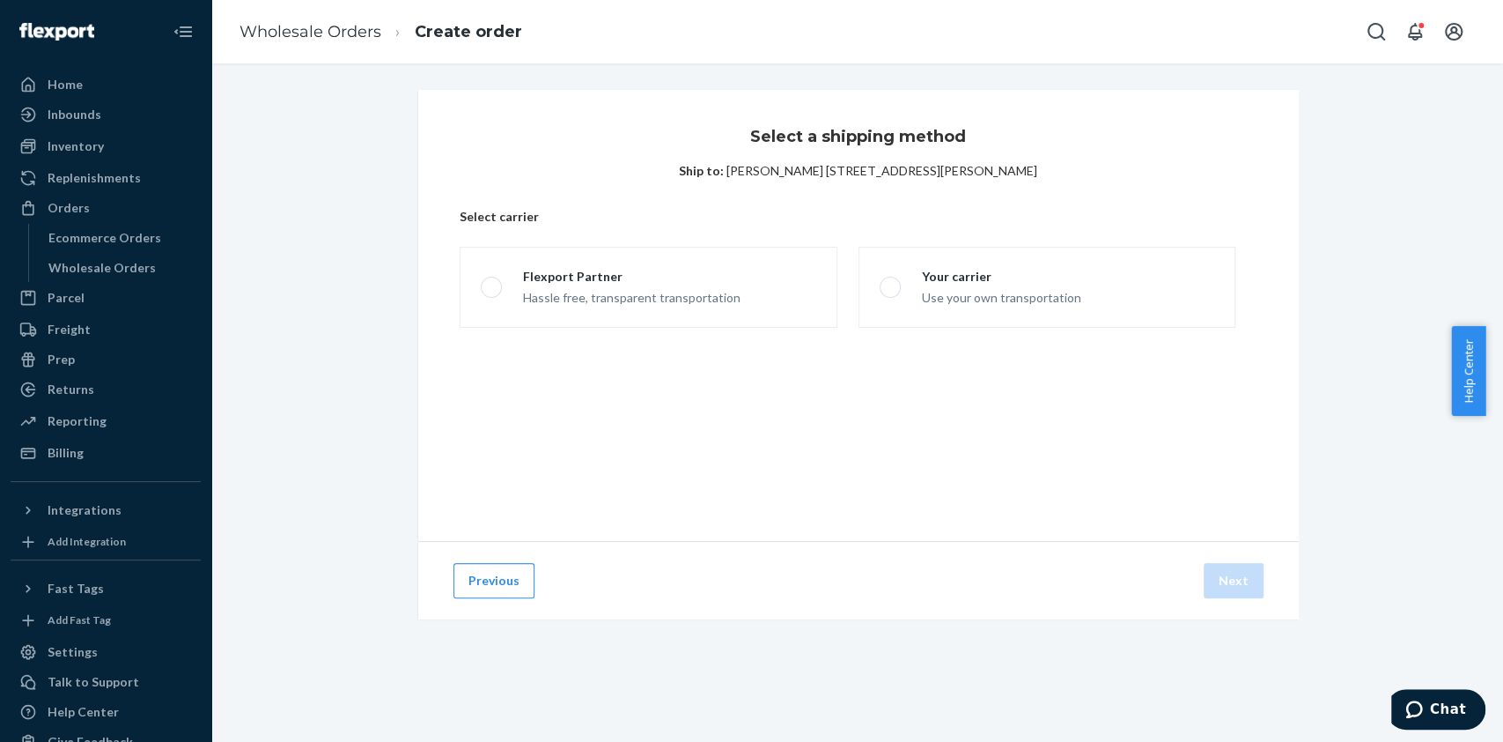
scroll to position [0, 0]
click at [882, 295] on span at bounding box center [890, 287] width 21 height 21
click at [882, 293] on input "Your carrier Use your own transportation" at bounding box center [885, 287] width 11 height 11
radio input "true"
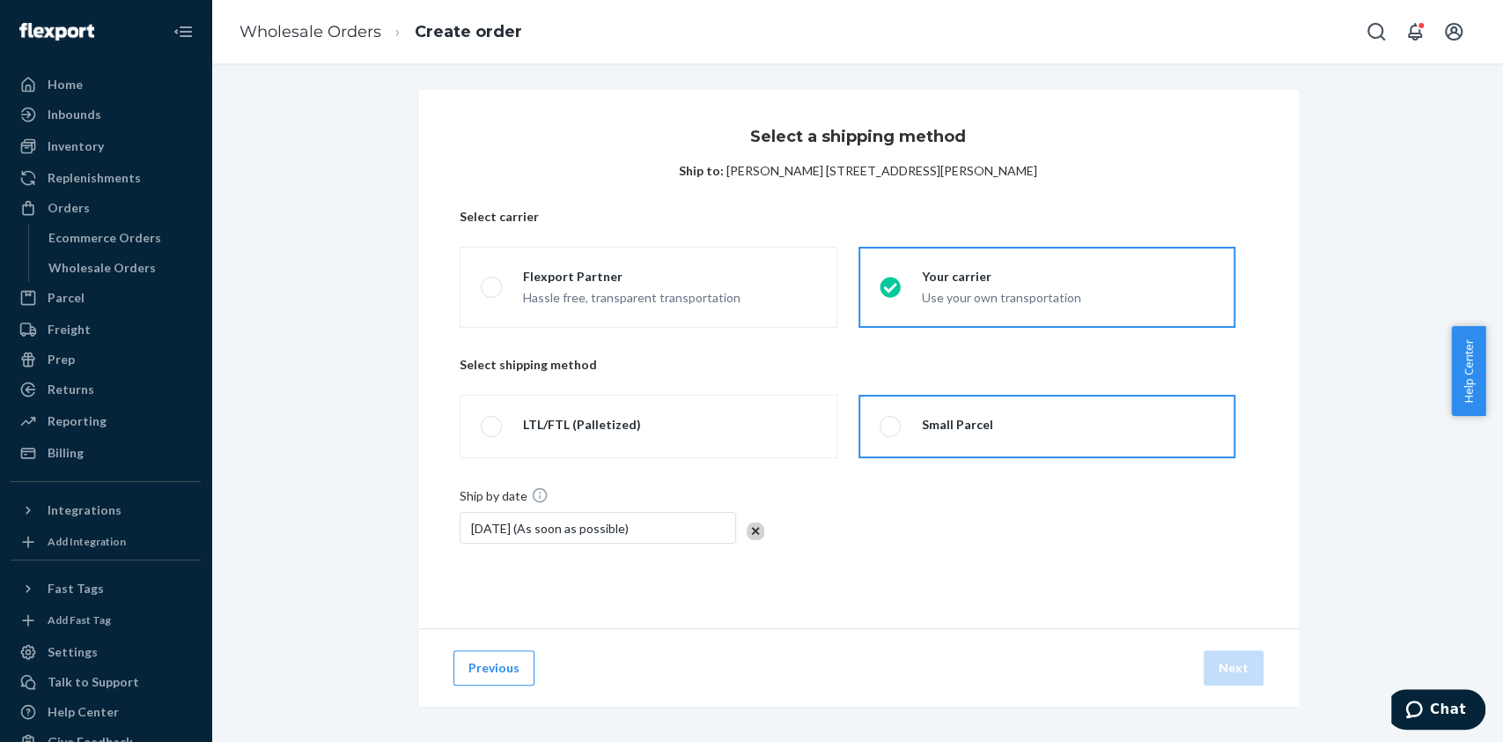
click at [992, 428] on label "Small Parcel" at bounding box center [1047, 426] width 377 height 63
click at [891, 428] on input "Small Parcel" at bounding box center [885, 426] width 11 height 11
radio input "true"
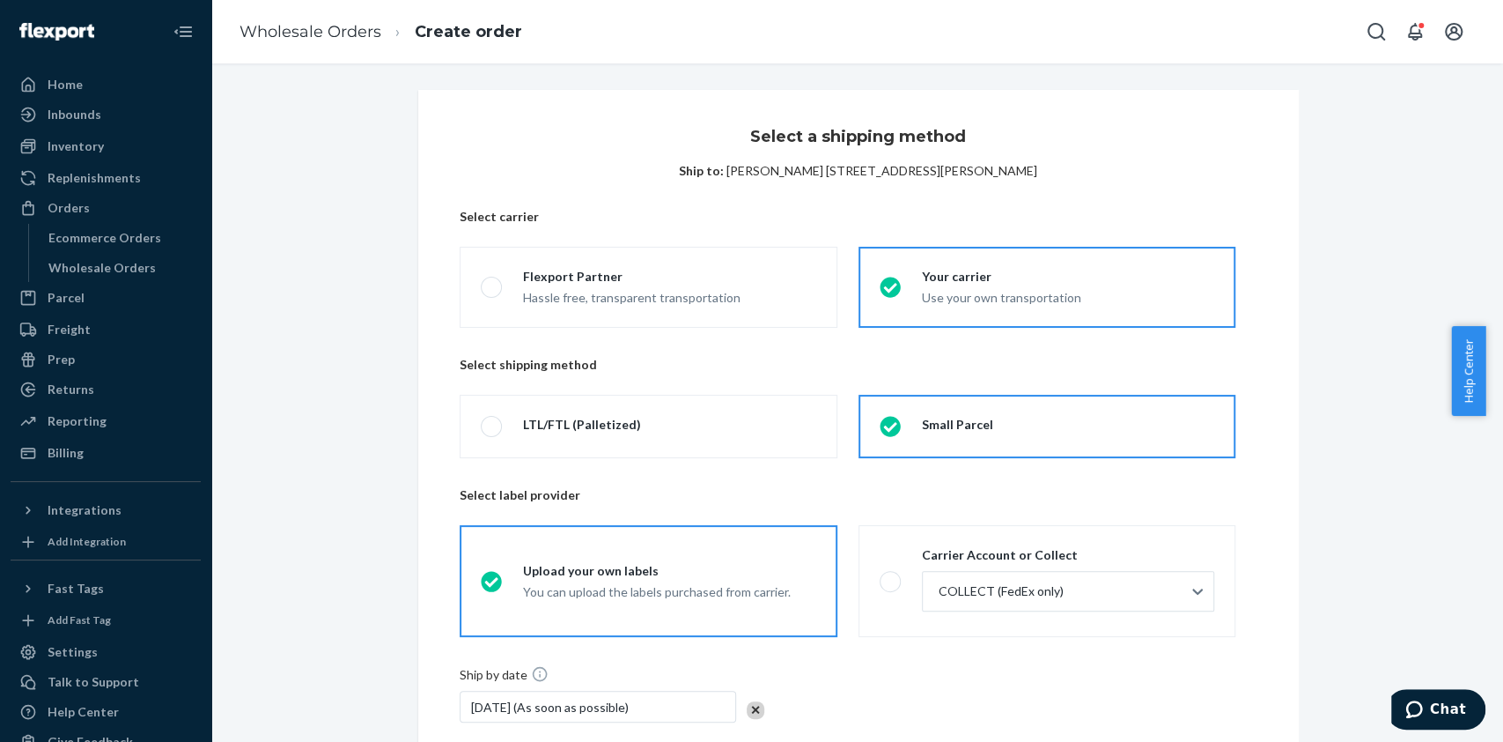
scroll to position [184, 0]
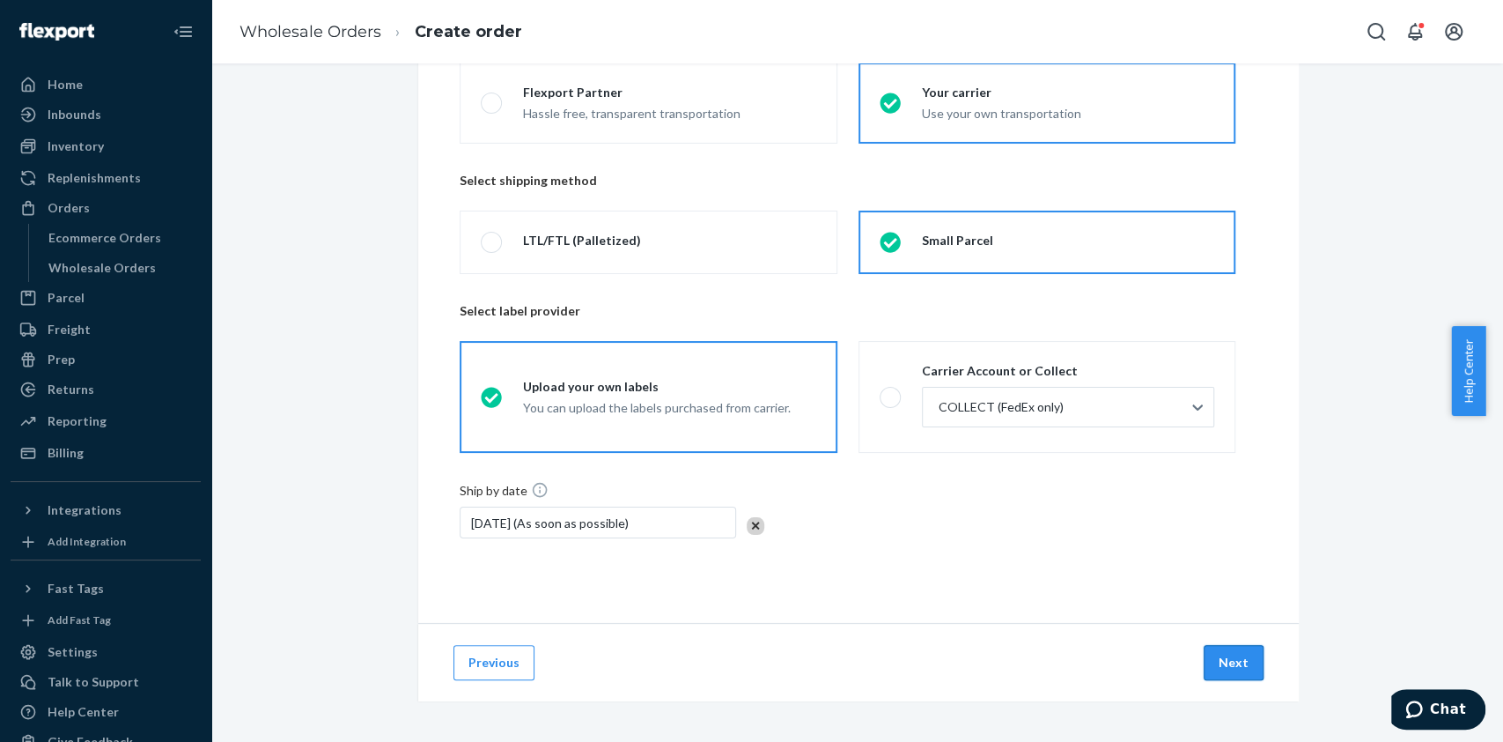
click at [1223, 660] on button "Next" at bounding box center [1234, 662] width 60 height 35
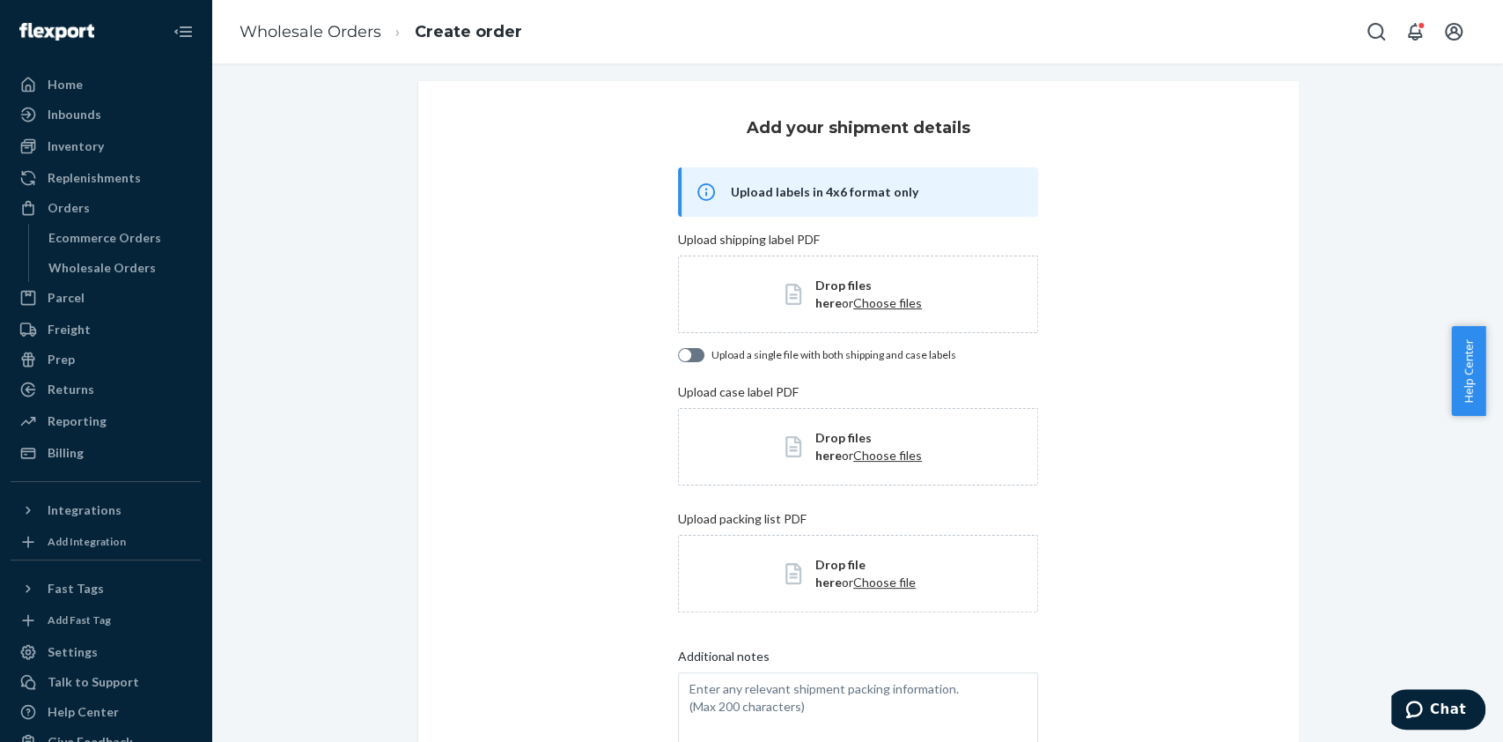
scroll to position [0, 0]
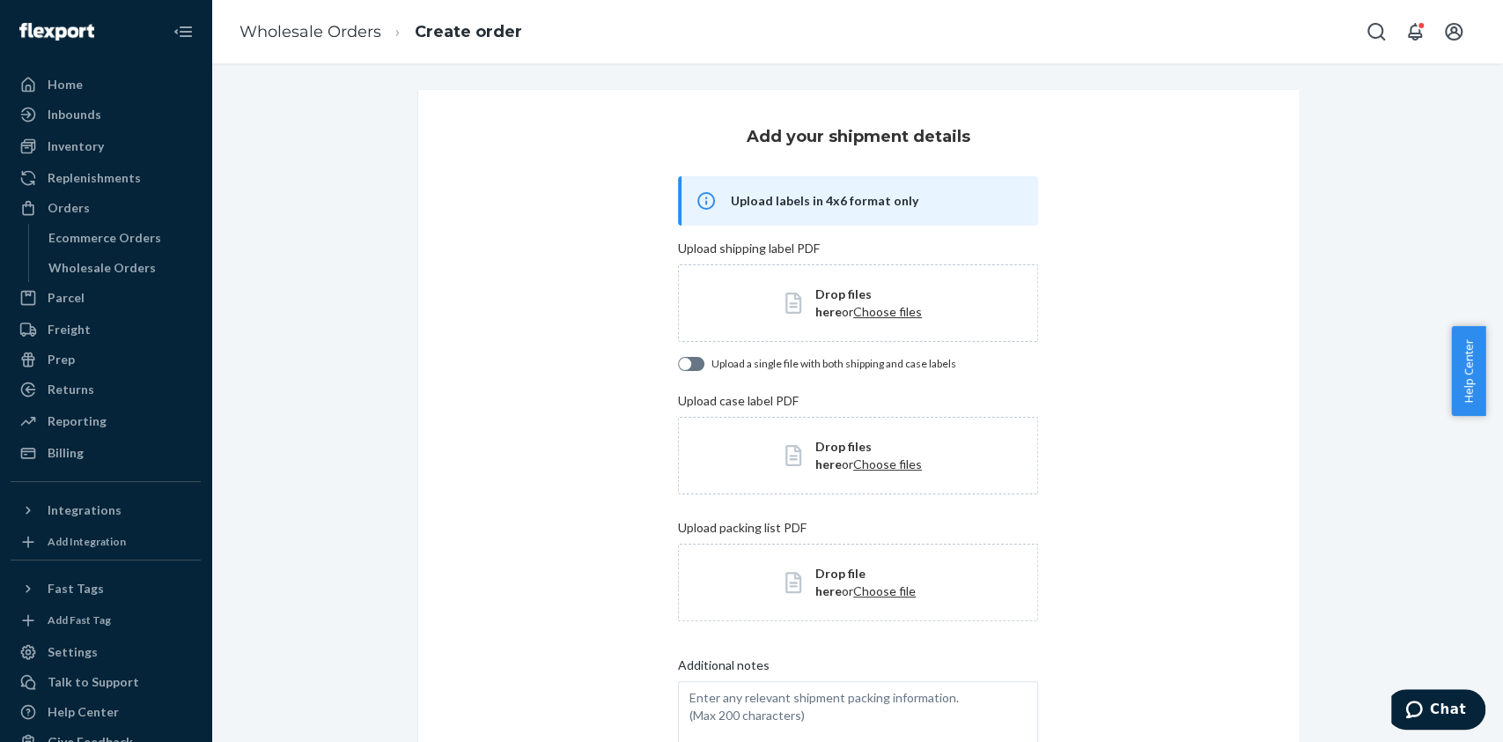
click at [838, 299] on span "Drop files here" at bounding box center [844, 302] width 56 height 33
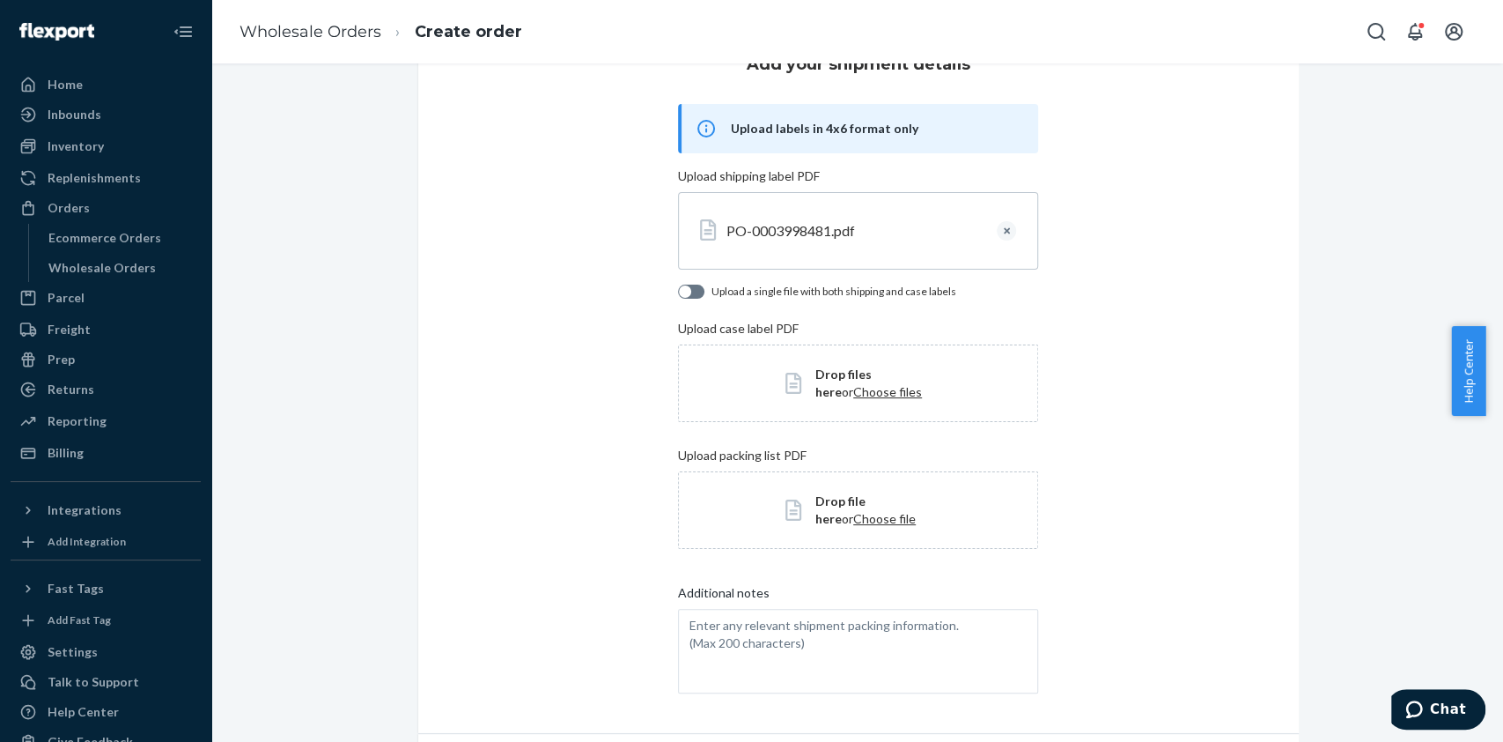
scroll to position [183, 0]
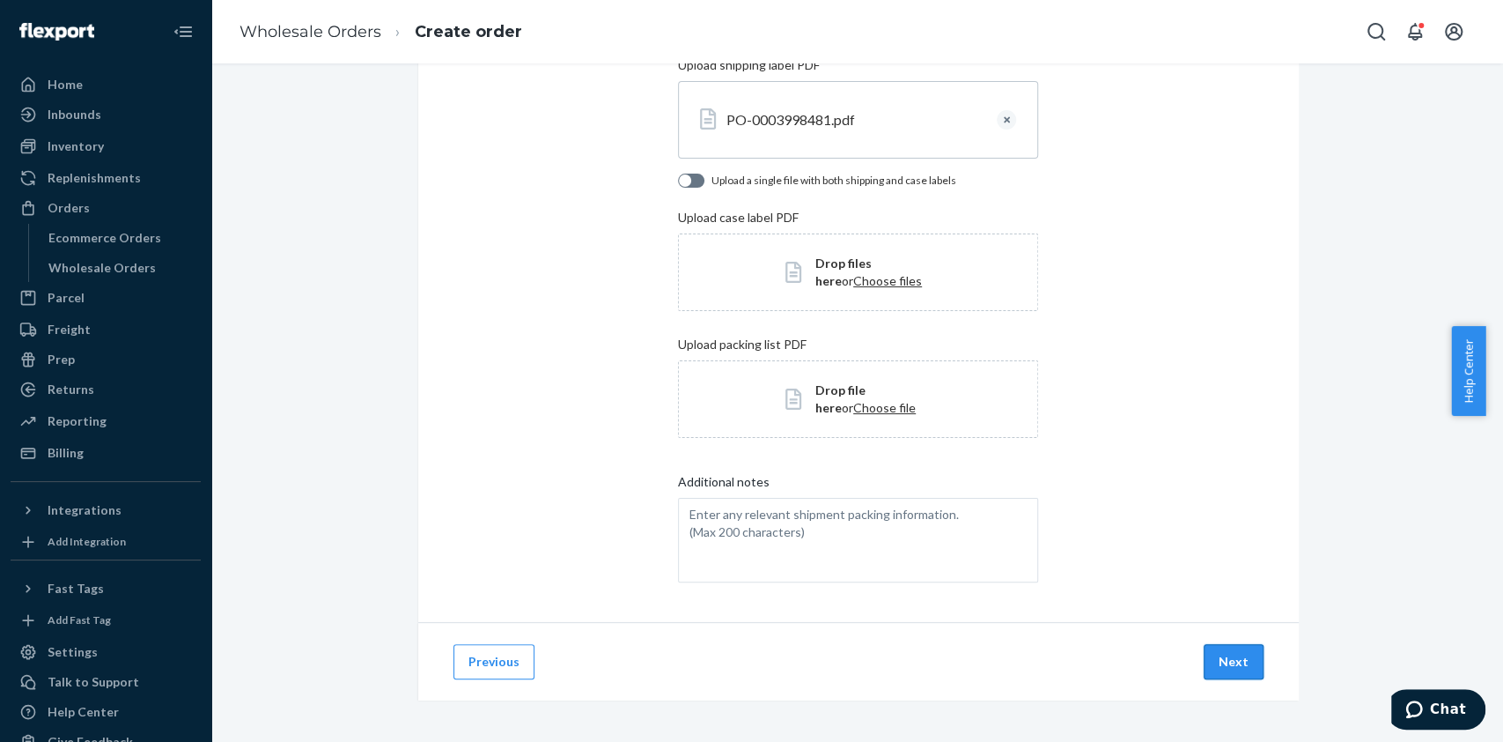
click at [1225, 659] on button "Next" at bounding box center [1234, 661] width 60 height 35
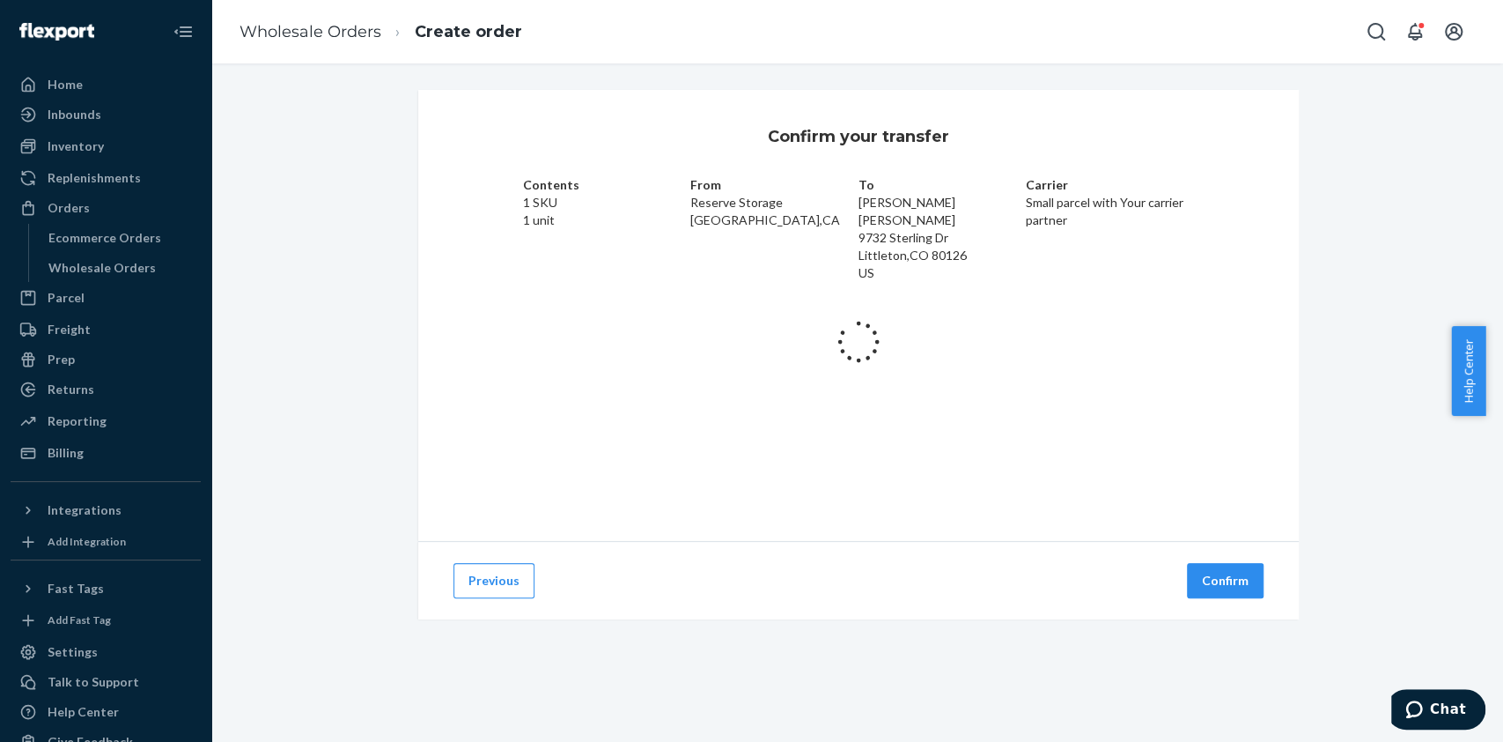
scroll to position [0, 0]
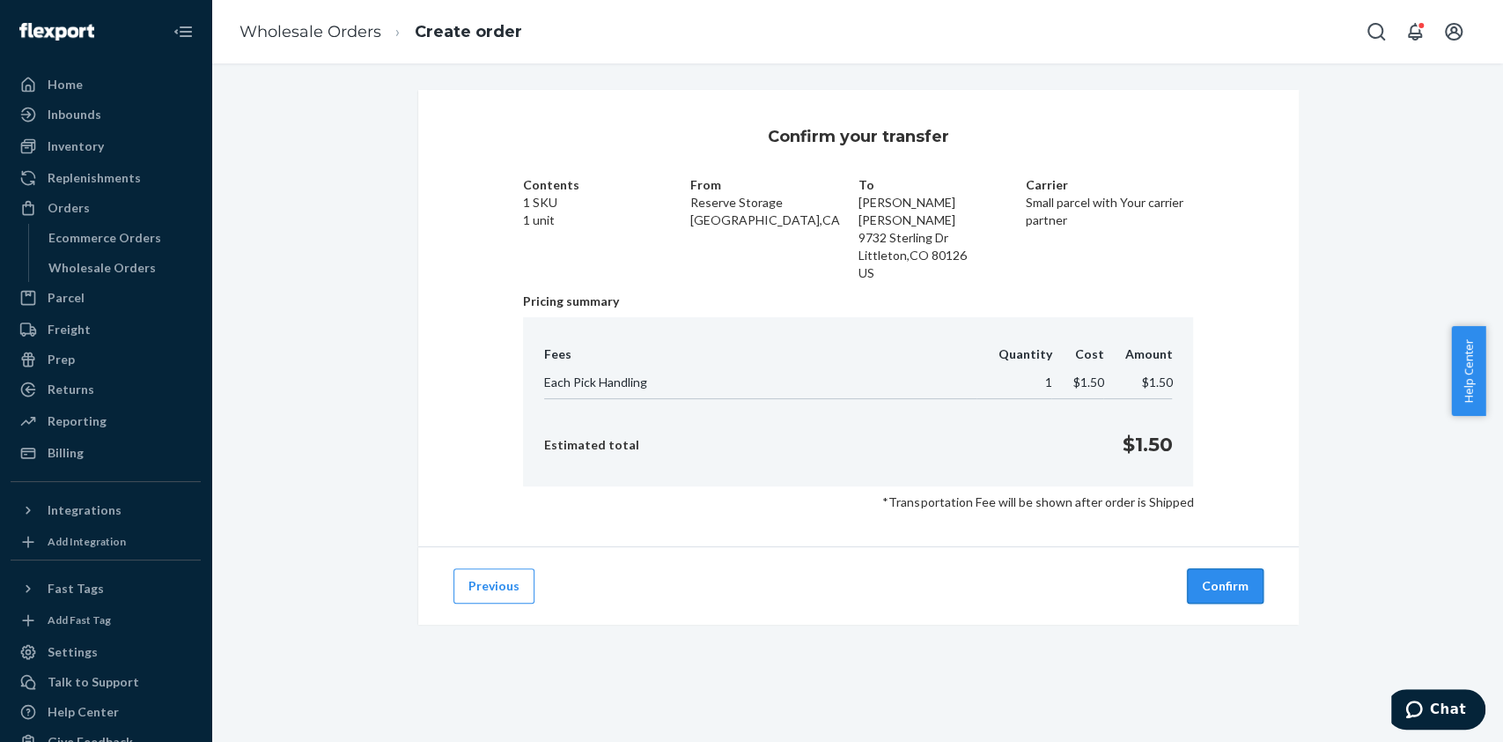
click at [1229, 581] on button "Confirm" at bounding box center [1225, 585] width 77 height 35
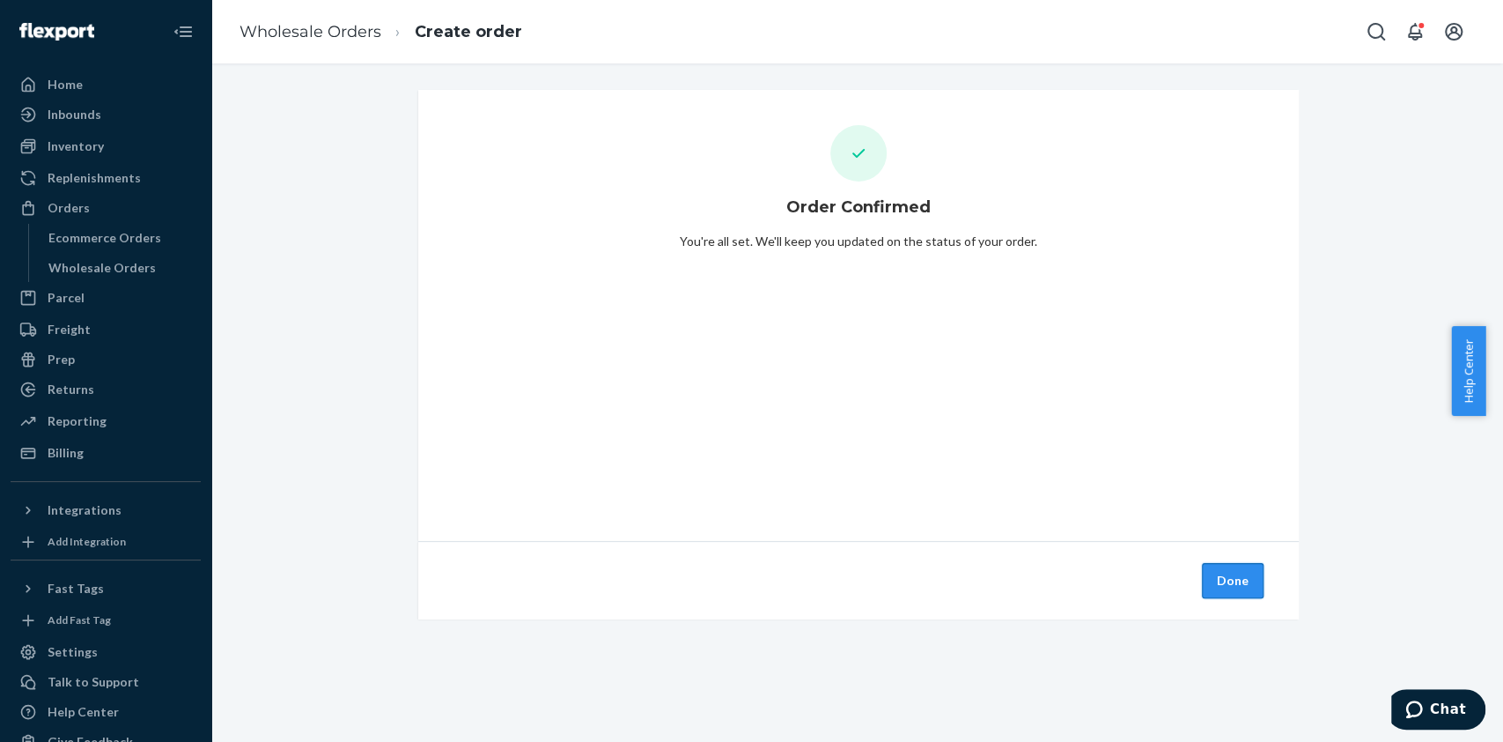
click at [1229, 584] on button "Done" at bounding box center [1233, 580] width 62 height 35
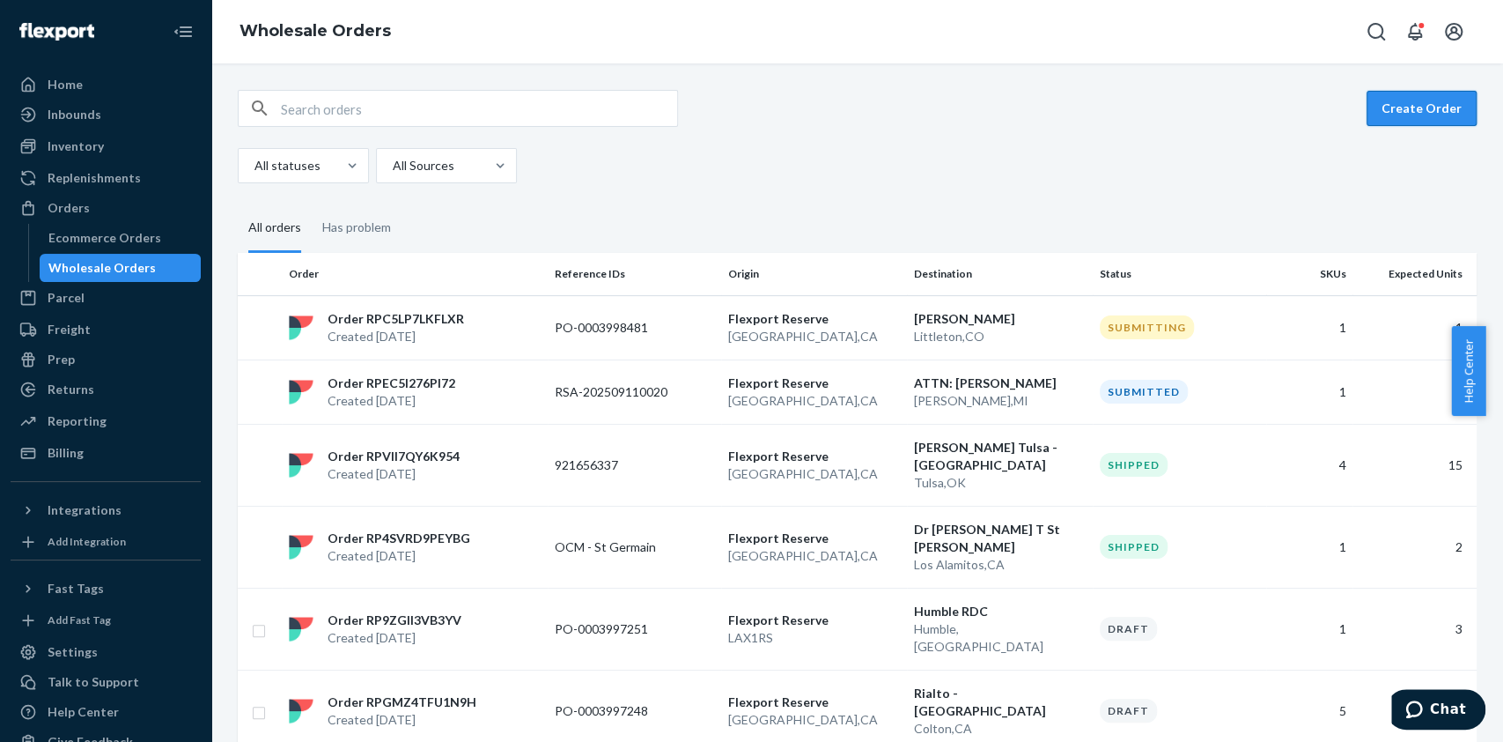
click at [1411, 108] on button "Create Order" at bounding box center [1422, 108] width 110 height 35
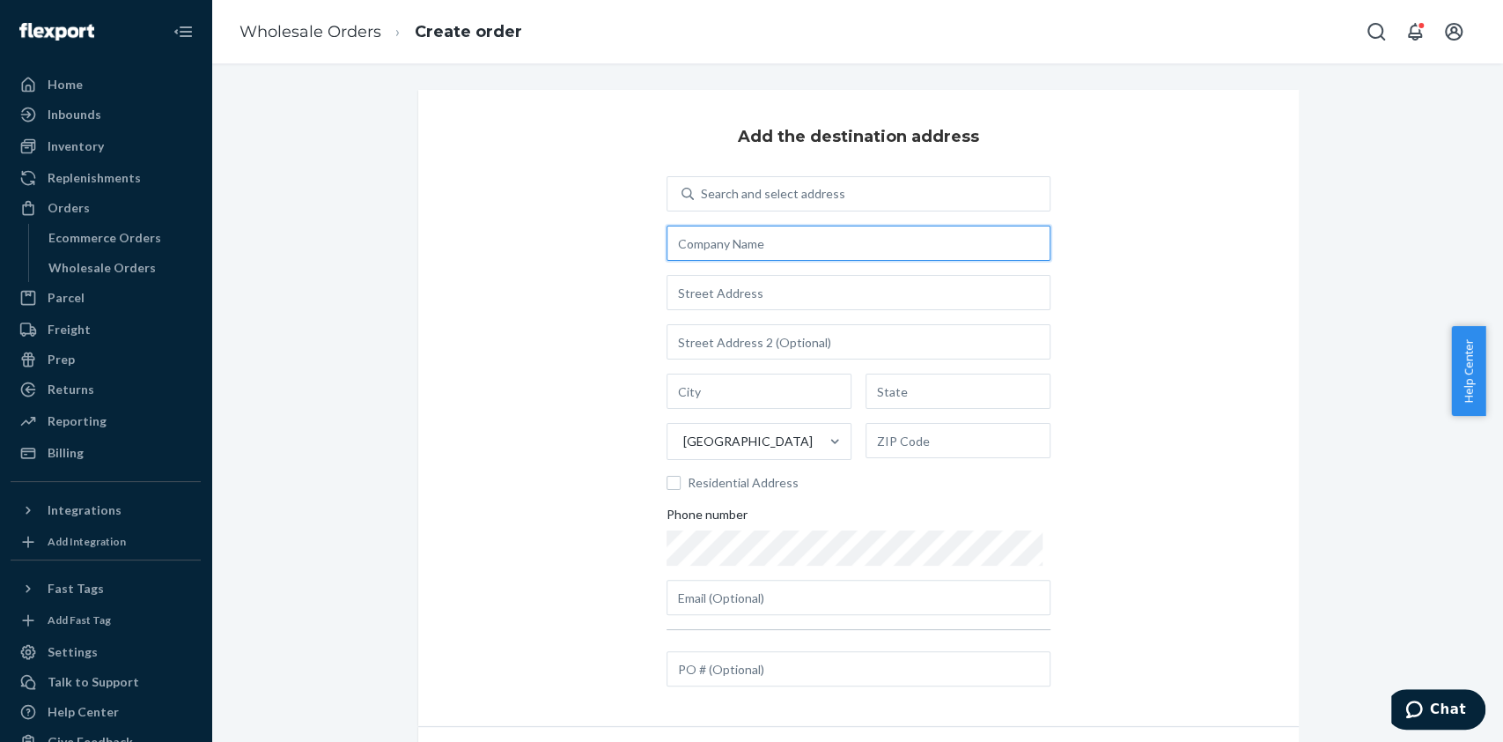
click at [800, 249] on input "text" at bounding box center [859, 242] width 384 height 35
paste input "Walter Salinas"
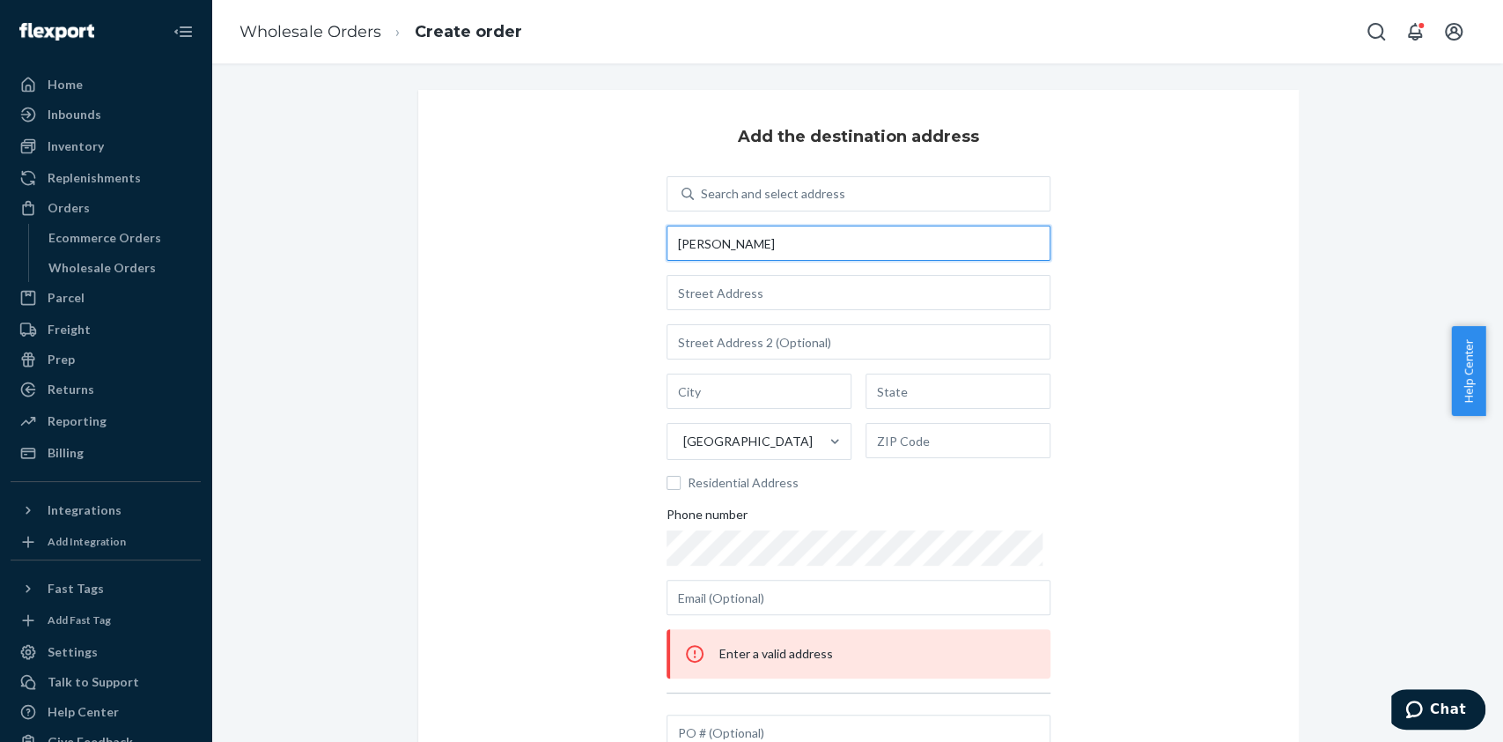
type input "Walter Salinas"
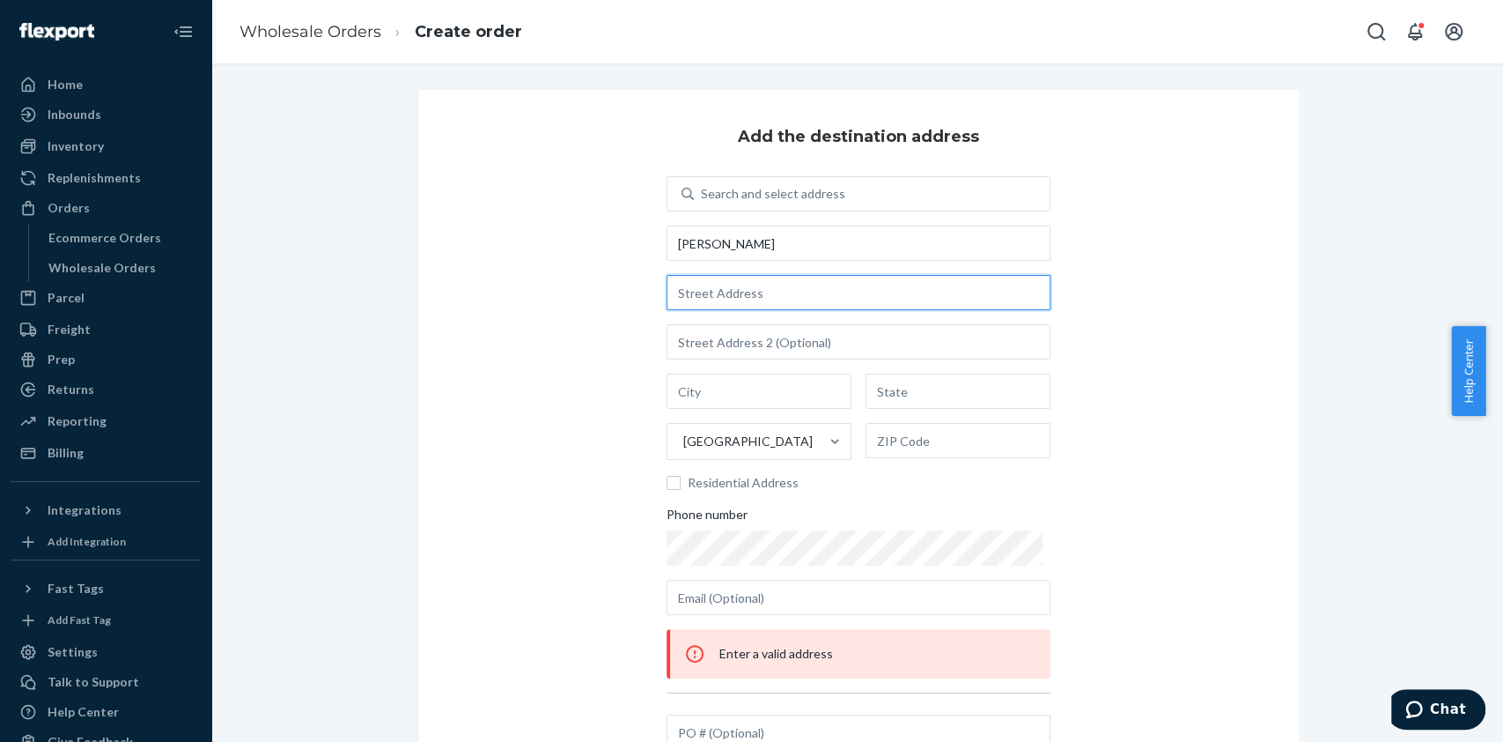
click at [796, 288] on input "text" at bounding box center [859, 292] width 384 height 35
paste input "6839 Flora Ave Bell Gardens, CA 90201"
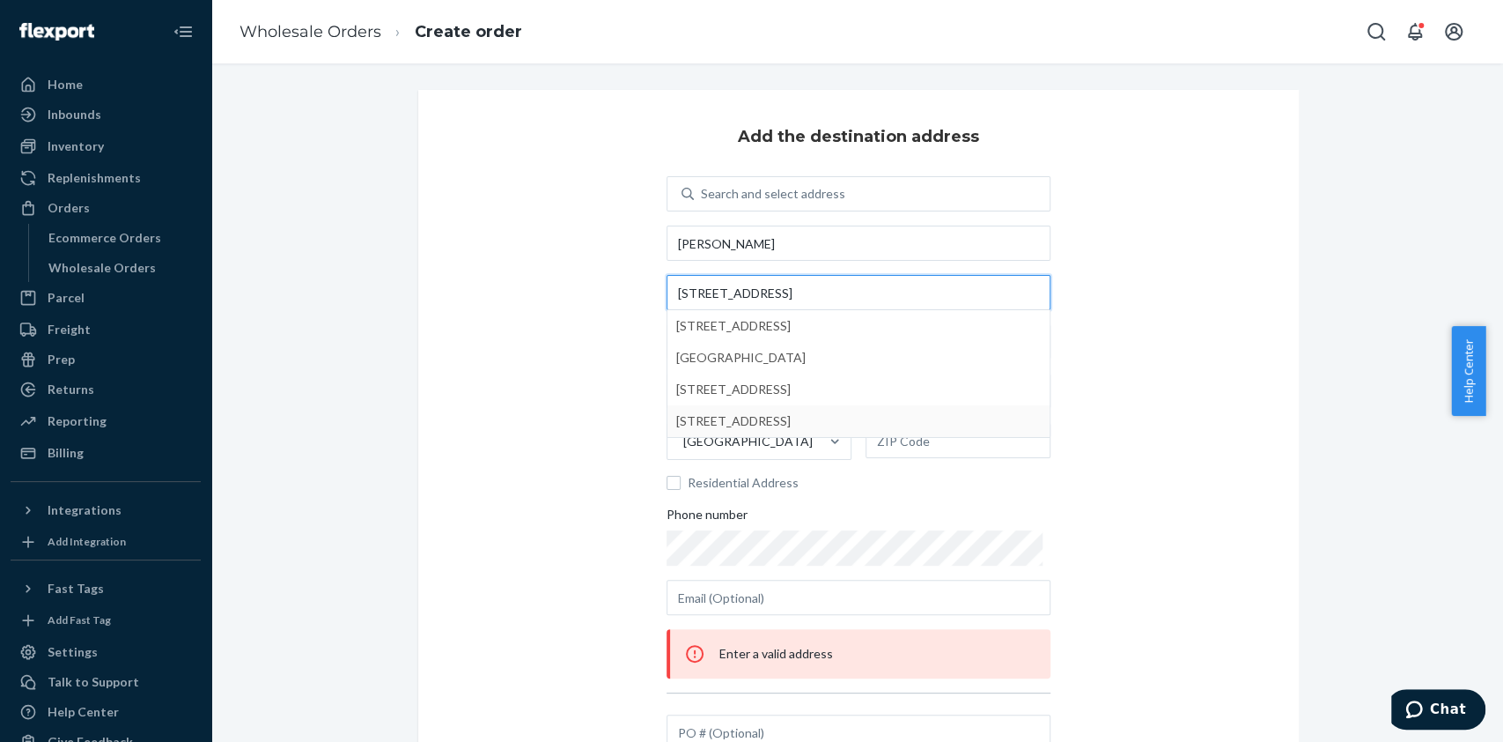
type input "6839 Flora Ave Bell Gardens, CA 90201"
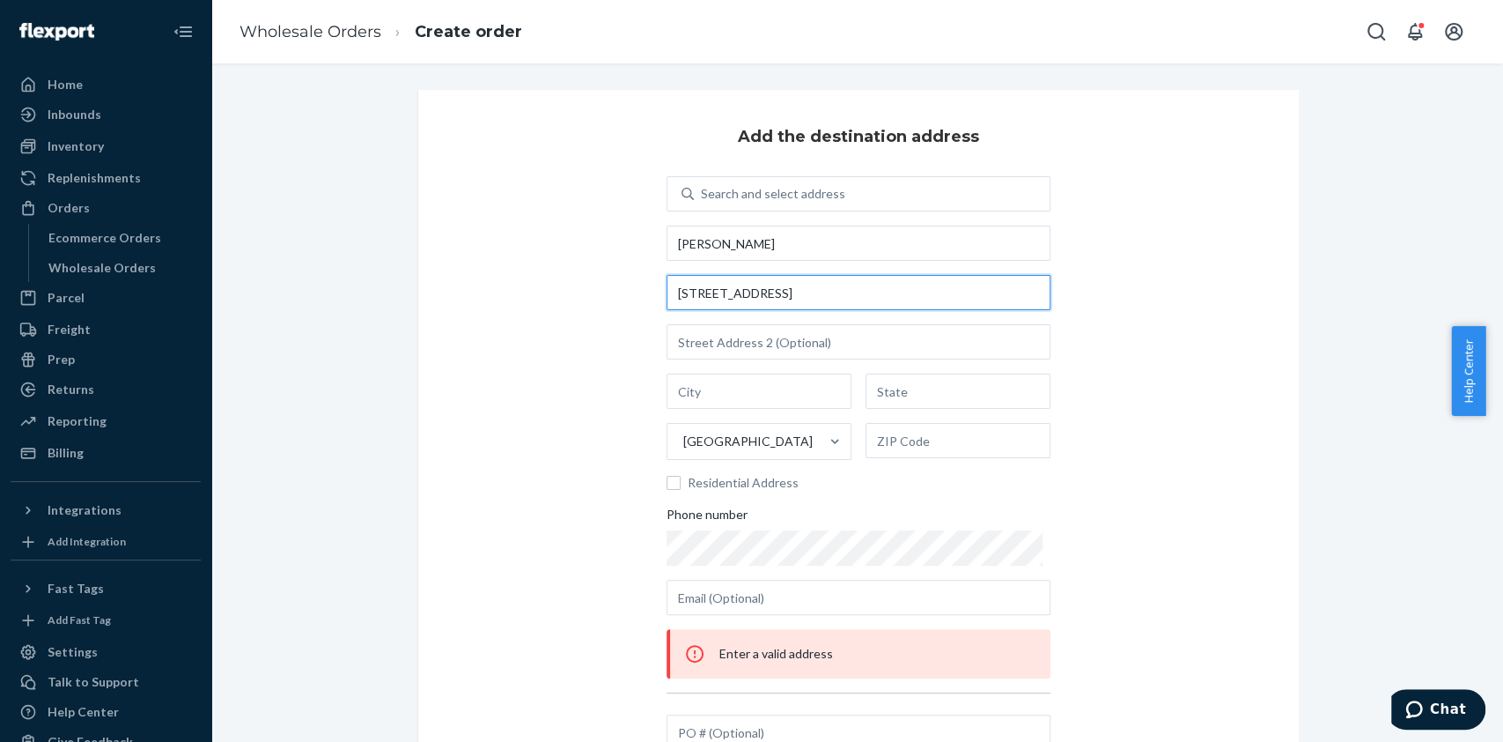
click at [921, 284] on input "6839 Flora Ave Bell Gardens, CA 90201" at bounding box center [859, 292] width 384 height 35
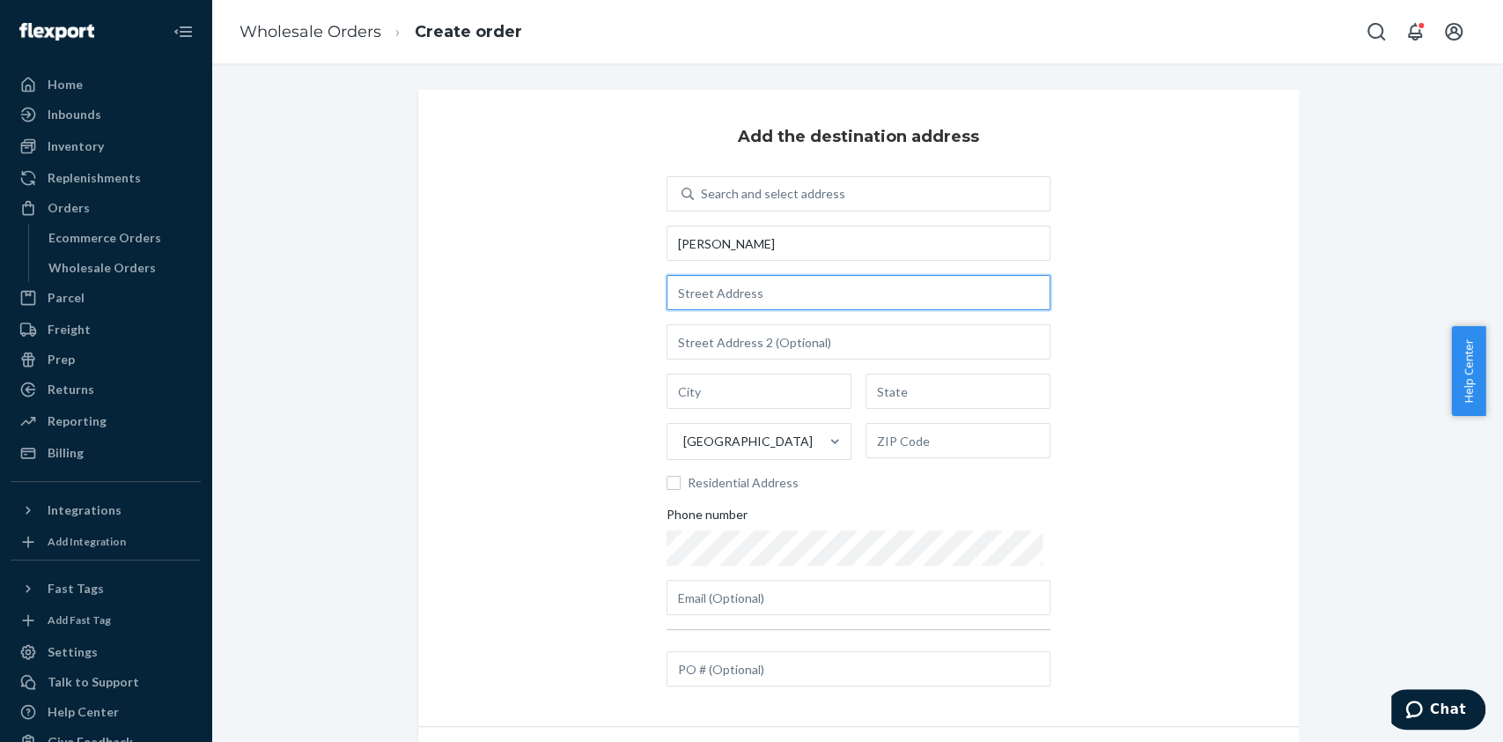
paste input "6839 Flora Ave Bell Gardens, CA 90201"
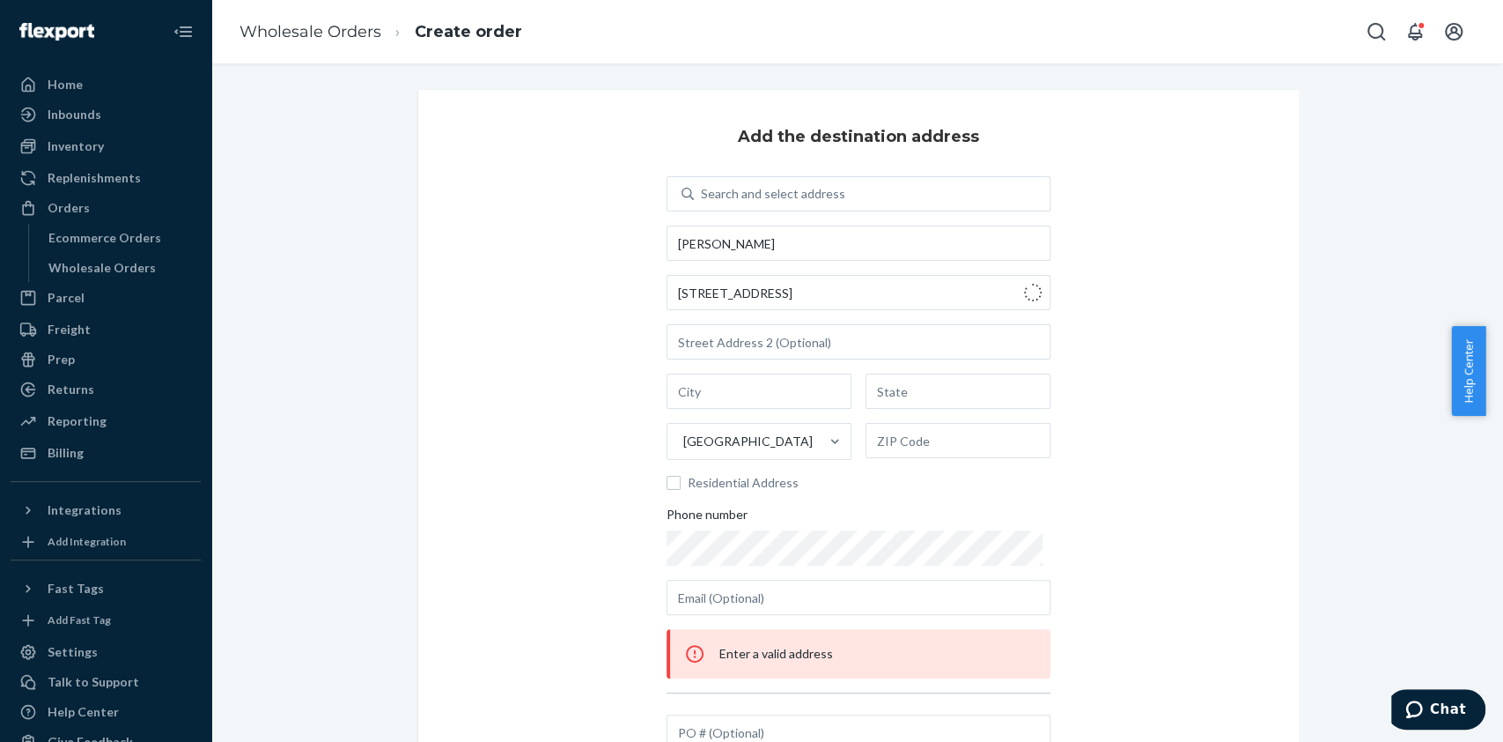
type input "6839 Flora Ave"
type input "Bell"
type input "CA"
type input "90201"
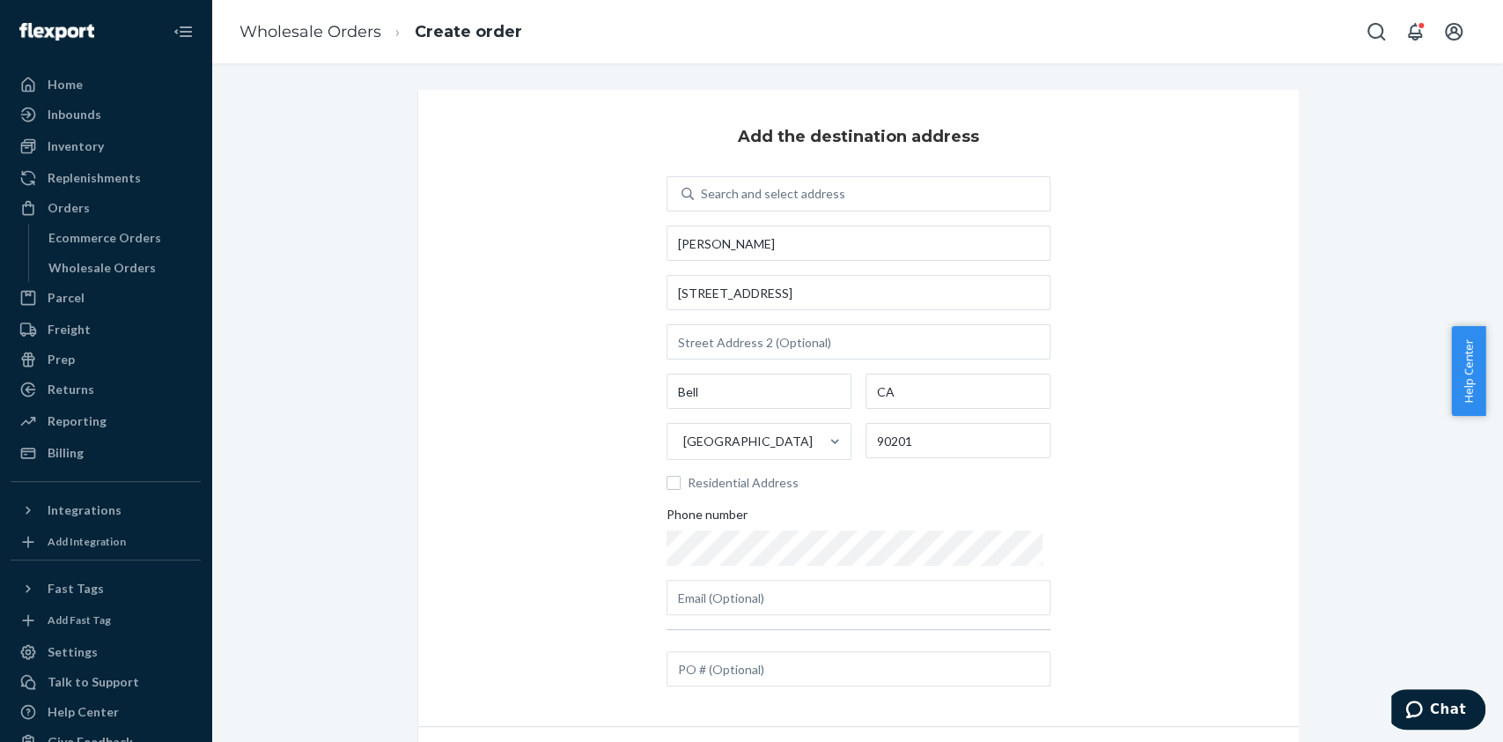
click at [1189, 490] on div "Add the destination address Search and select address Walter Salinas 6839 Flora…" at bounding box center [858, 408] width 881 height 636
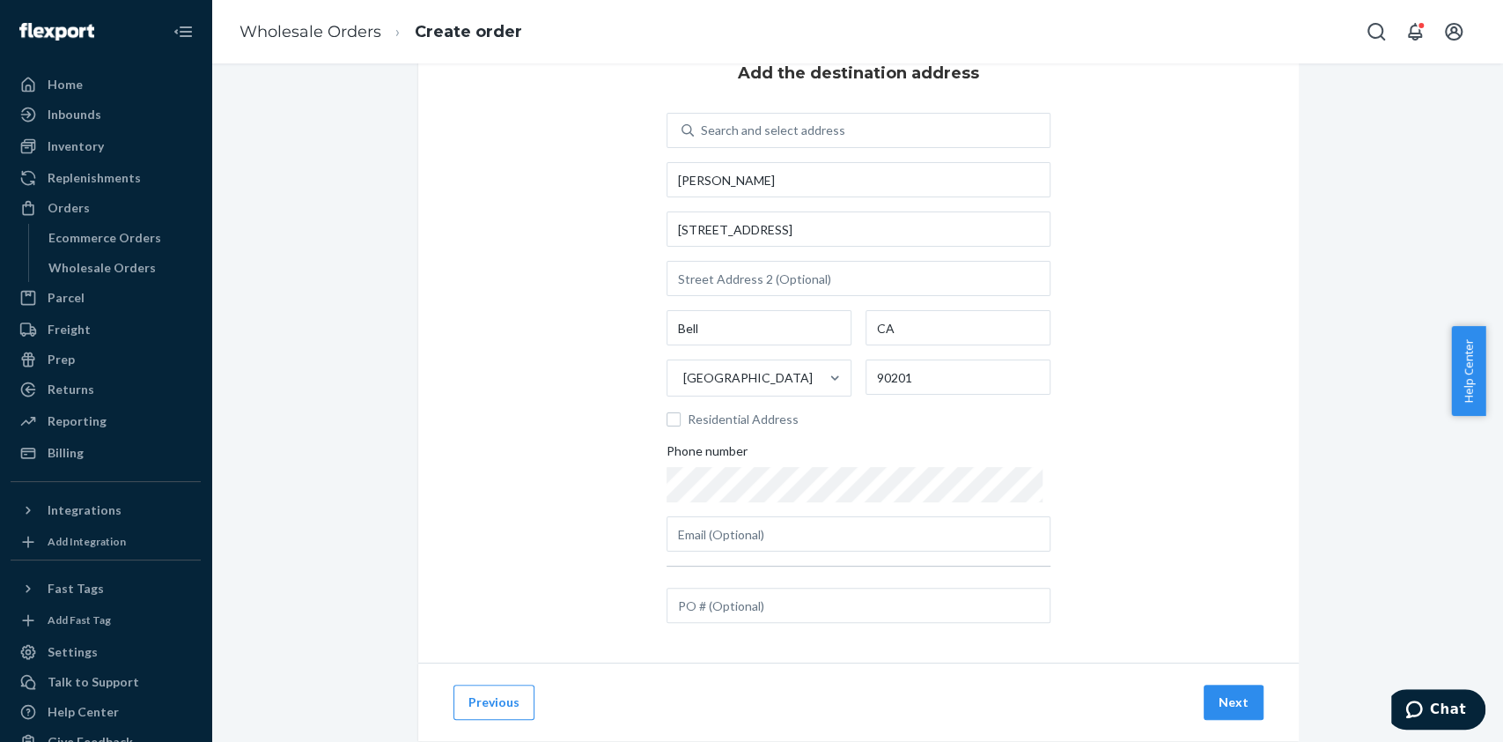
scroll to position [105, 0]
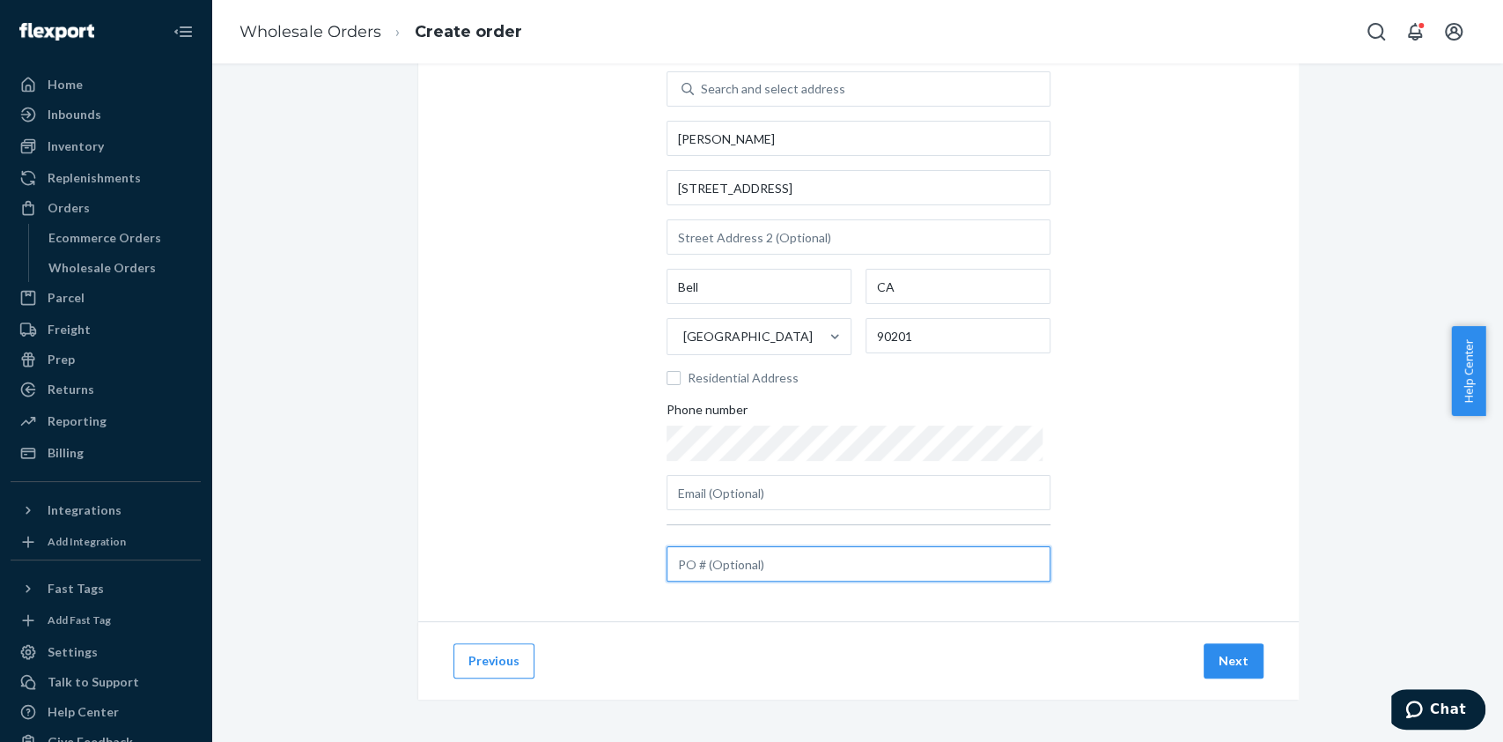
click at [746, 568] on input "text" at bounding box center [859, 563] width 384 height 35
paste input "PO-0003998683"
type input "PO-0003998683"
click at [1225, 650] on button "Next" at bounding box center [1234, 660] width 60 height 35
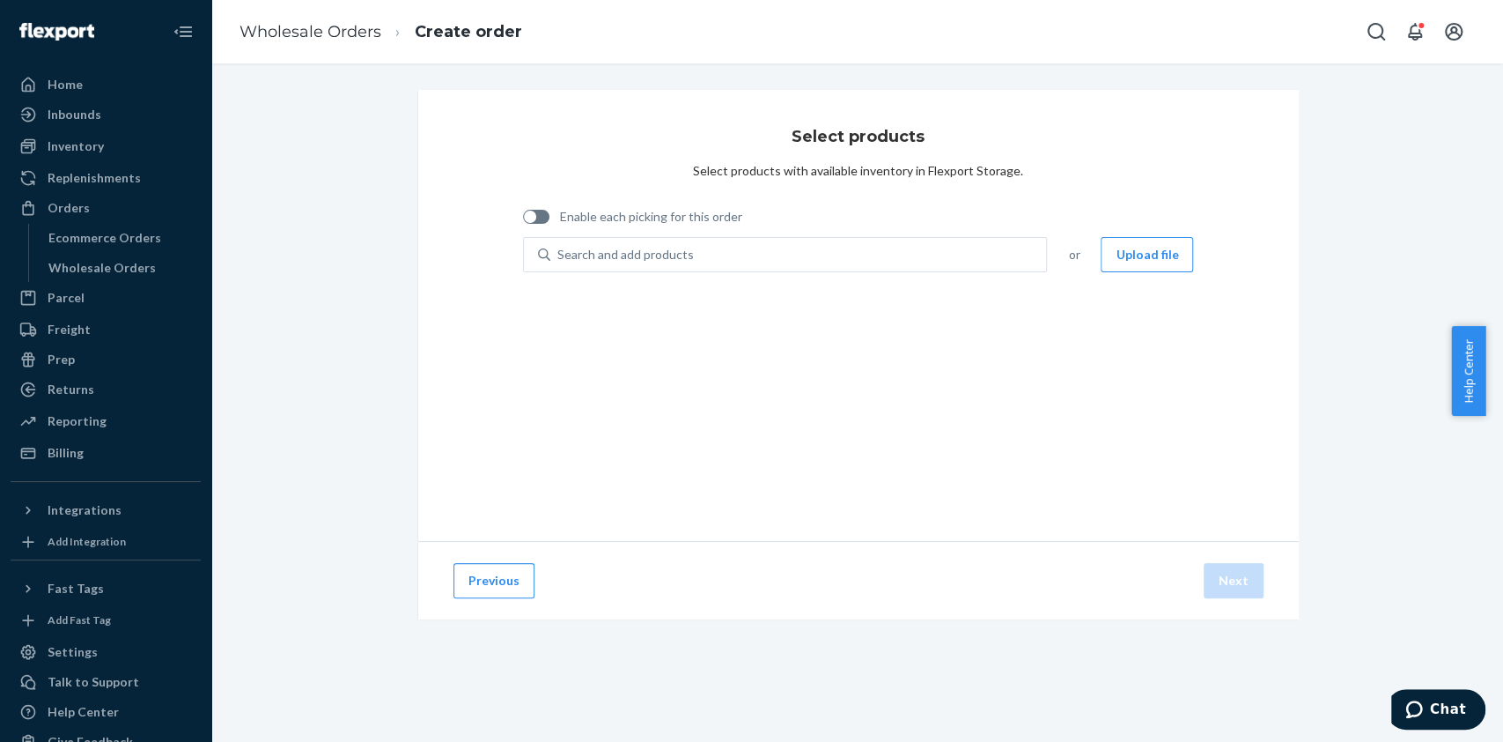
click at [661, 209] on span "Enable each picking for this order" at bounding box center [651, 217] width 182 height 18
click at [523, 223] on input "Enable each picking for this order" at bounding box center [522, 223] width 1 height 1
checkbox input "true"
click at [592, 257] on div "Search and add products" at bounding box center [625, 255] width 137 height 18
click at [559, 257] on input "0 results available. Use Up and Down to choose options, press Enter to select t…" at bounding box center [558, 255] width 2 height 18
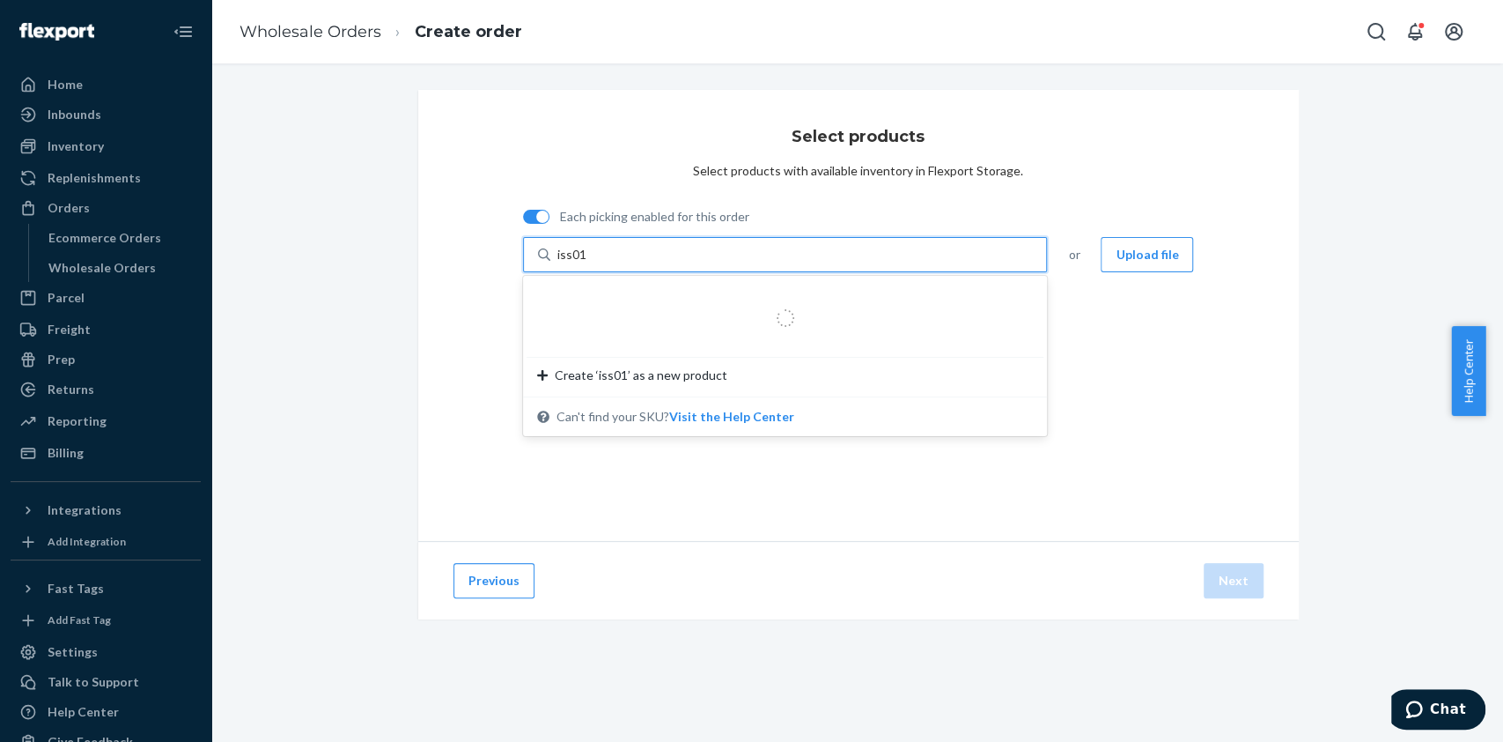
type input "iss01q"
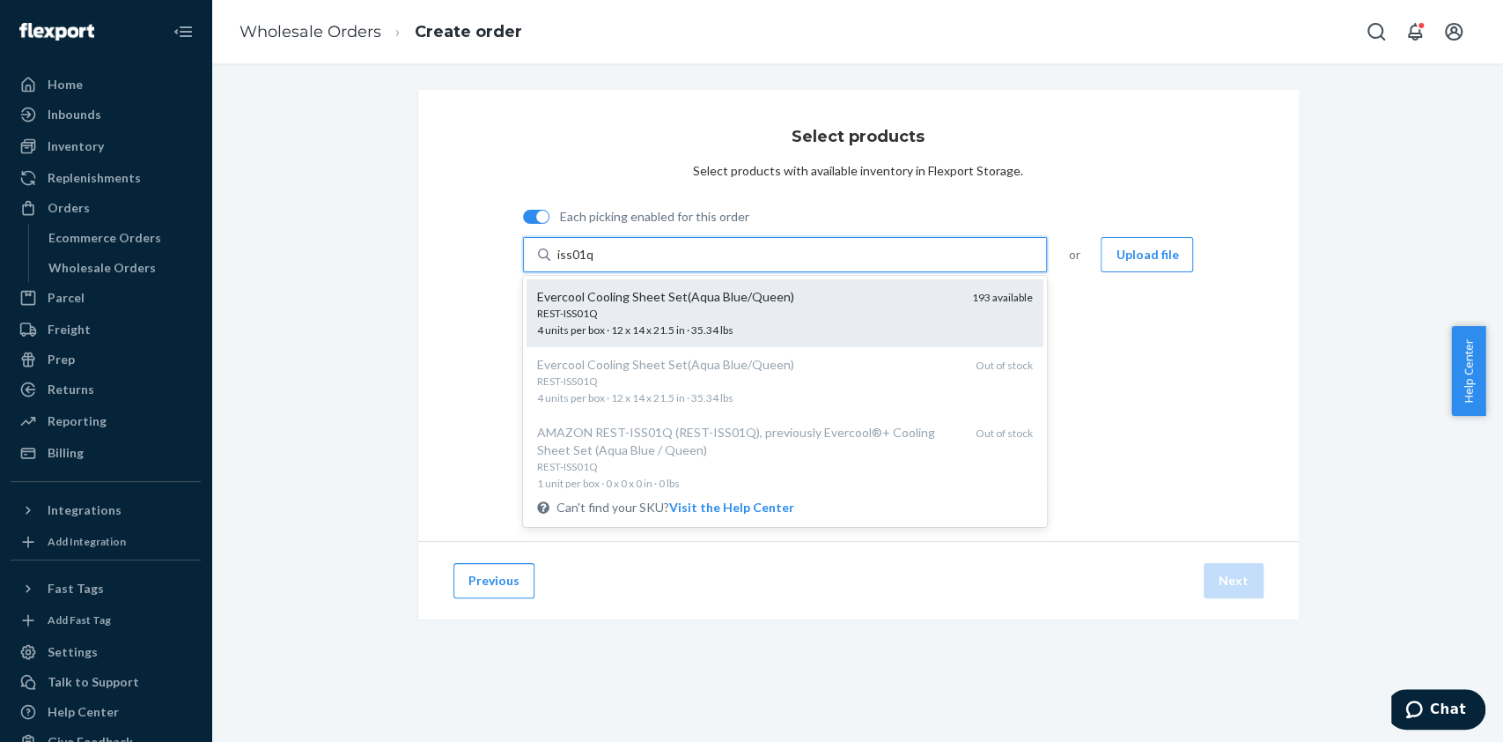
click at [697, 313] on div "REST-ISS01Q" at bounding box center [748, 313] width 422 height 15
click at [594, 263] on input "iss01q" at bounding box center [575, 255] width 37 height 18
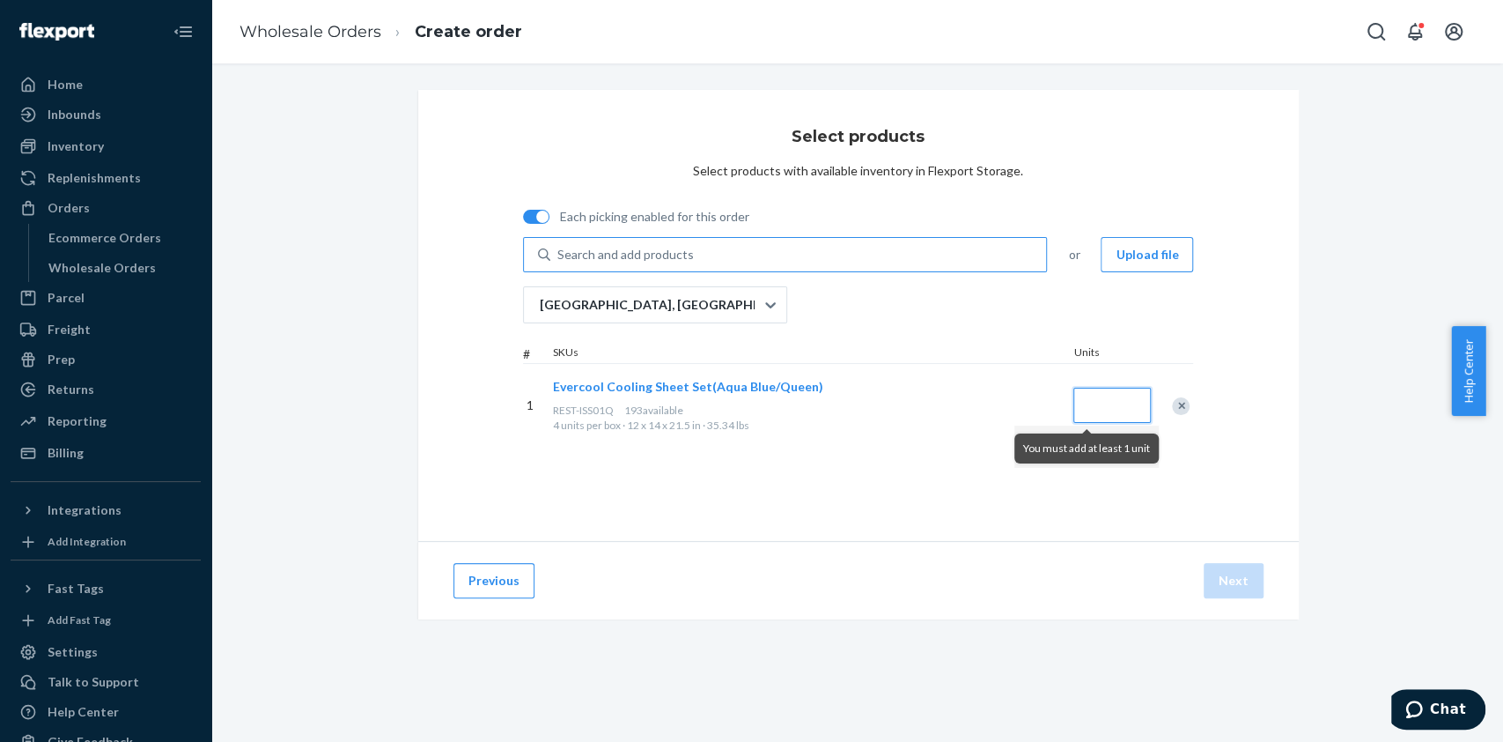
click at [1099, 399] on input "Quantity" at bounding box center [1113, 405] width 78 height 35
type input "1"
click at [1148, 477] on div "Select products Select products with available inventory in Flexport Storage. E…" at bounding box center [858, 315] width 881 height 451
click at [1226, 566] on button "Next" at bounding box center [1234, 580] width 60 height 35
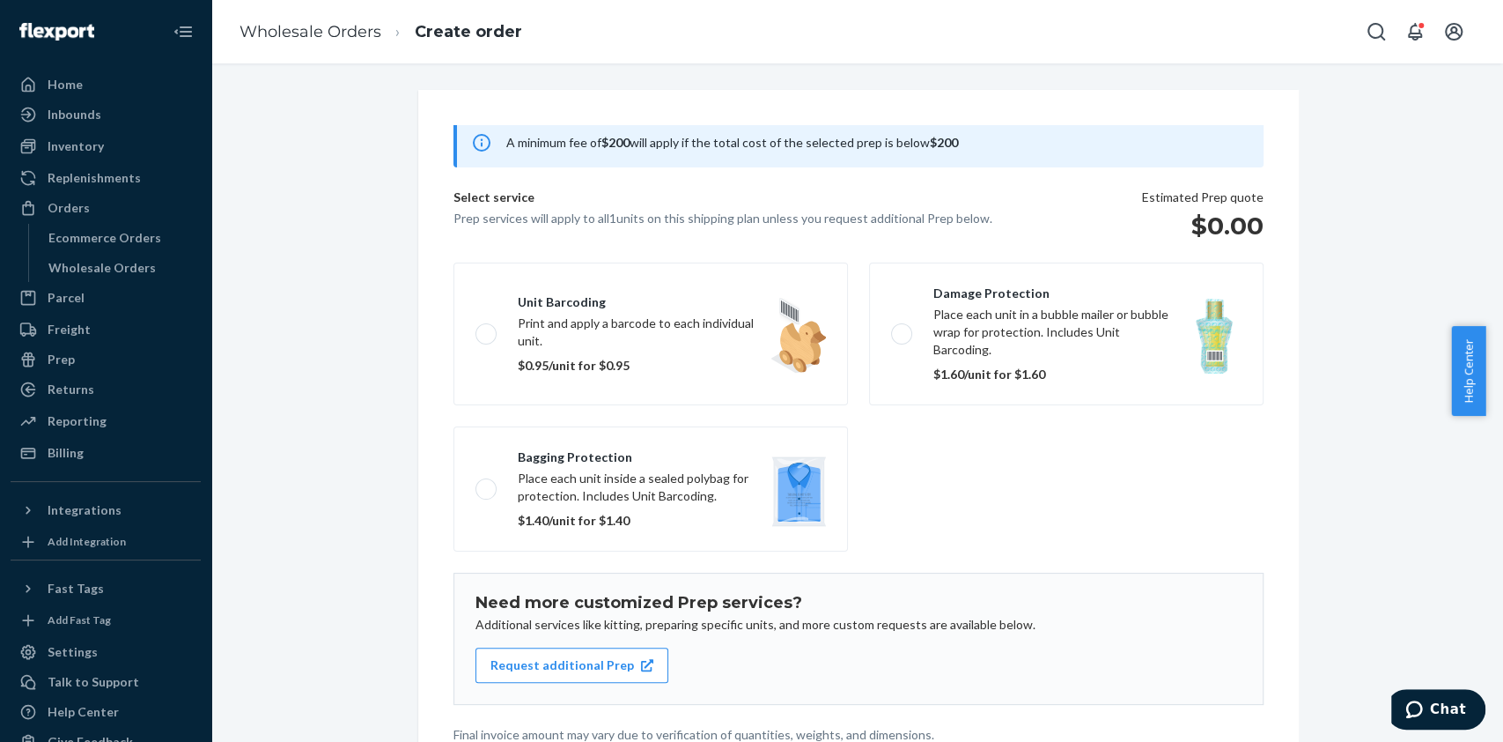
scroll to position [174, 0]
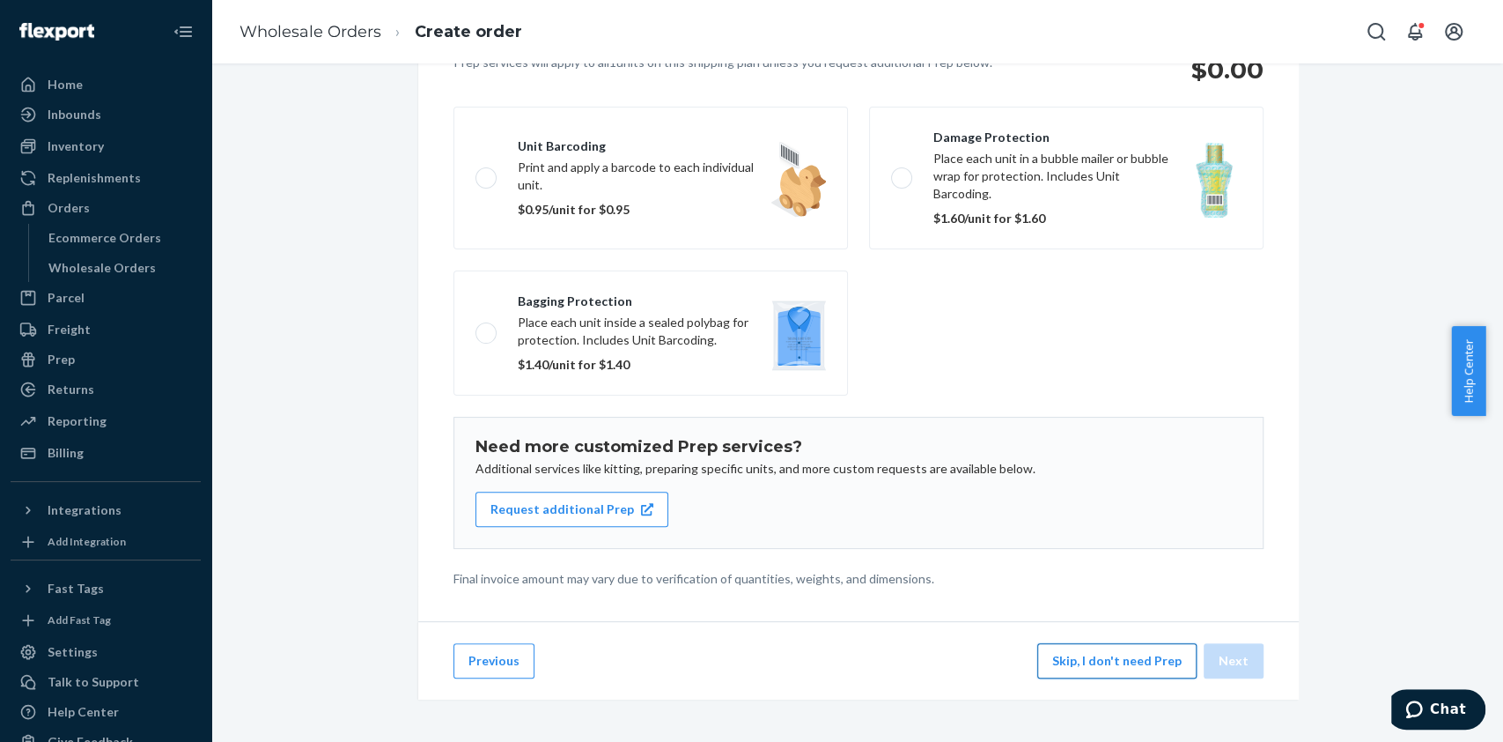
click at [1148, 650] on button "Skip, I don't need Prep" at bounding box center [1116, 660] width 159 height 35
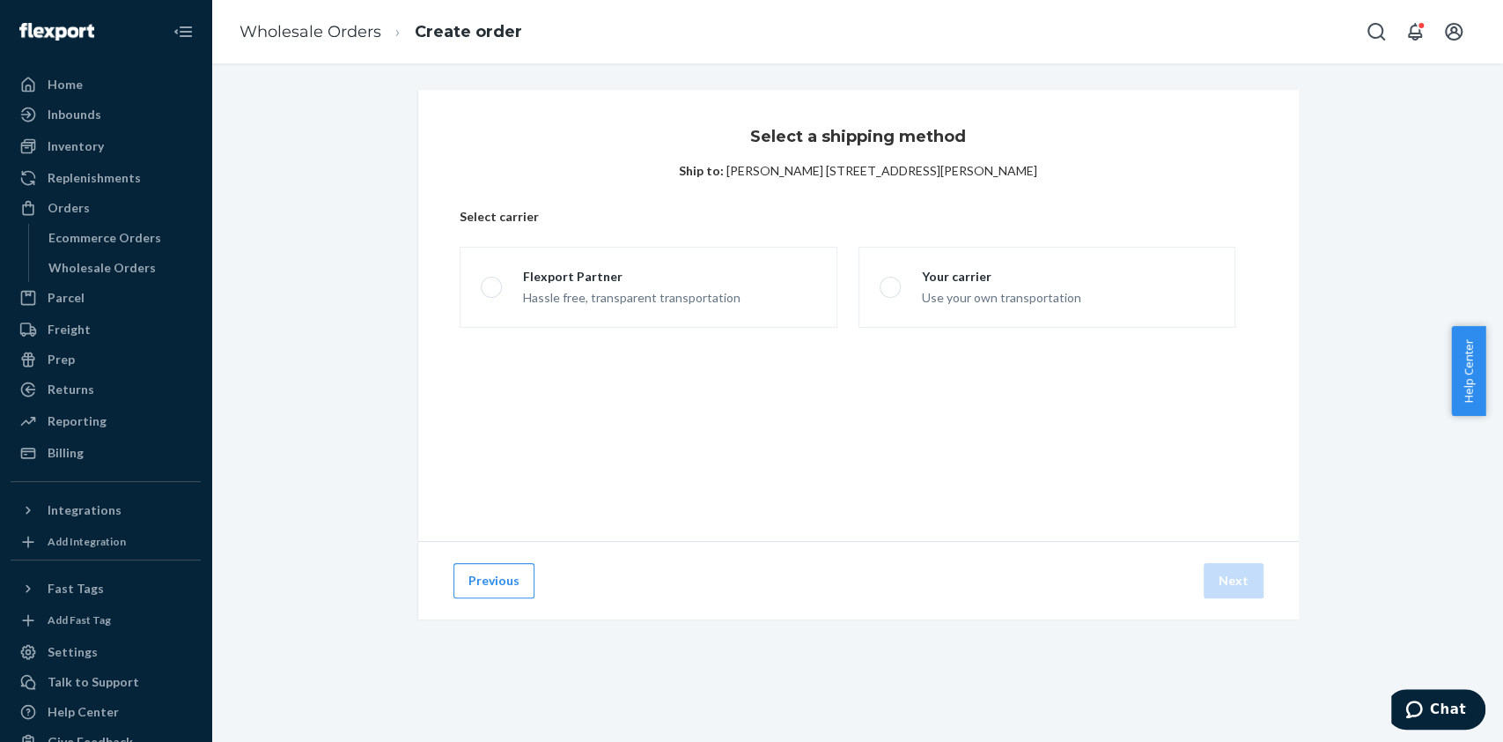
scroll to position [0, 0]
click at [971, 272] on div "Your carrier" at bounding box center [1001, 277] width 159 height 18
click at [891, 282] on input "Your carrier Use your own transportation" at bounding box center [885, 287] width 11 height 11
radio input "true"
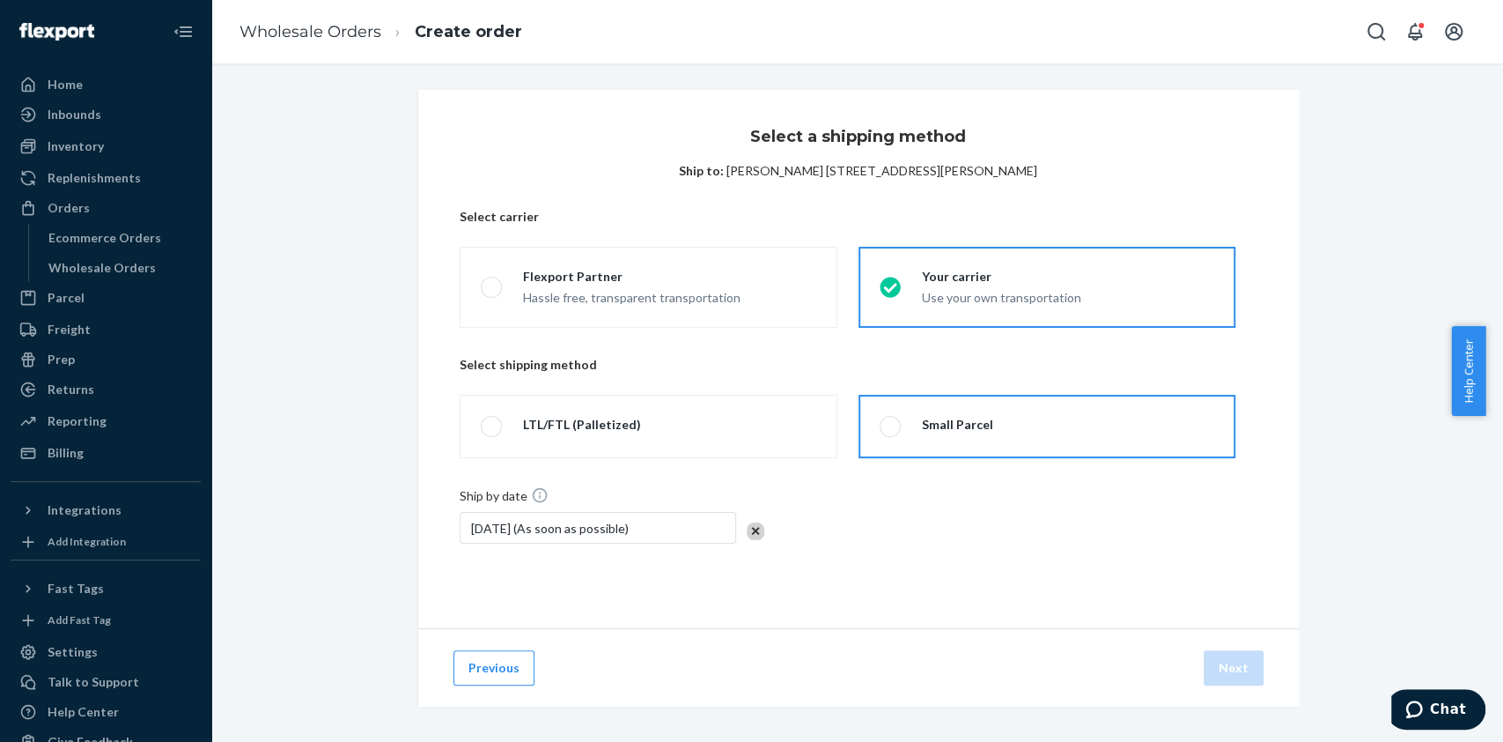
click at [987, 425] on label "Small Parcel" at bounding box center [1047, 426] width 377 height 63
click at [891, 425] on input "Small Parcel" at bounding box center [885, 426] width 11 height 11
radio input "true"
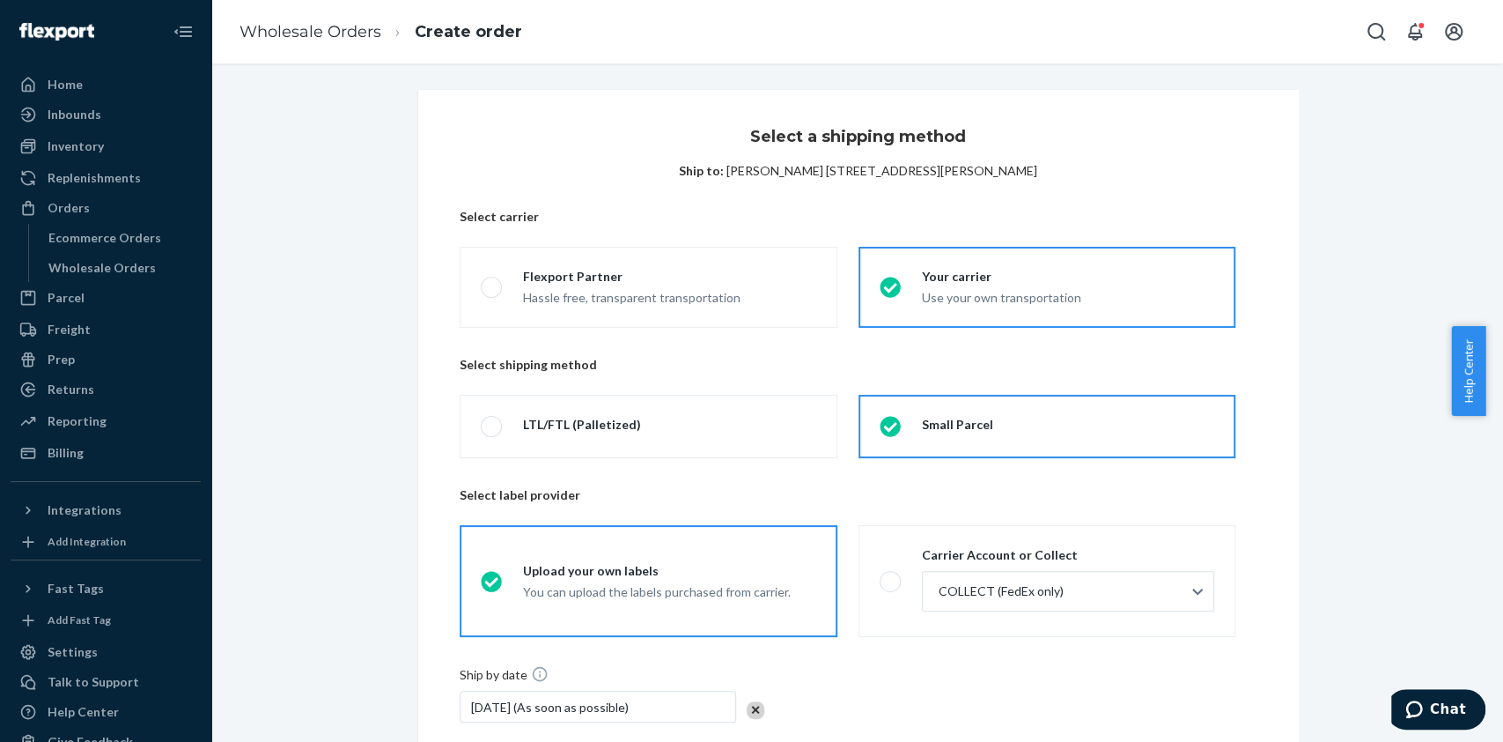
scroll to position [184, 0]
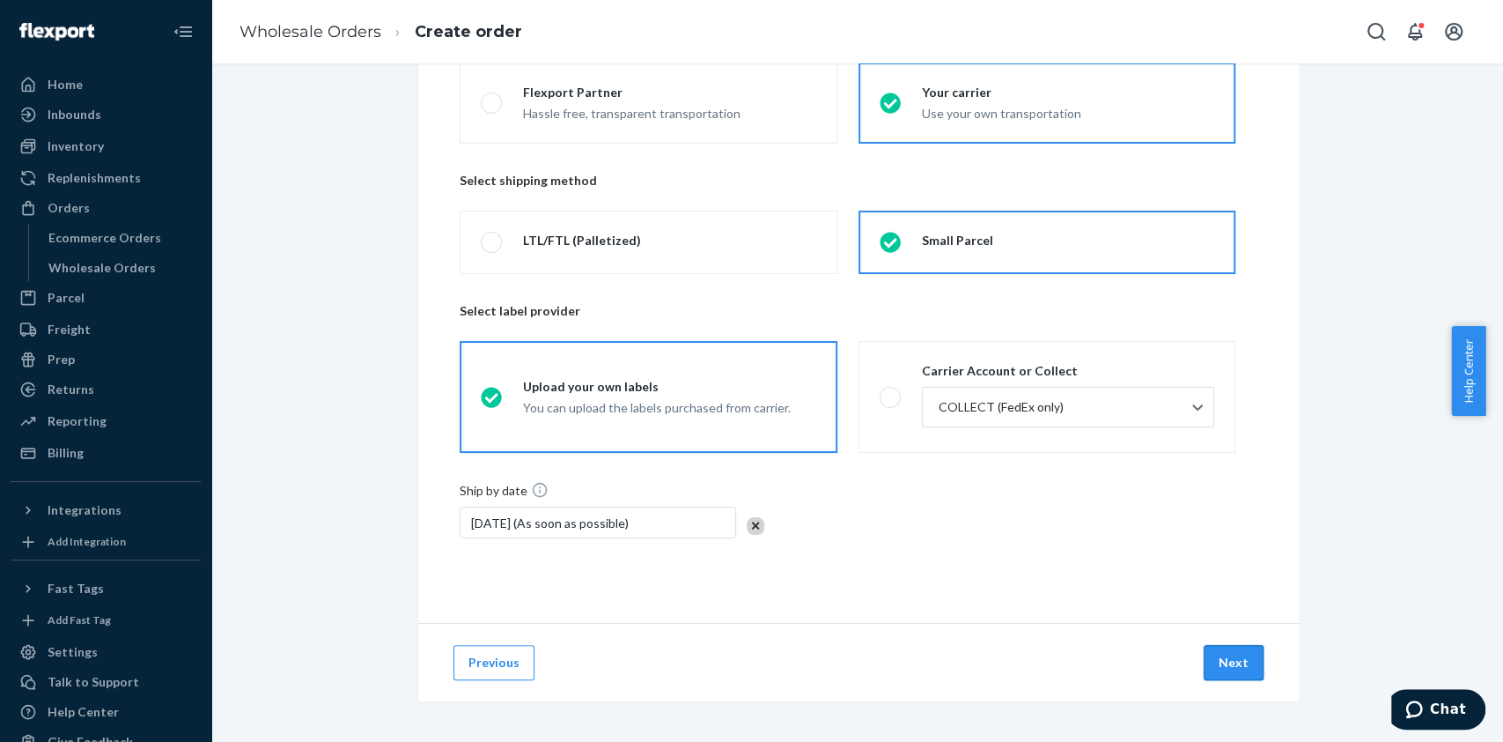
click at [1243, 653] on button "Next" at bounding box center [1234, 662] width 60 height 35
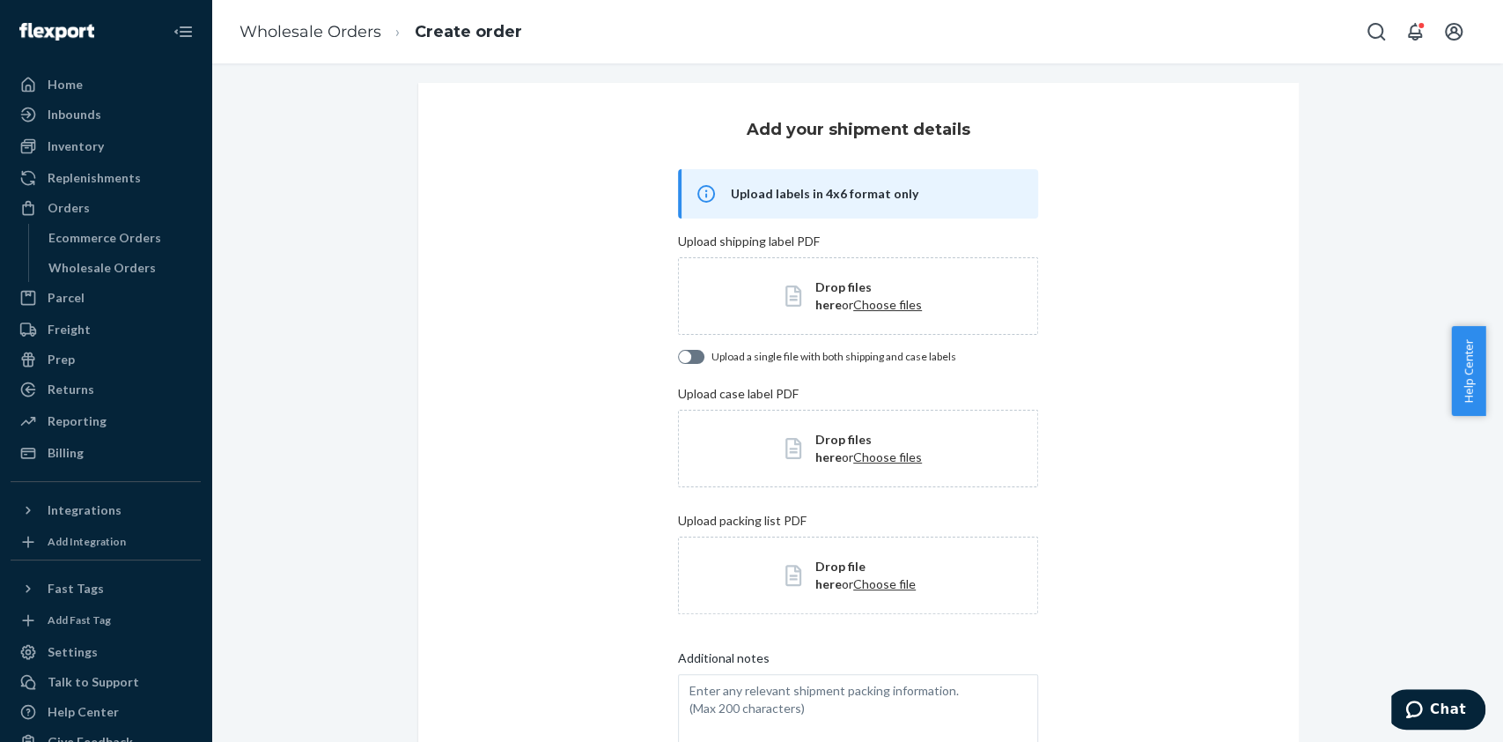
scroll to position [0, 0]
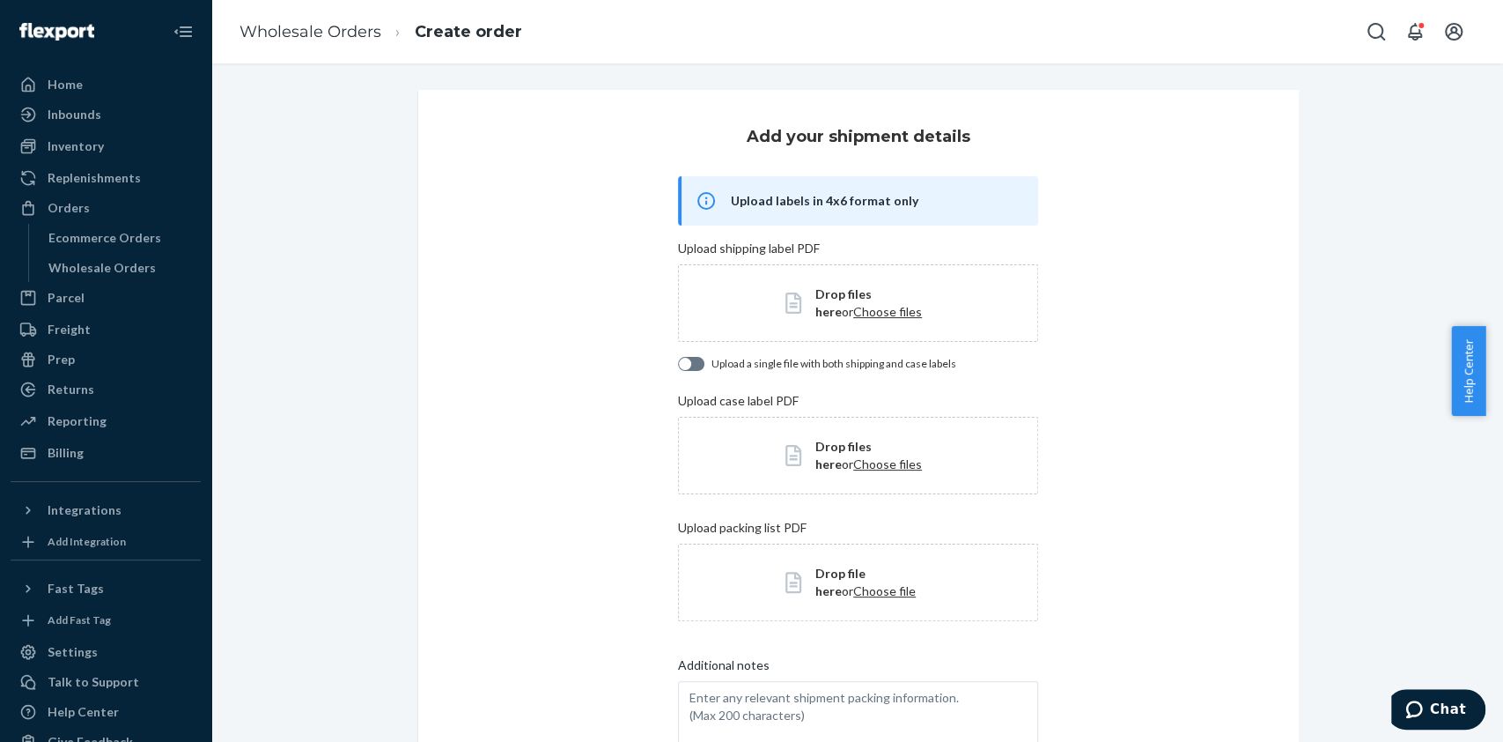
click at [853, 314] on span "Choose files" at bounding box center [887, 311] width 69 height 15
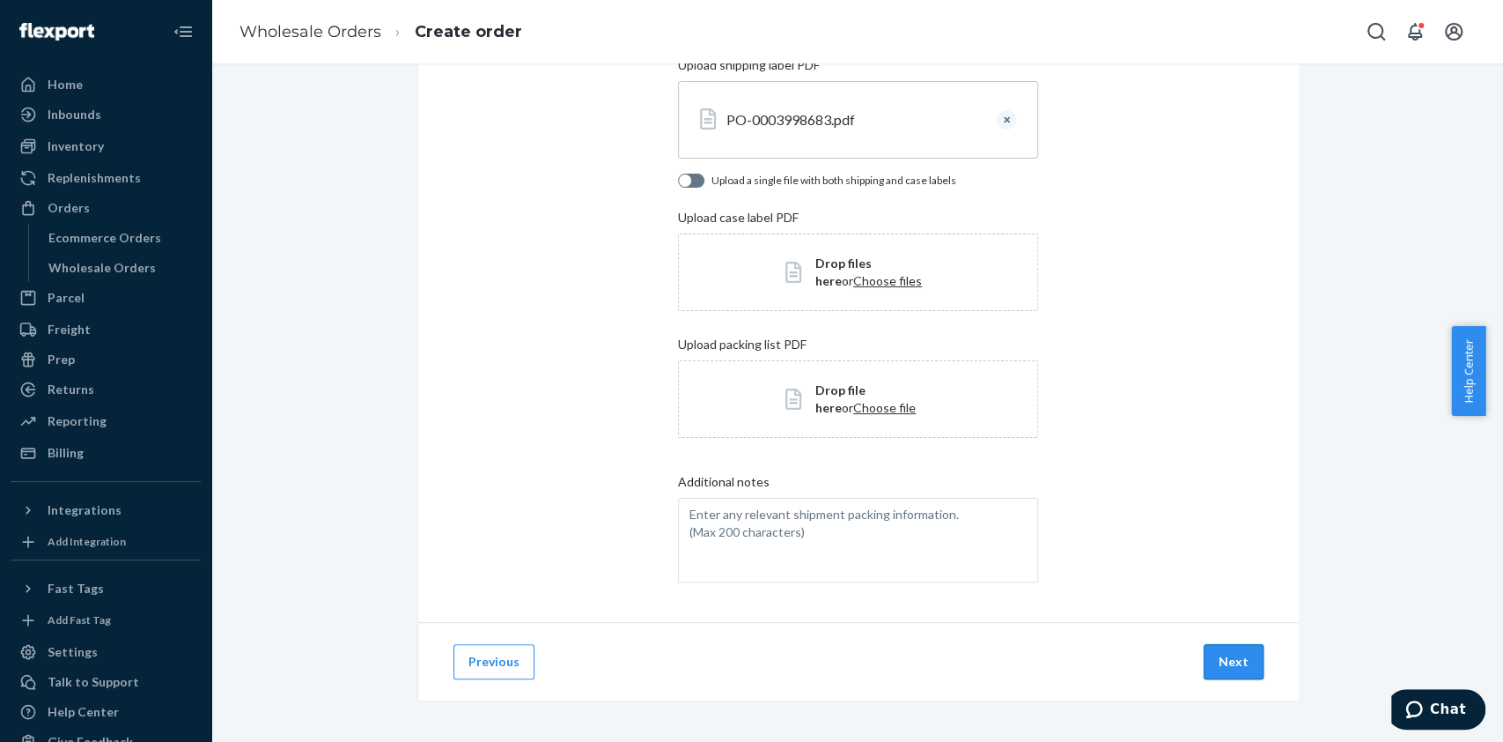
click at [1229, 653] on button "Next" at bounding box center [1234, 661] width 60 height 35
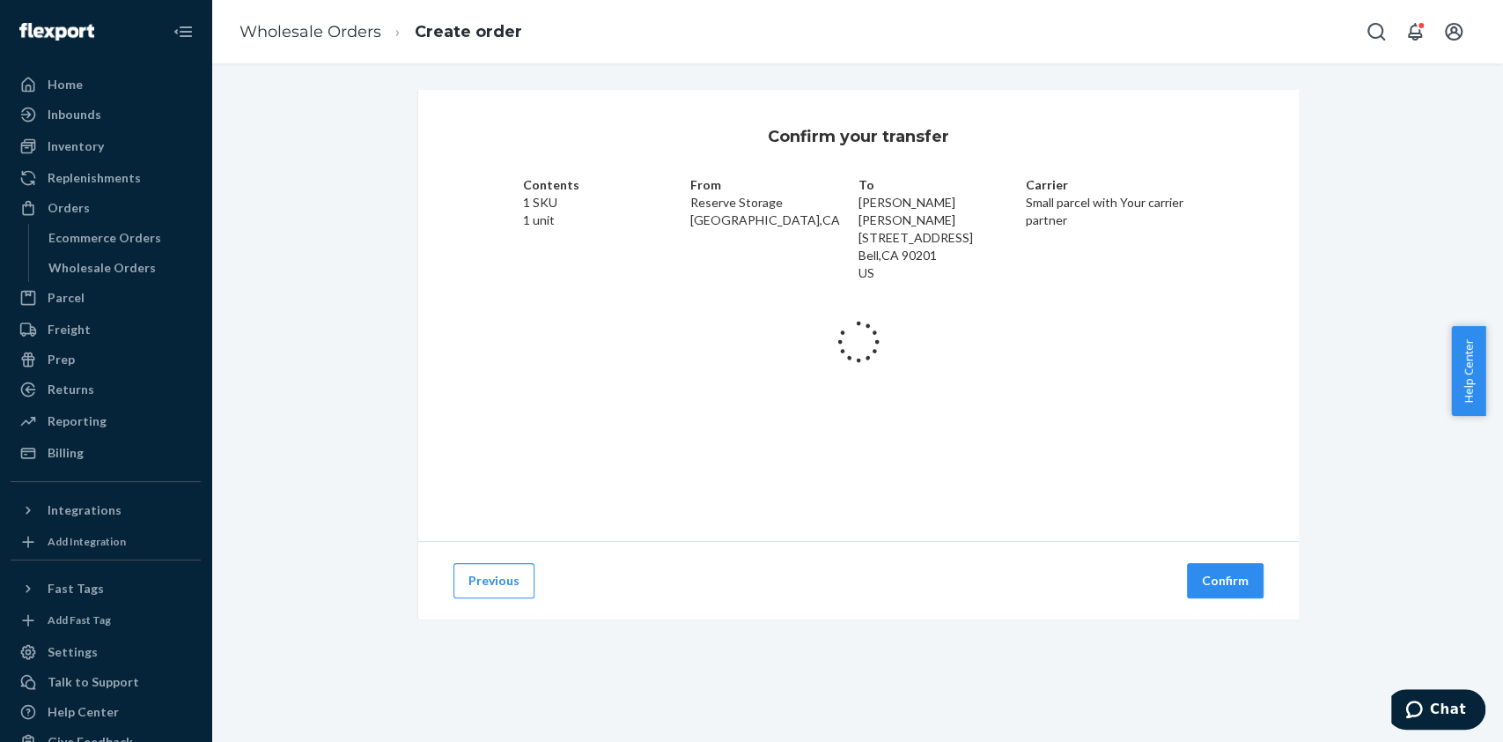
scroll to position [0, 0]
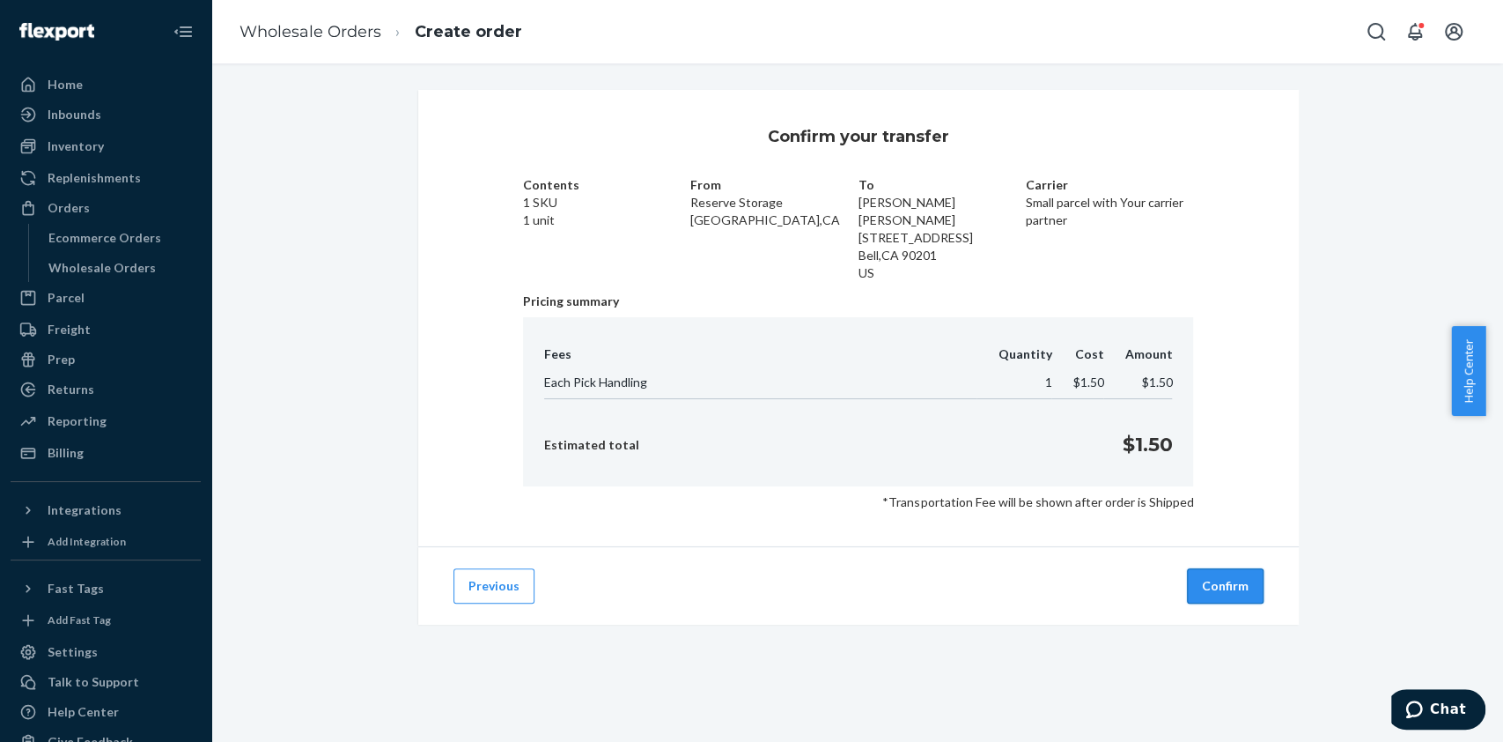
click at [1230, 591] on button "Confirm" at bounding box center [1225, 585] width 77 height 35
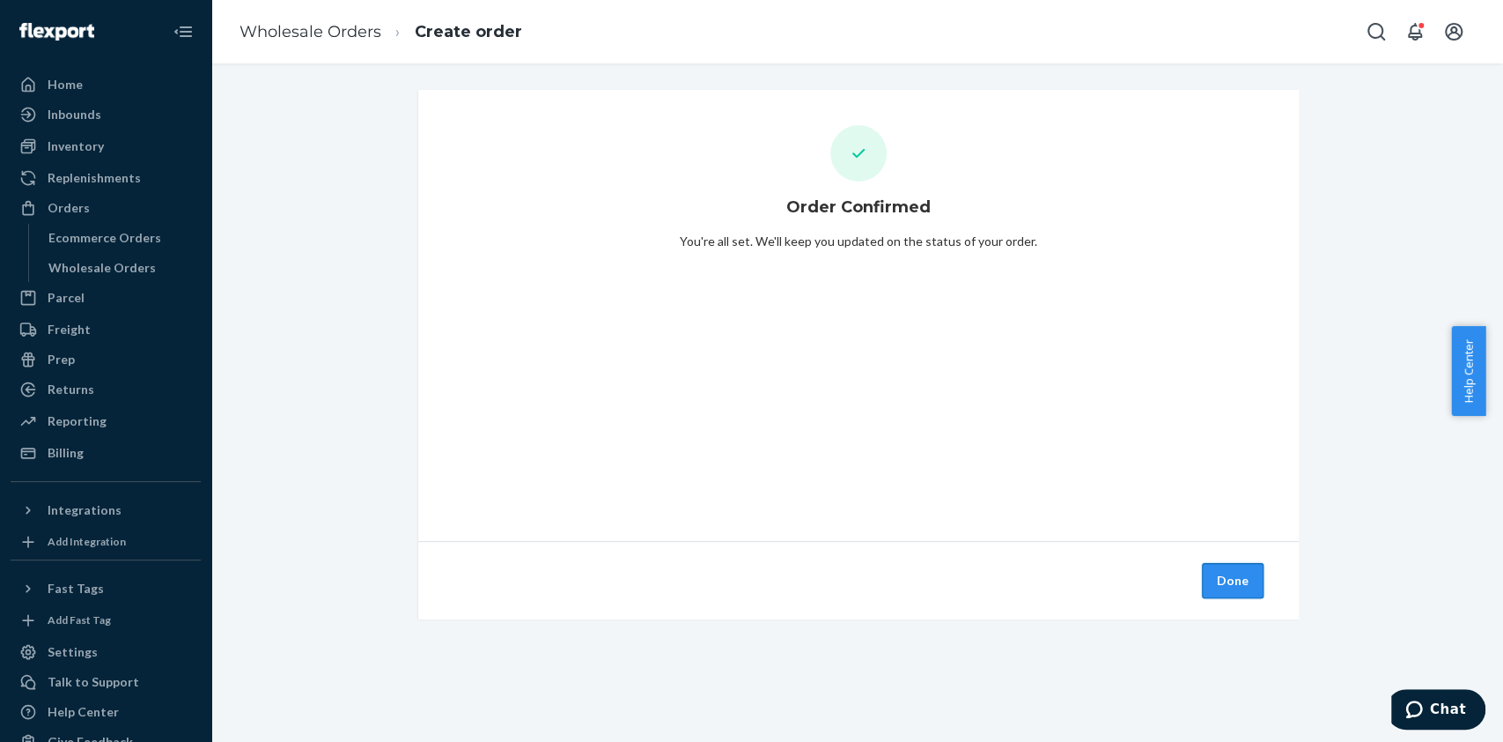
click at [1222, 588] on button "Done" at bounding box center [1233, 580] width 62 height 35
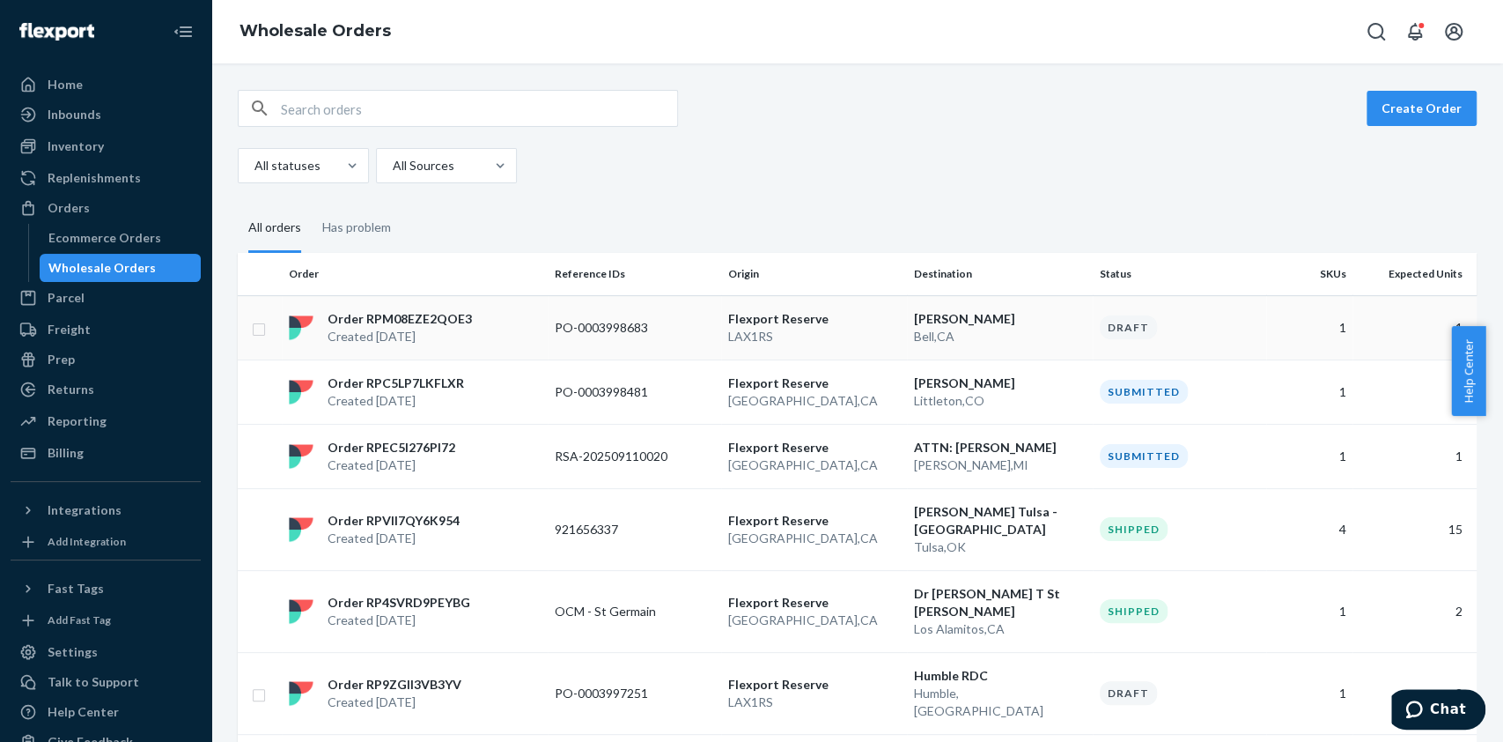
click at [531, 339] on div "Order RPM08EZE2QOE3 Created Sep 23, 2025" at bounding box center [415, 327] width 266 height 35
click at [1409, 114] on button "Create Order" at bounding box center [1422, 108] width 110 height 35
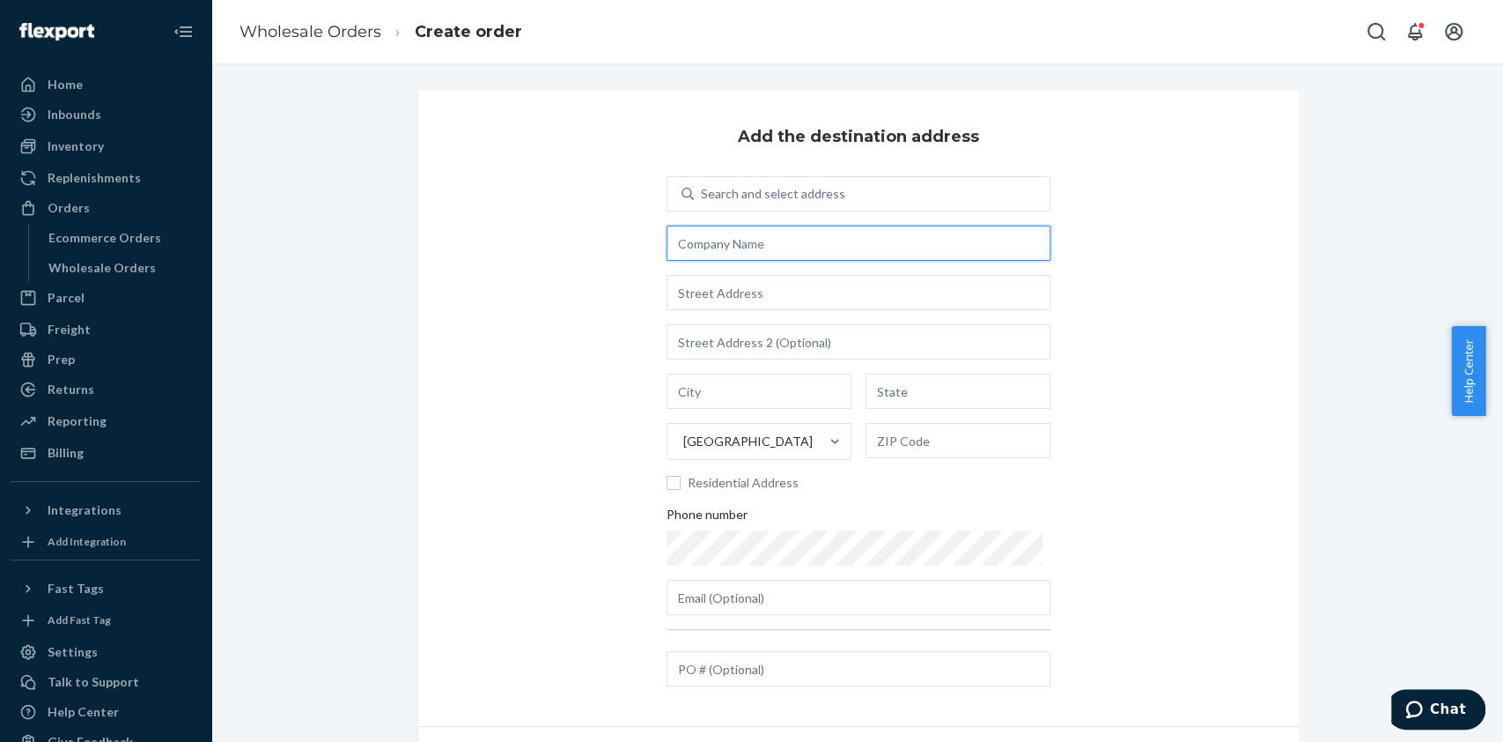
click at [759, 231] on input "text" at bounding box center [859, 242] width 384 height 35
paste input "Ivan Navidad"
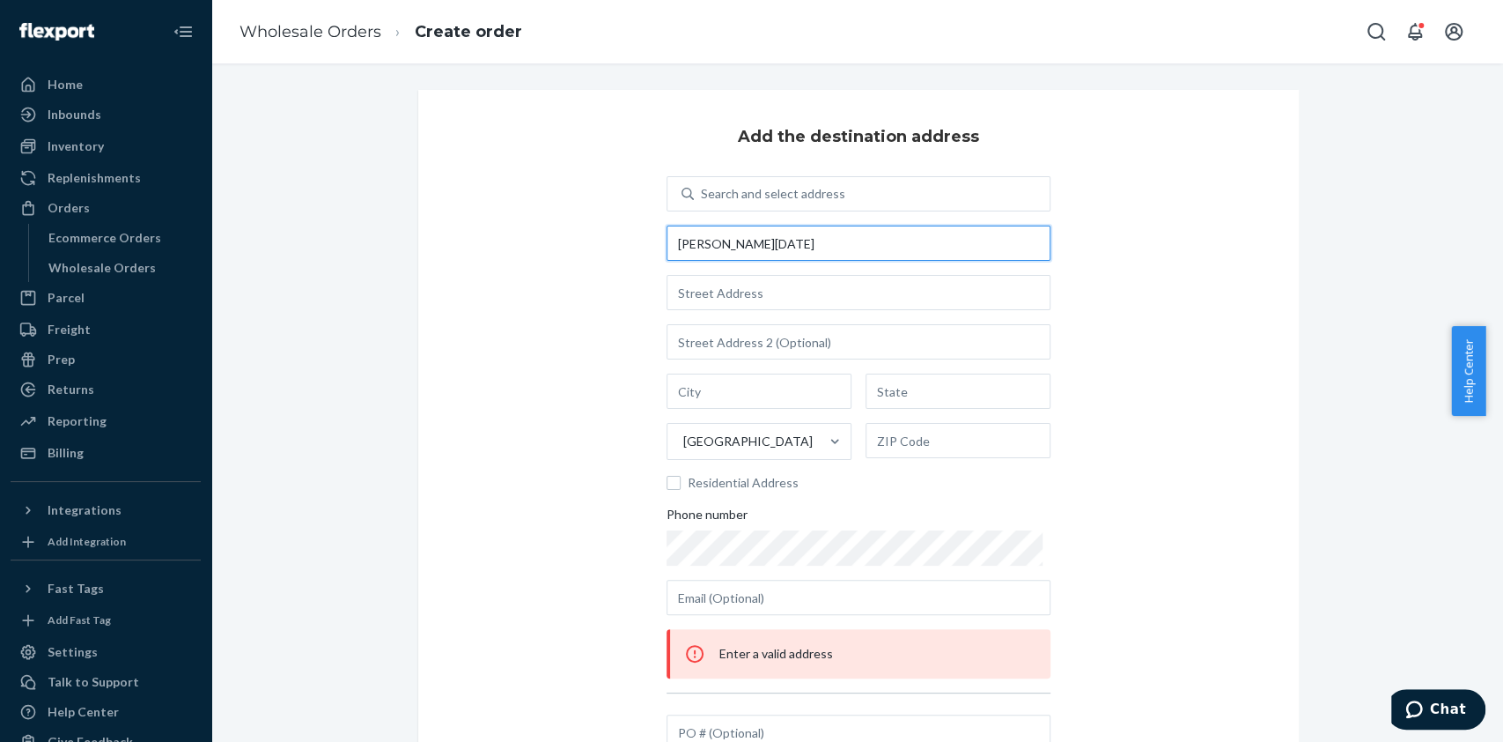
type input "Ivan Navidad"
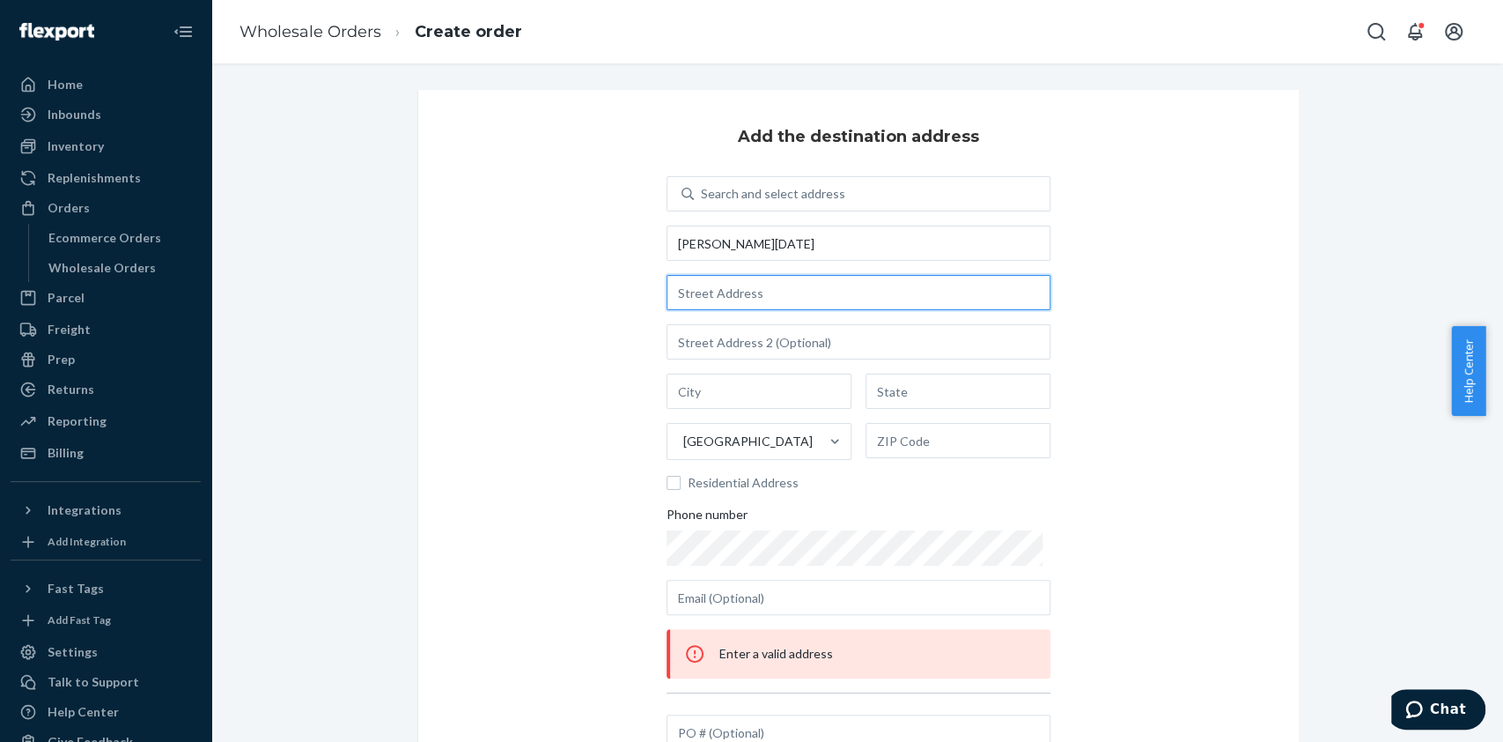
click at [814, 306] on input "text" at bounding box center [859, 292] width 384 height 35
paste input "6114 Newton St Mission, KS 66202"
type input "6114 Newton St"
type input "Overland Park"
type input "KS"
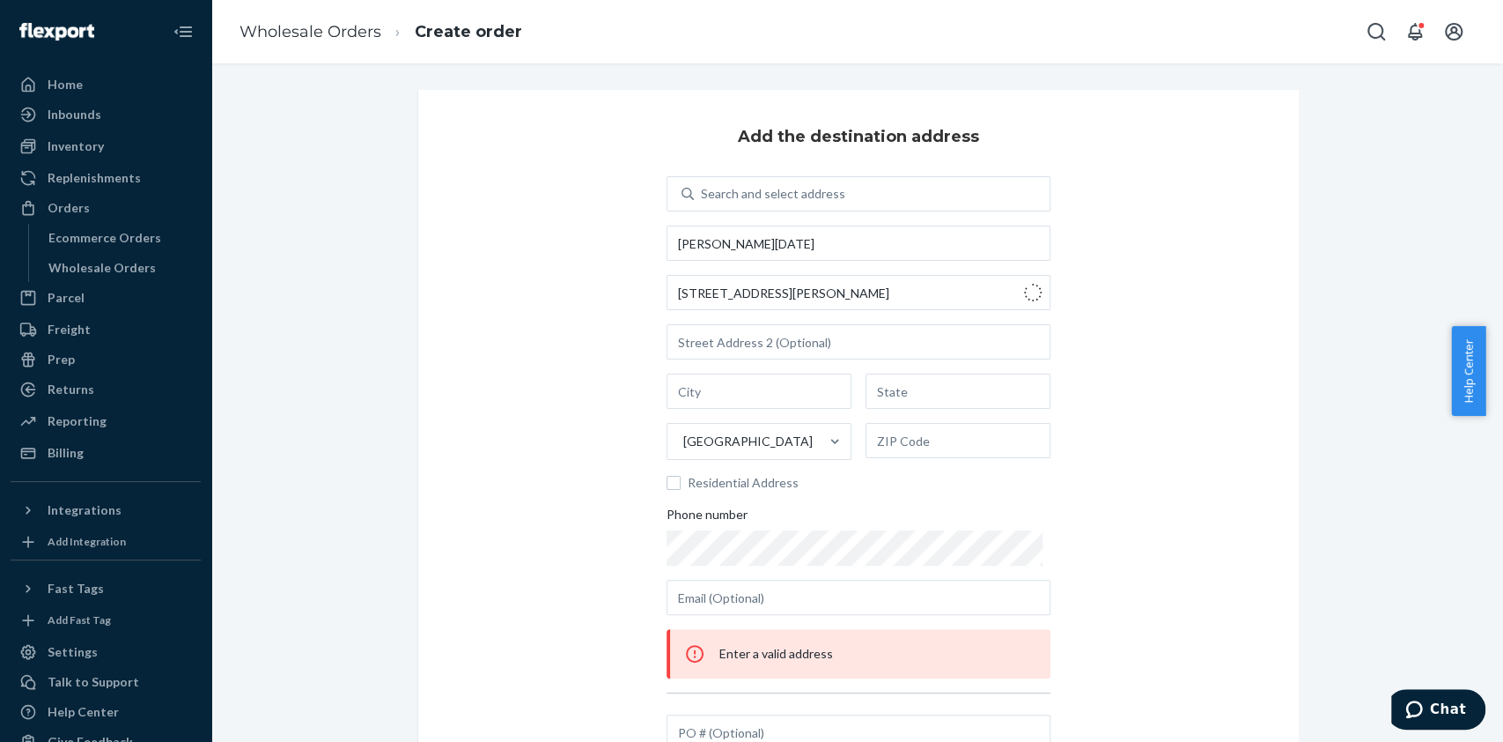
type input "66202"
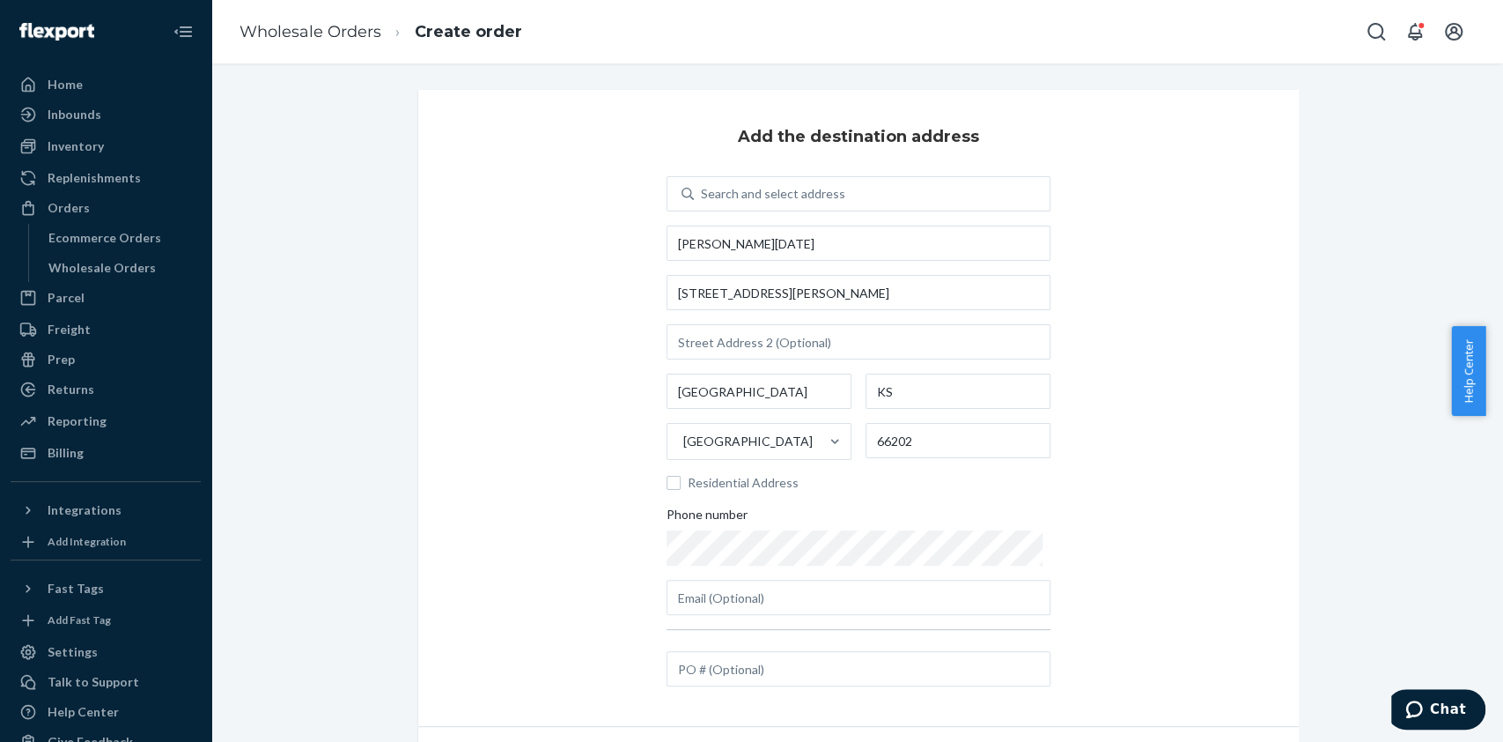
scroll to position [105, 0]
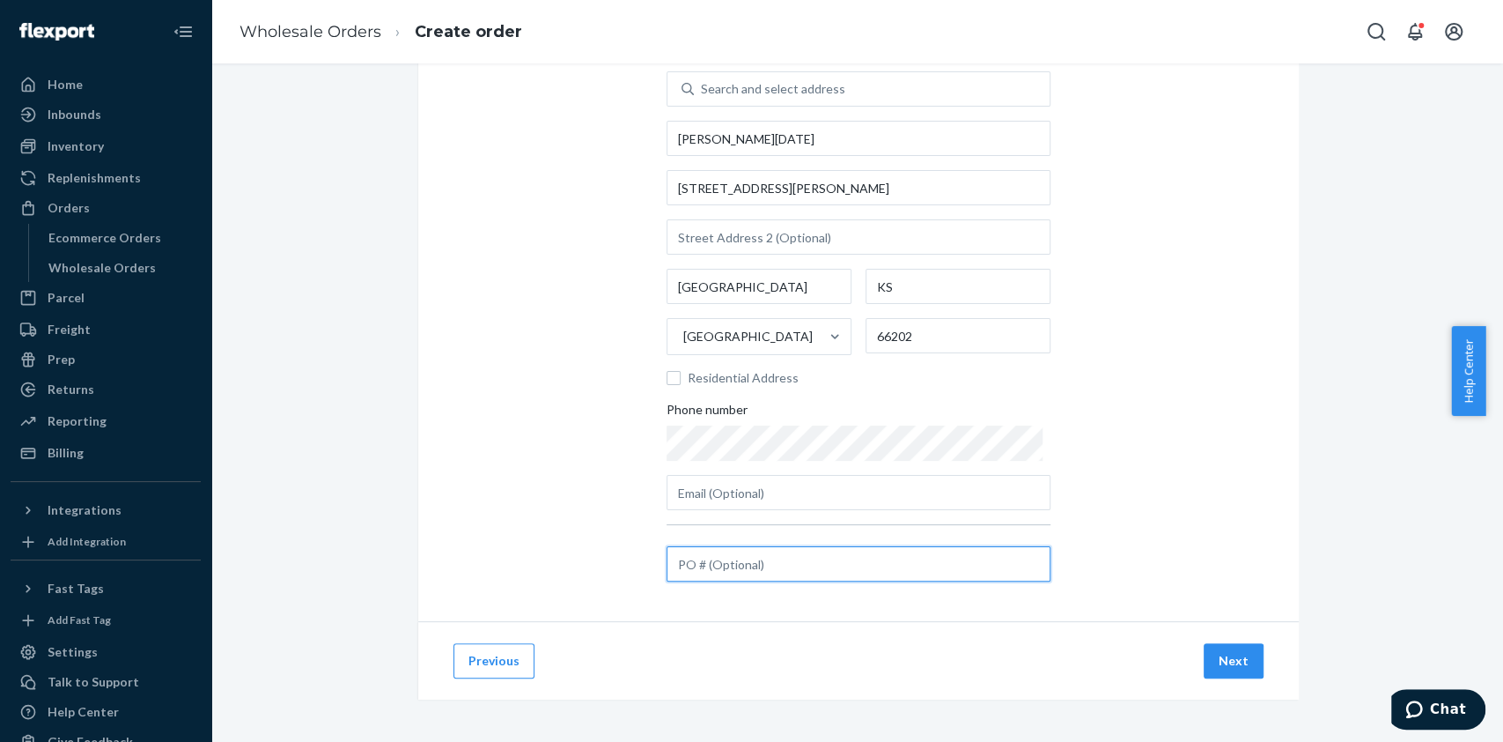
click at [779, 554] on input "text" at bounding box center [859, 563] width 384 height 35
paste input "PO-0003998115"
type input "PO-0003998115"
click at [1223, 661] on button "Next" at bounding box center [1234, 660] width 60 height 35
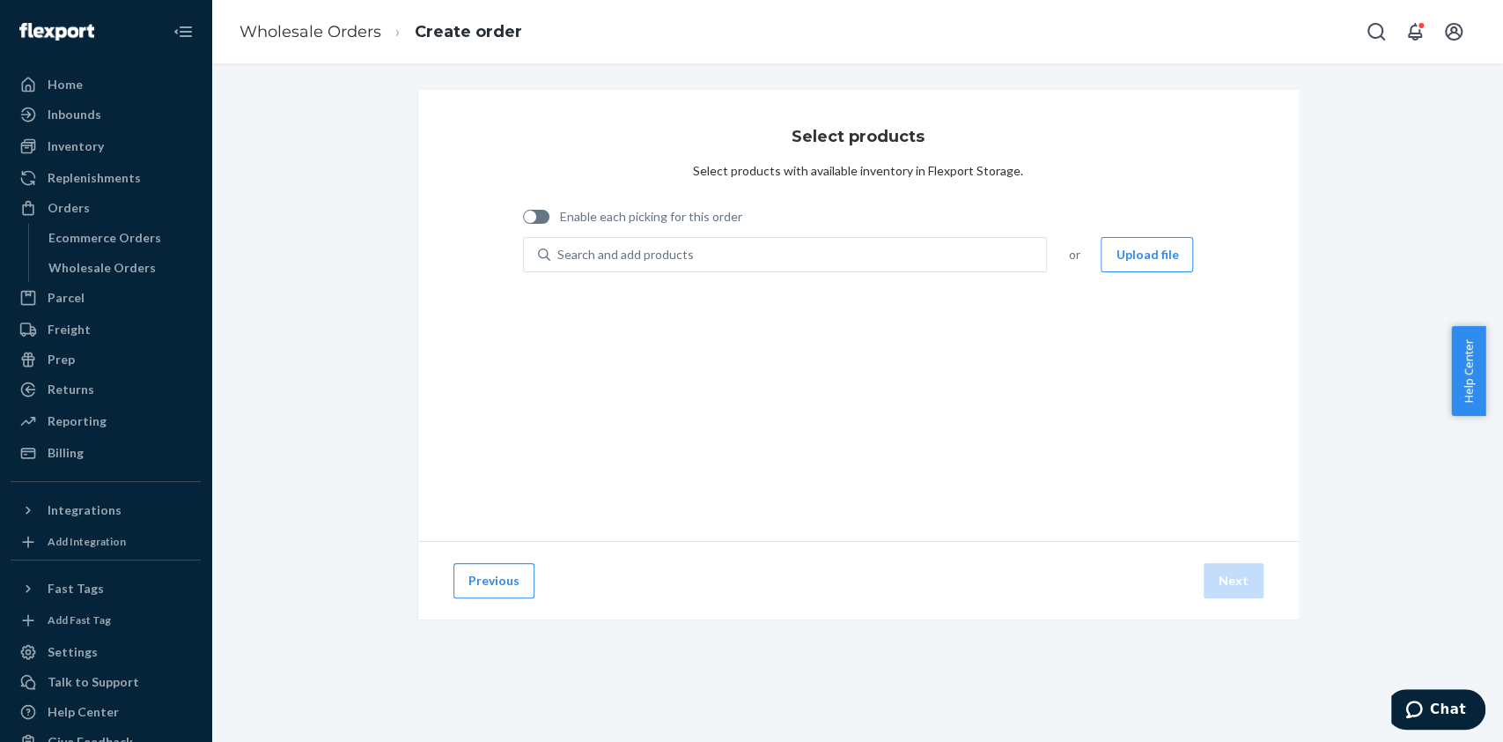
scroll to position [0, 0]
click at [606, 218] on span "Enable each picking for this order" at bounding box center [651, 217] width 182 height 18
click at [523, 223] on input "Enable each picking for this order" at bounding box center [522, 223] width 1 height 1
checkbox input "true"
click at [830, 255] on div "Search and add products" at bounding box center [798, 255] width 497 height 32
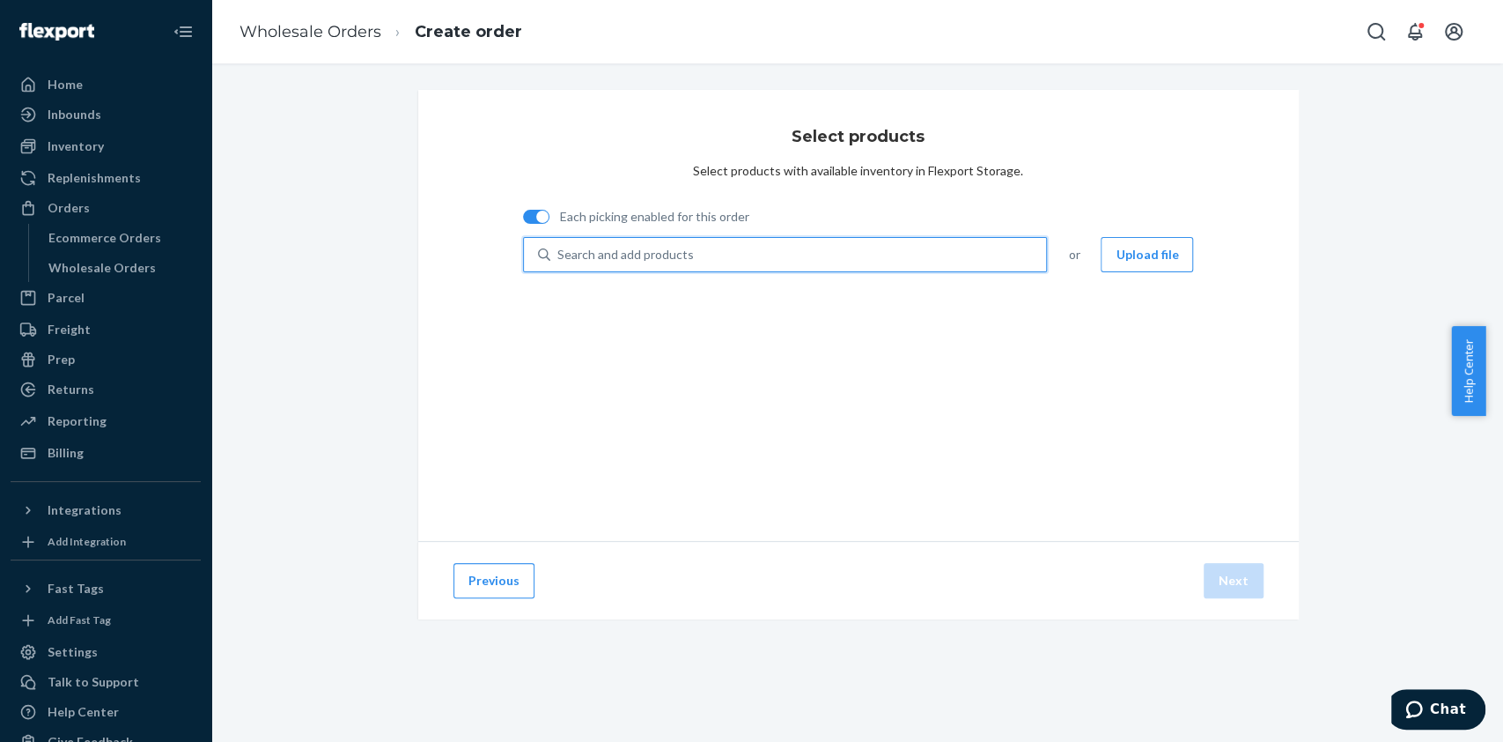
click at [559, 255] on input "0 results available. Use Up and Down to choose options, press Enter to select t…" at bounding box center [558, 255] width 2 height 18
type input "iss02q"
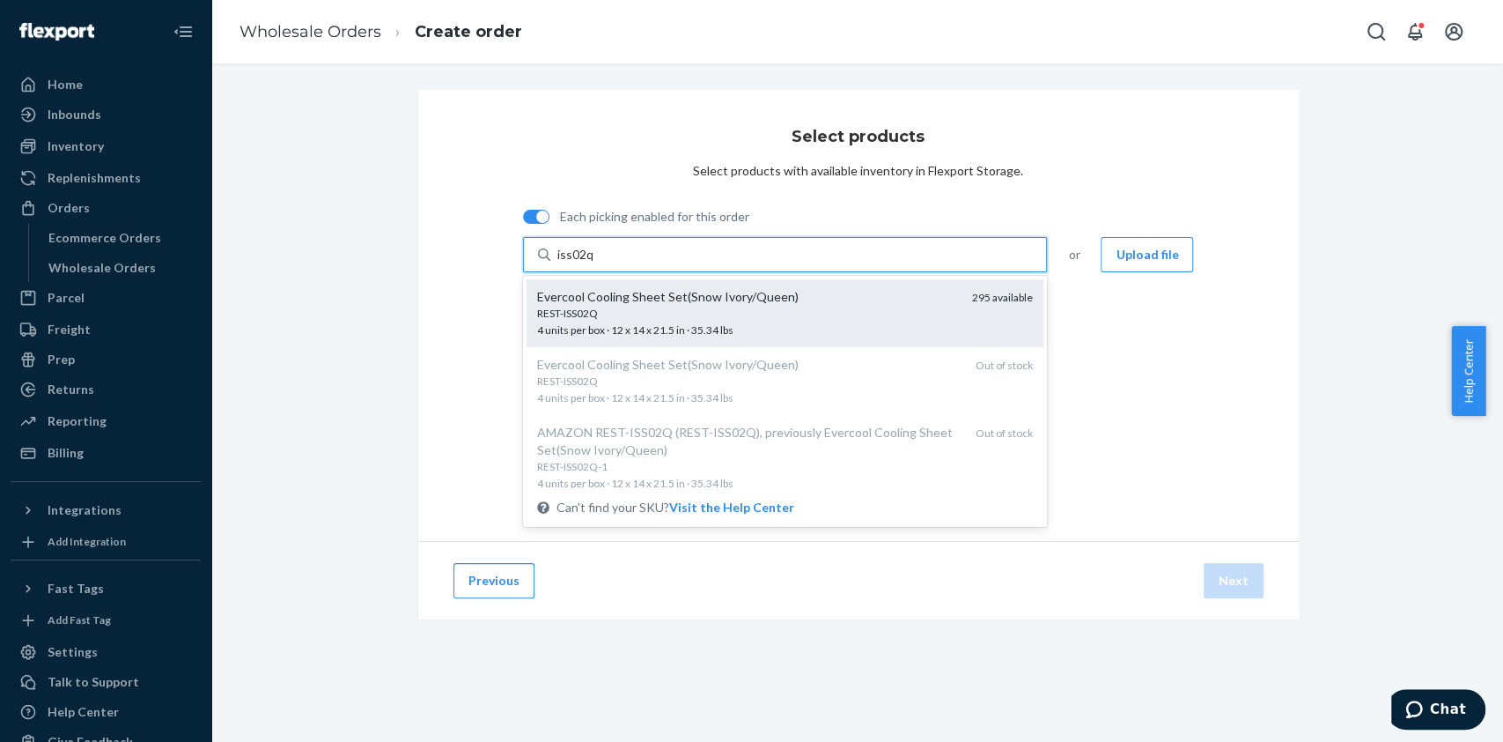
click at [644, 309] on div "REST-ISS02Q" at bounding box center [748, 313] width 422 height 15
click at [594, 263] on input "iss02q" at bounding box center [575, 255] width 37 height 18
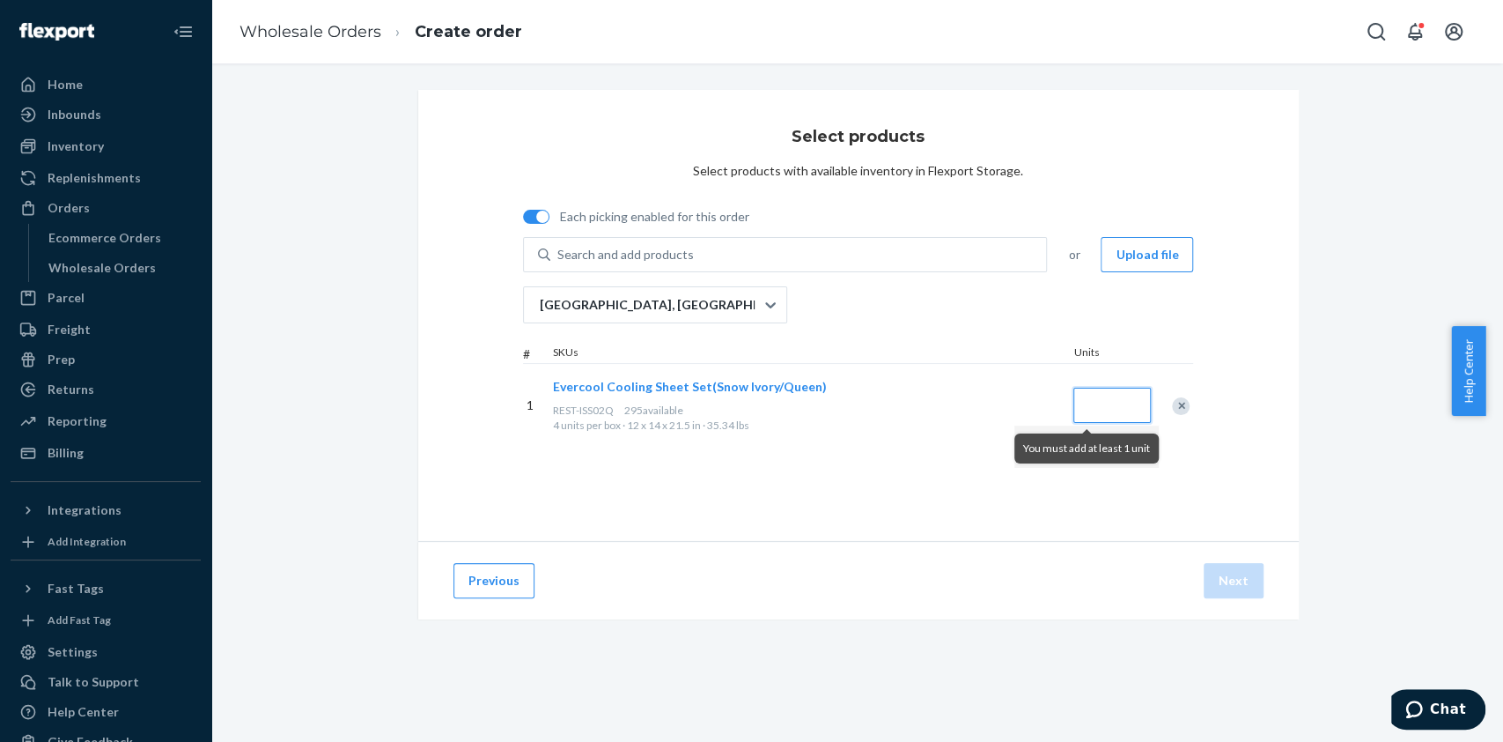
click at [1099, 403] on input "Quantity" at bounding box center [1113, 405] width 78 height 35
type input "1"
click at [1064, 480] on div "Select products Select products with available inventory in Flexport Storage. E…" at bounding box center [858, 315] width 881 height 451
click at [1221, 580] on button "Next" at bounding box center [1234, 580] width 60 height 35
